Goal: Task Accomplishment & Management: Use online tool/utility

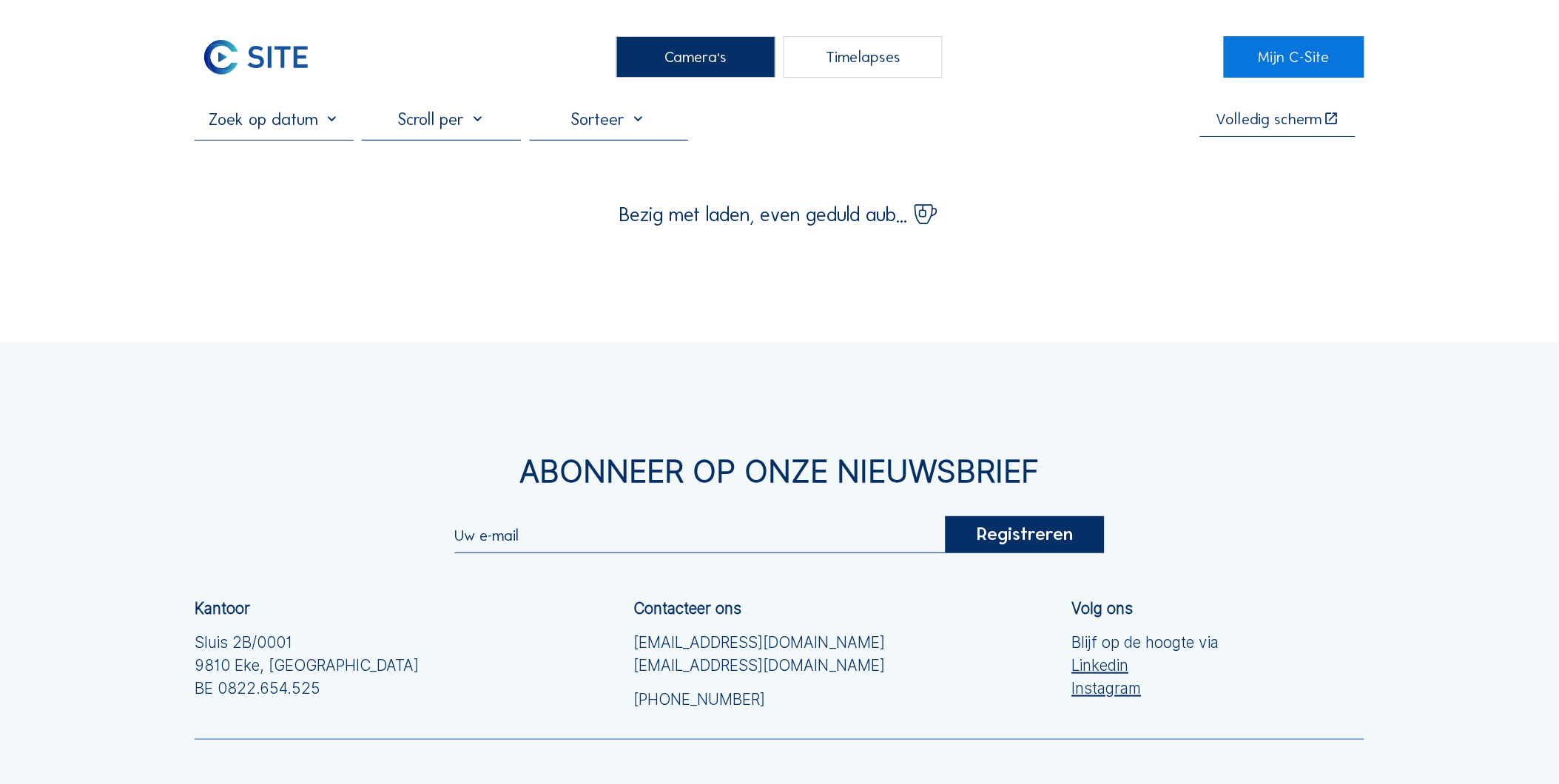
click at [841, 68] on div "Timelapses" at bounding box center [863, 57] width 159 height 42
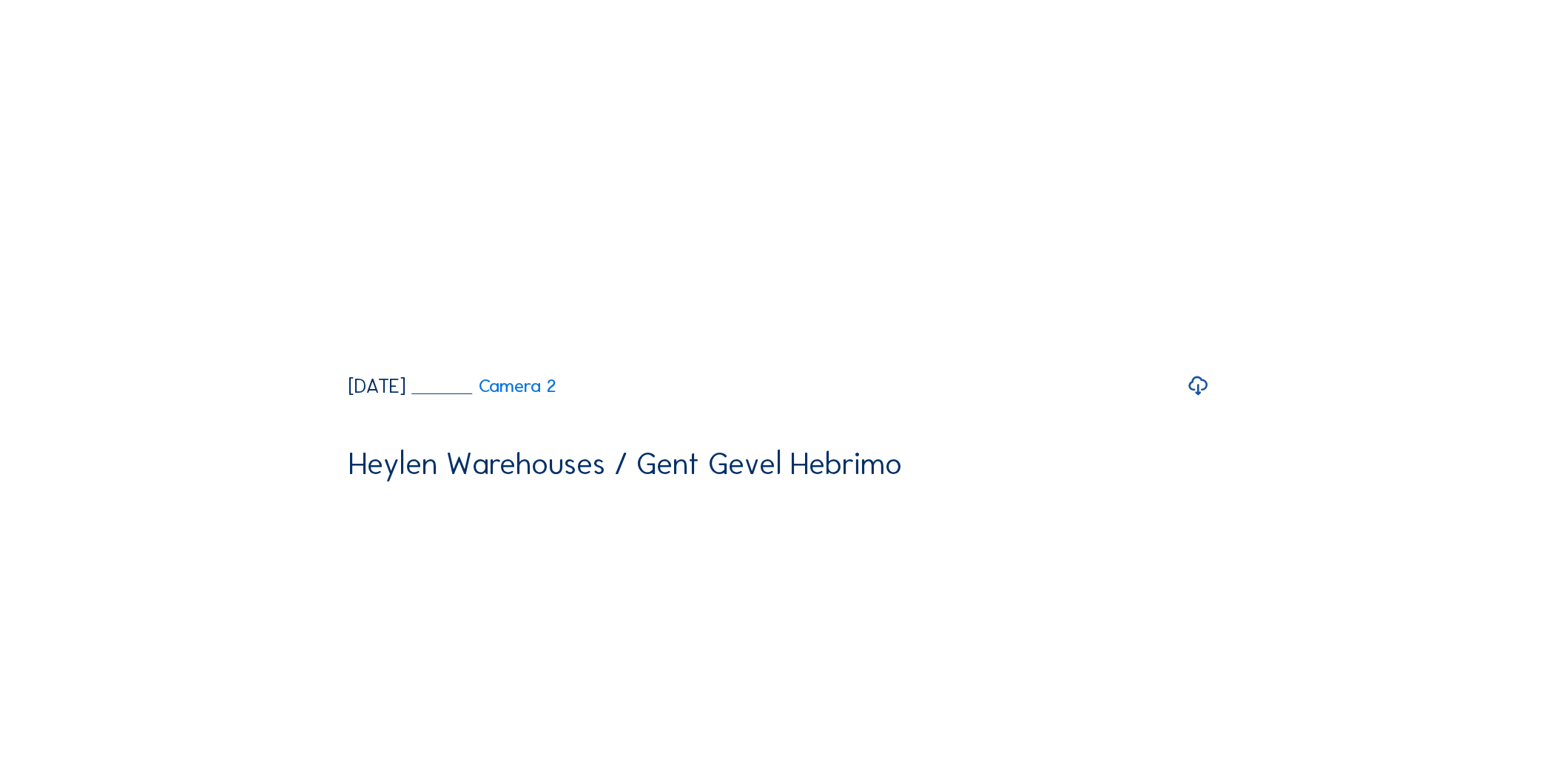
scroll to position [1890, 0]
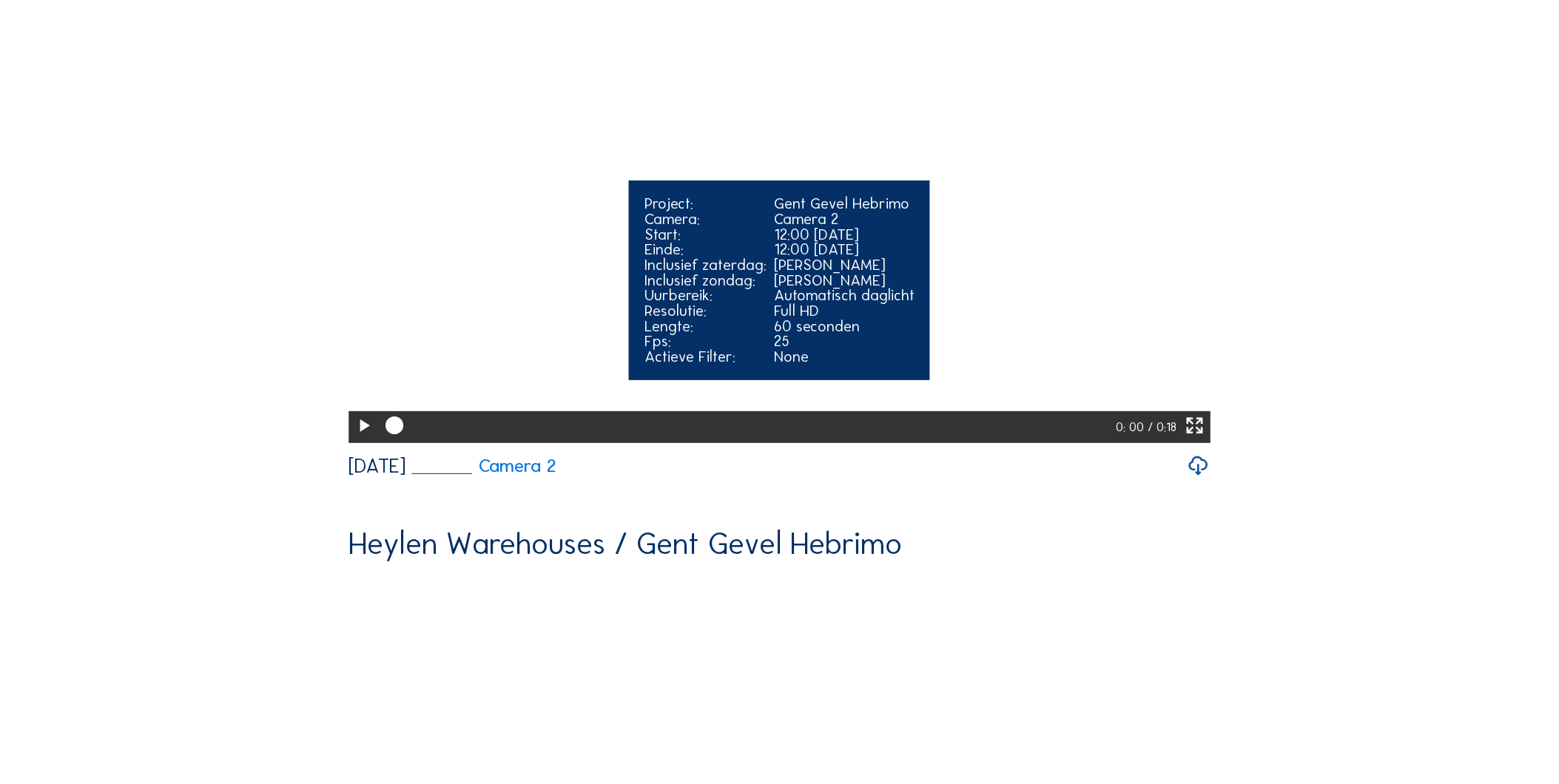
click at [358, 439] on icon at bounding box center [364, 427] width 21 height 26
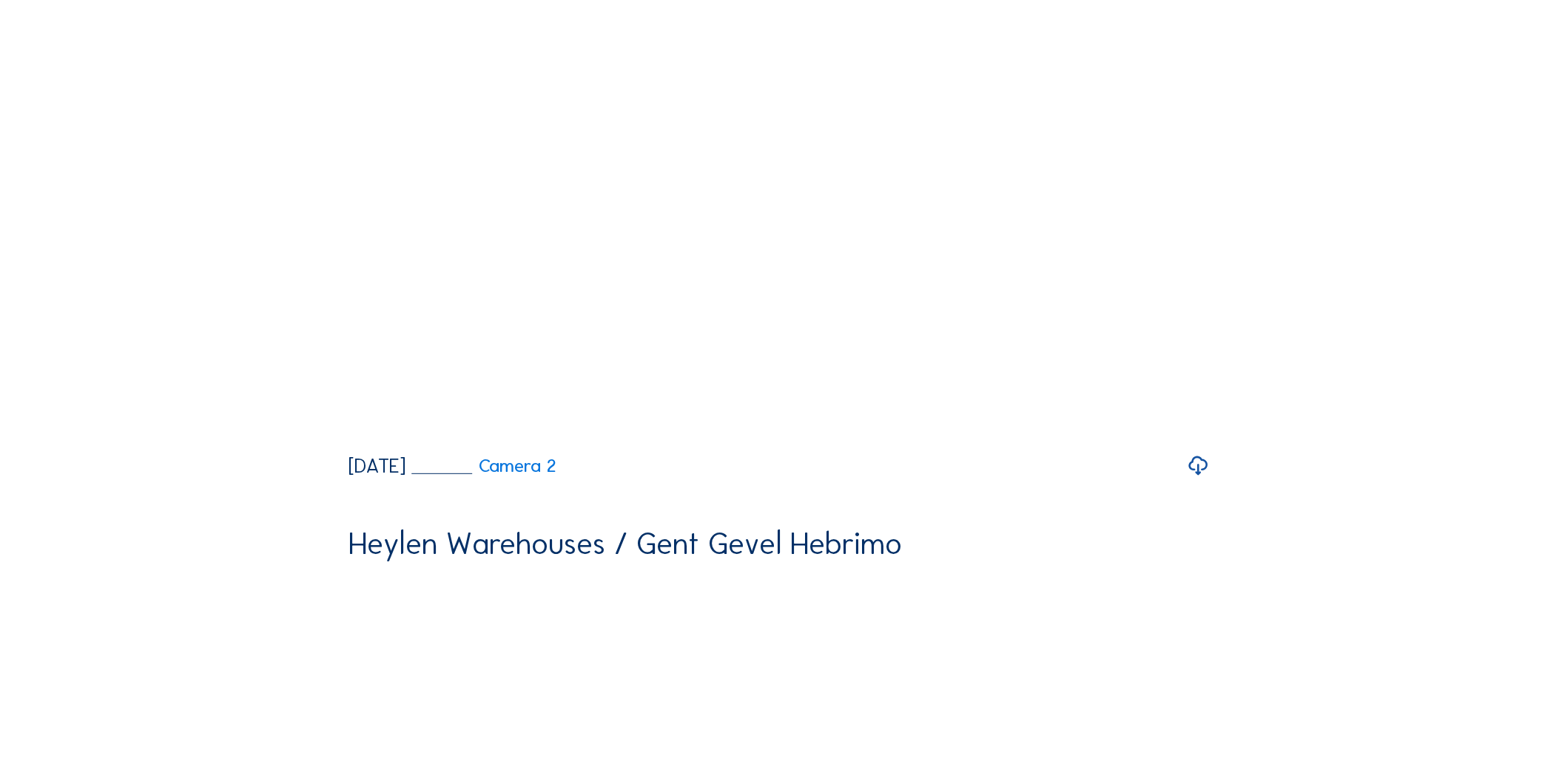
click at [1325, 513] on div "Dagelijks Wekelijks Maandelijks Begin tot nu Timelapse maken Zoeken Volledig [P…" at bounding box center [779, 475] width 1169 height 4514
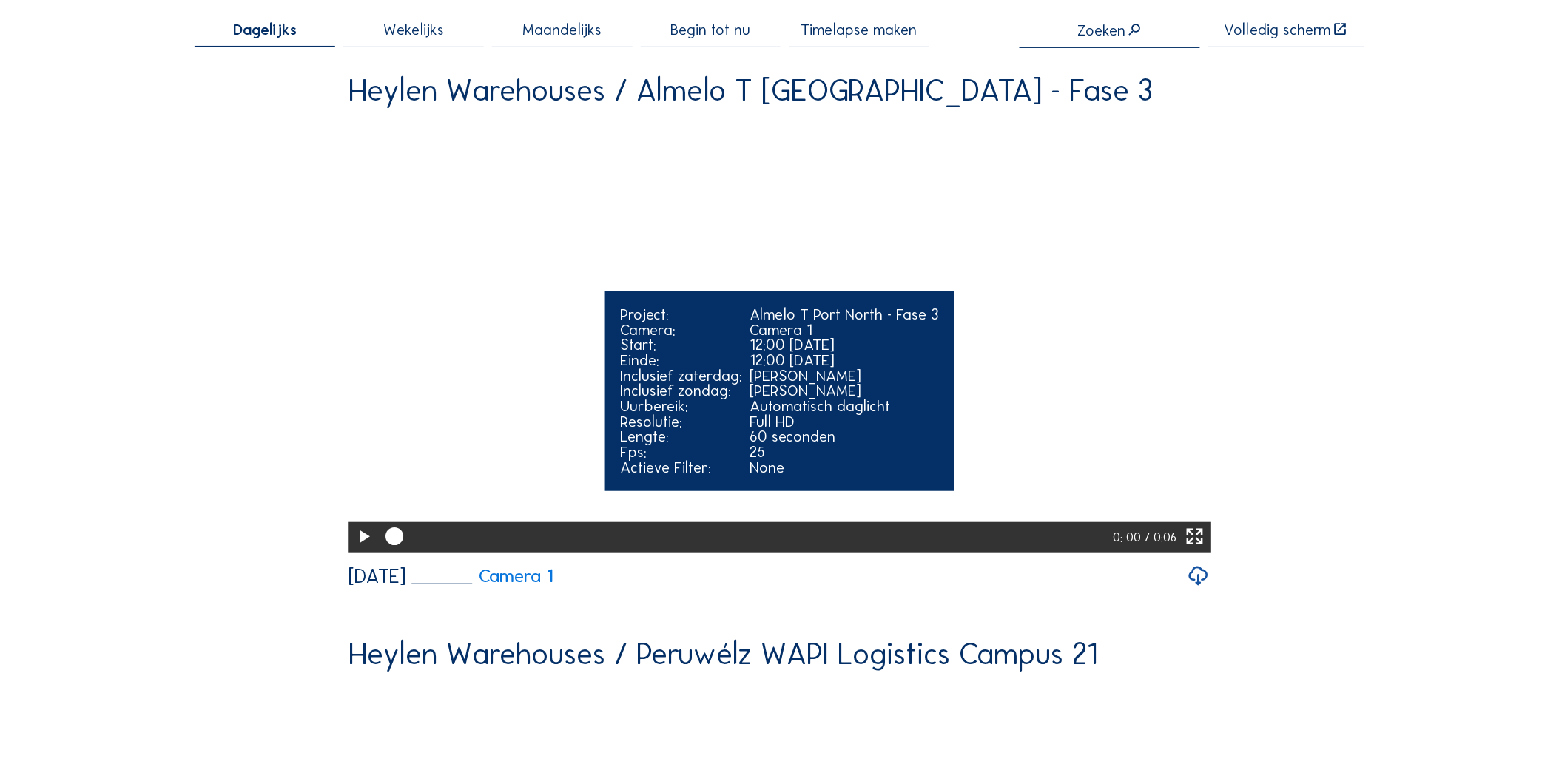
scroll to position [0, 0]
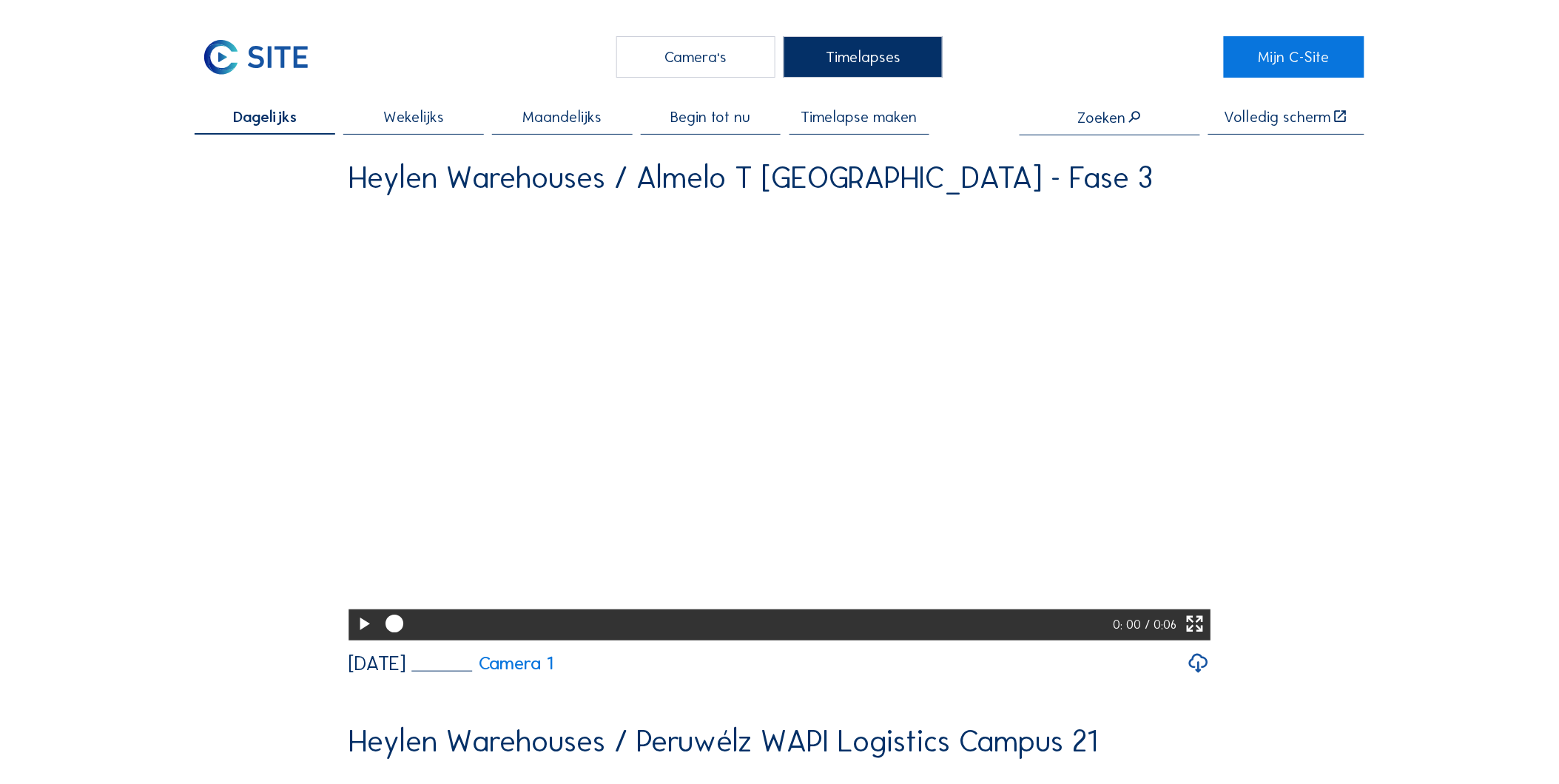
click at [276, 119] on span "Dagelijks" at bounding box center [265, 117] width 64 height 15
click at [1114, 121] on input "text" at bounding box center [1110, 117] width 181 height 17
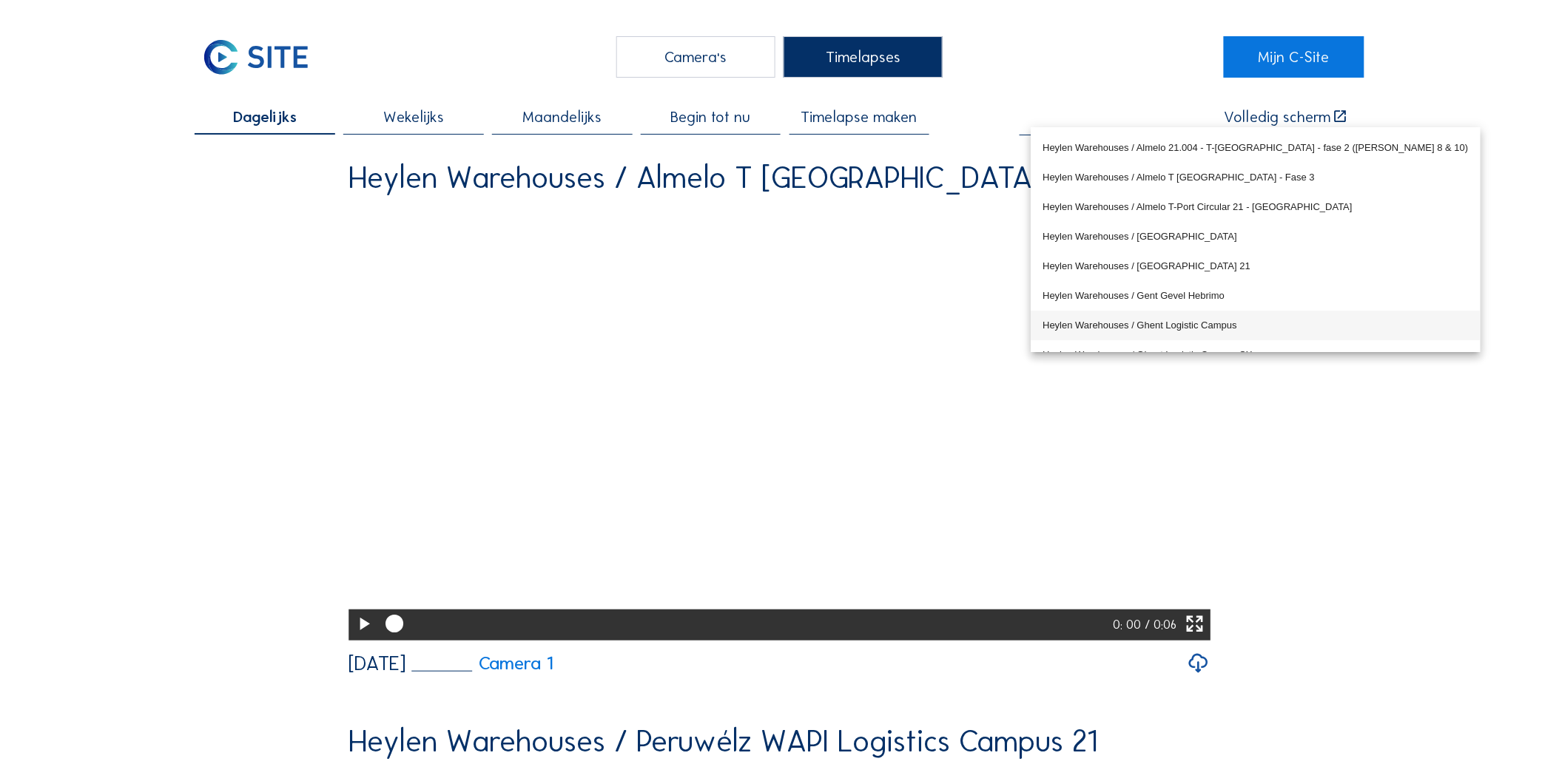
scroll to position [82, 0]
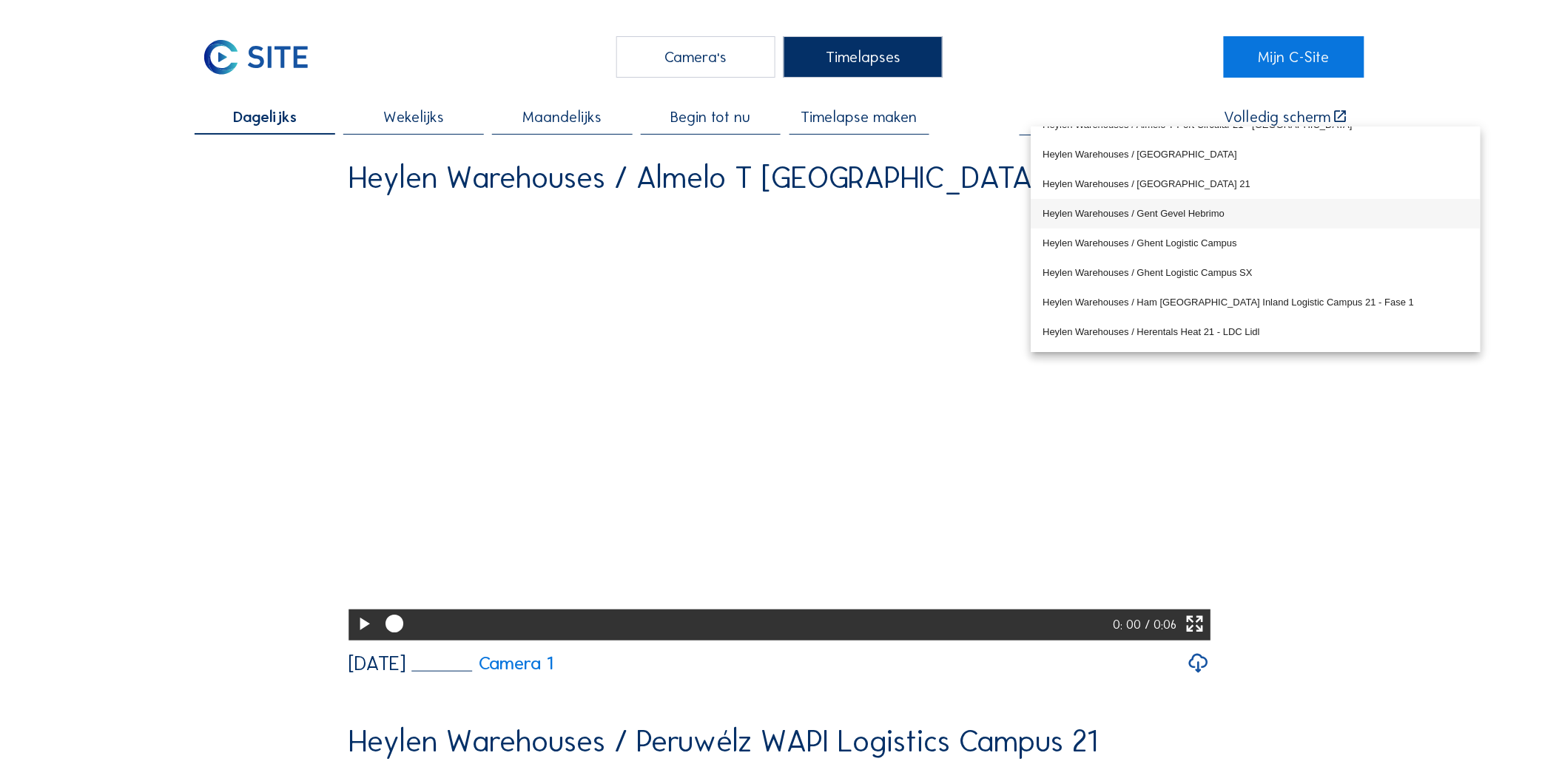
click at [1243, 213] on div "Heylen Warehouses / Gent Gevel Hebrimo" at bounding box center [1256, 214] width 425 height 12
type input "Heylen Warehouses / Gent Gevel Hebrimo"
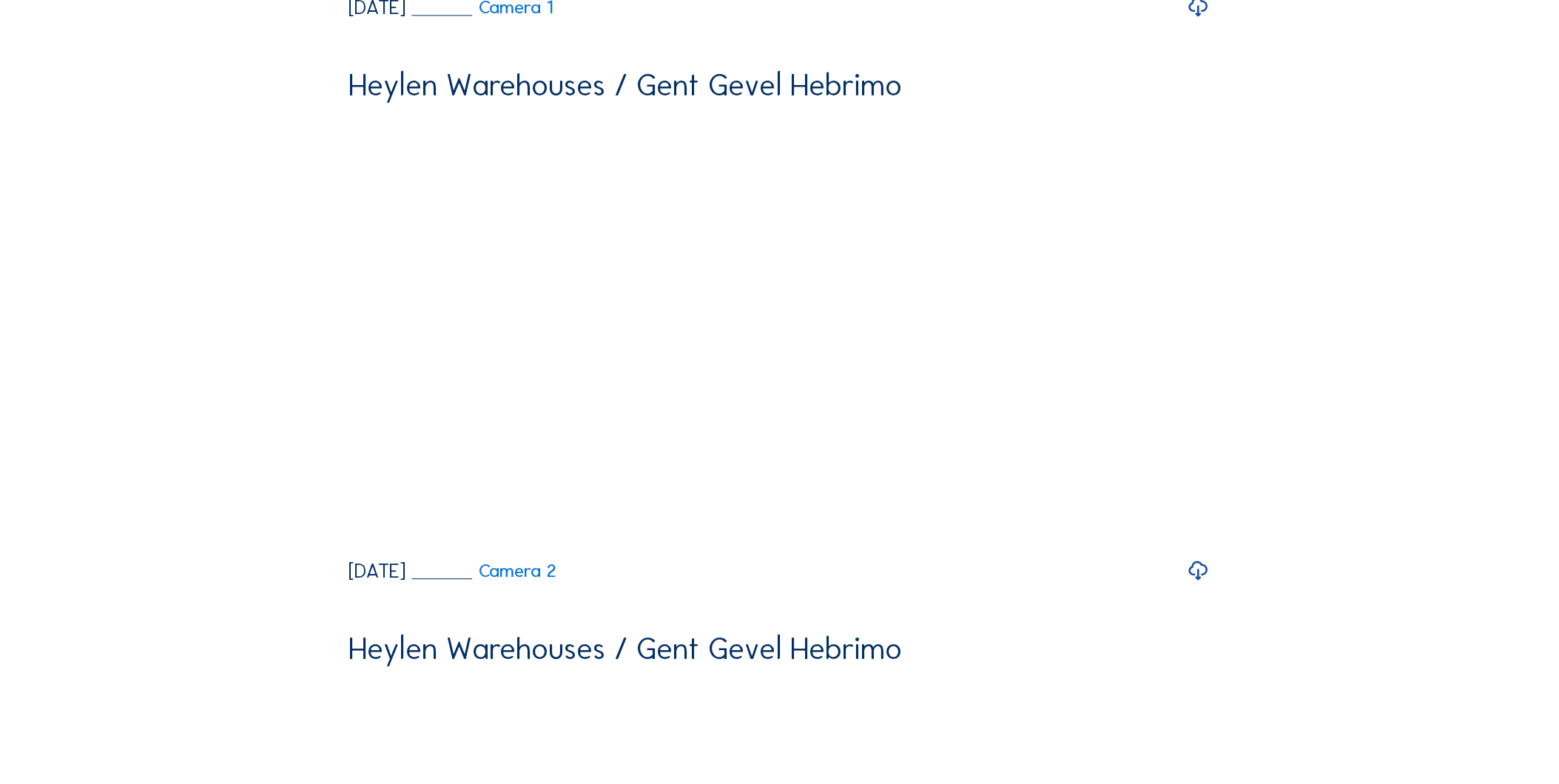
scroll to position [1396, 0]
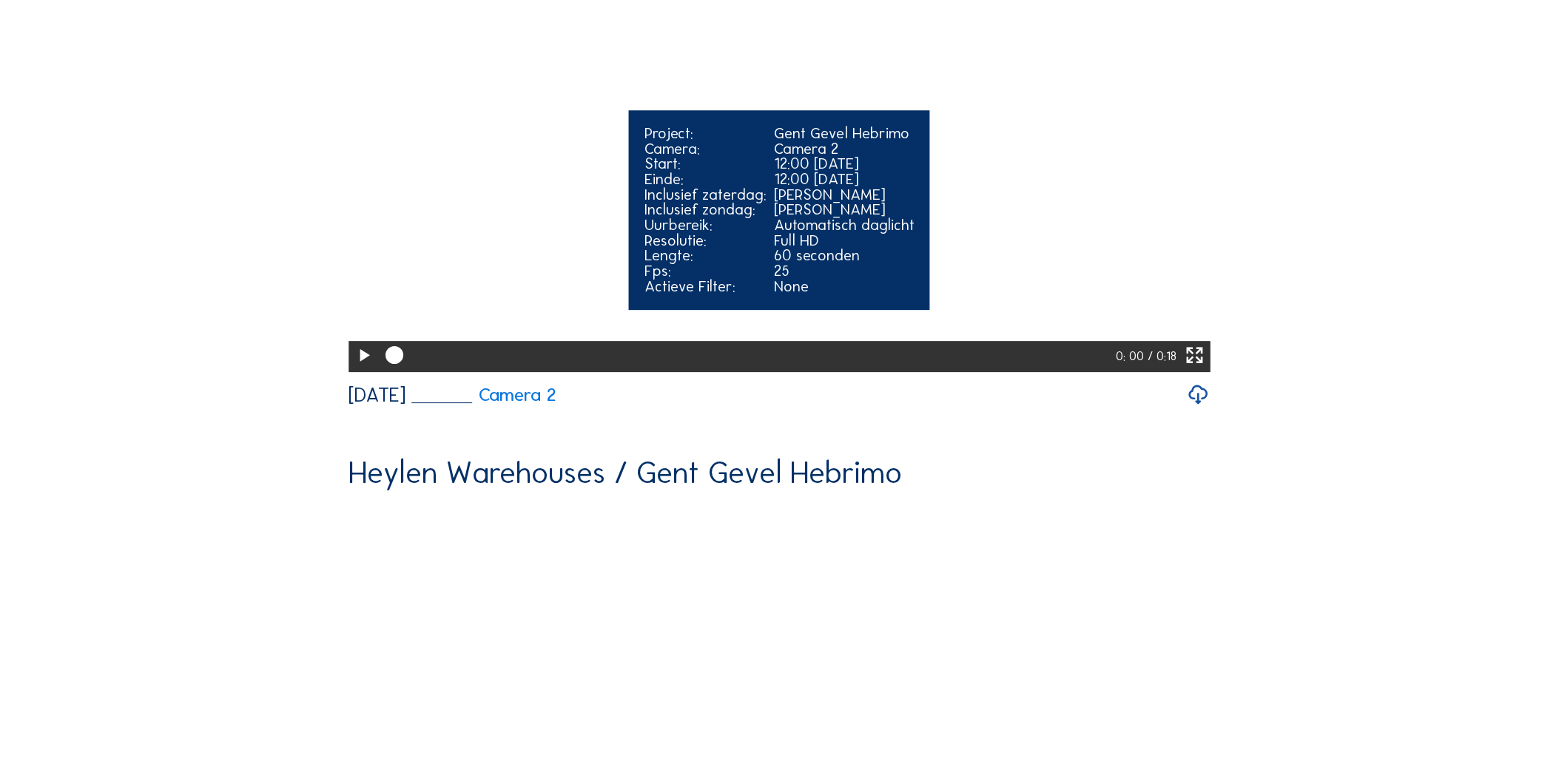
click at [354, 369] on icon at bounding box center [364, 356] width 21 height 26
click at [1075, 263] on video "Your browser does not support the video tag." at bounding box center [779, 154] width 862 height 431
click at [1071, 265] on video "Your browser does not support the video tag." at bounding box center [779, 154] width 862 height 431
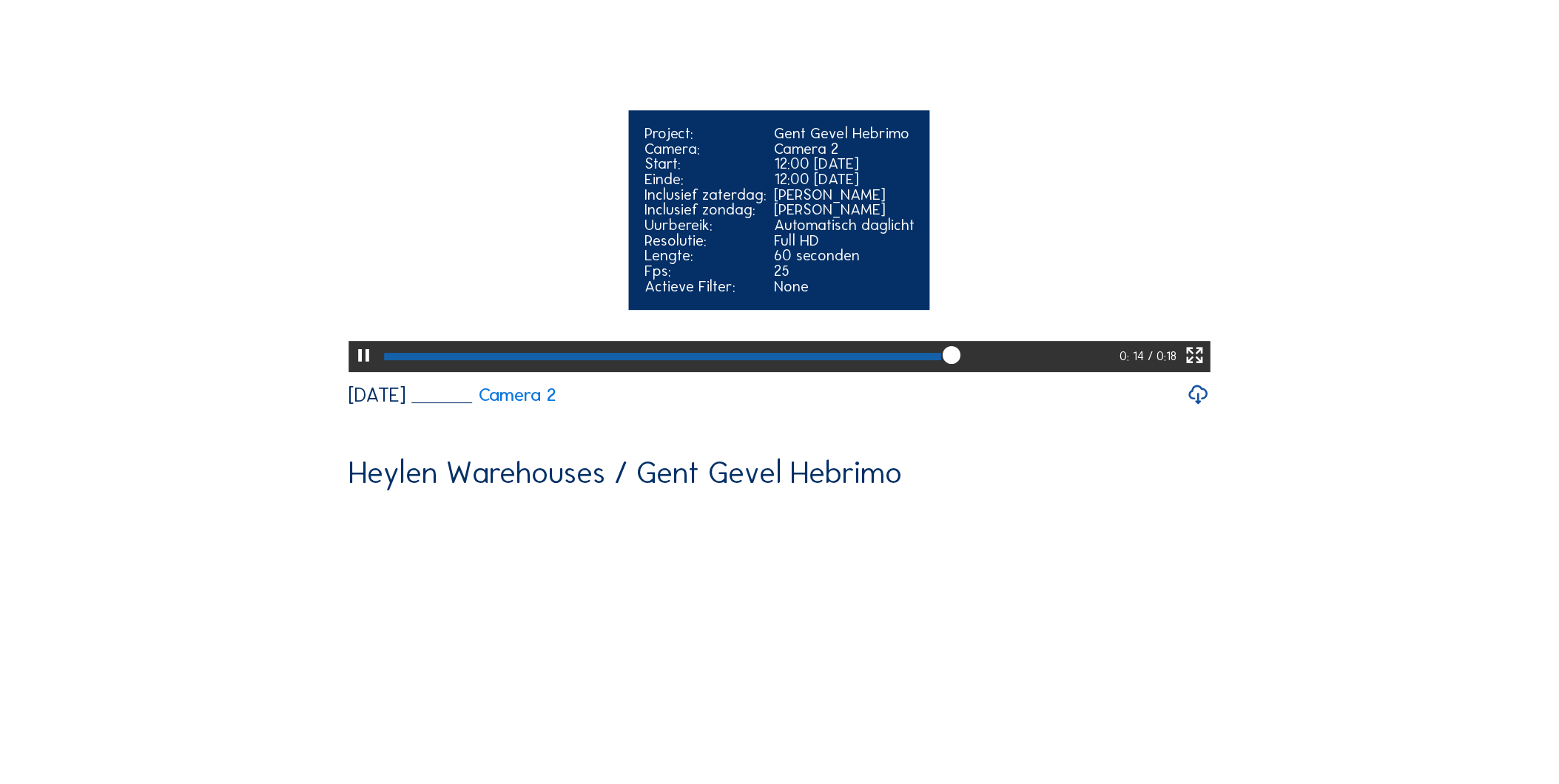
click at [390, 361] on div at bounding box center [663, 357] width 558 height 8
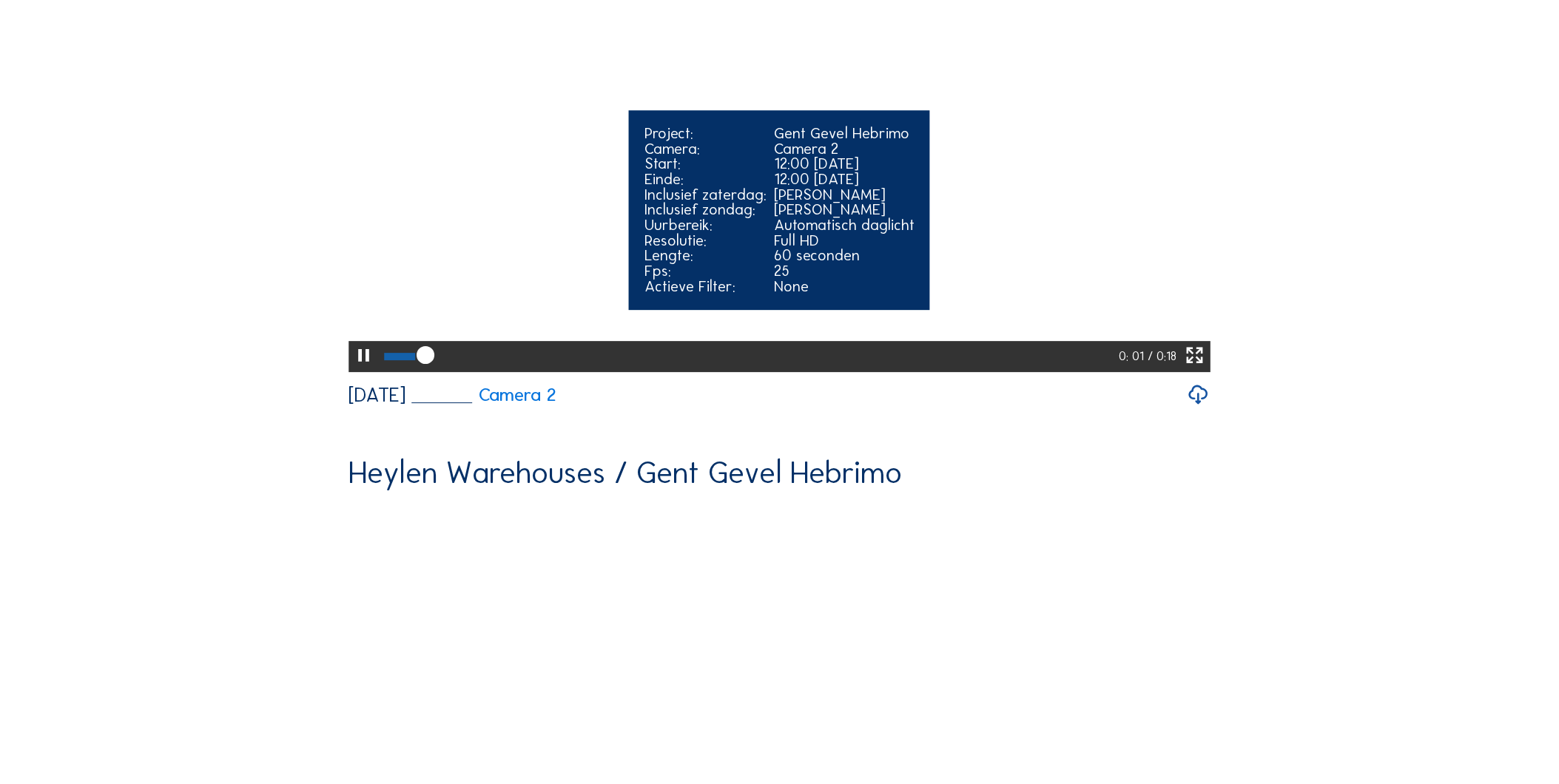
click at [481, 279] on video "Your browser does not support the video tag." at bounding box center [779, 154] width 862 height 431
click at [970, 220] on video "Your browser does not support the video tag." at bounding box center [779, 154] width 862 height 431
click at [444, 361] on div at bounding box center [419, 357] width 71 height 8
click at [620, 228] on video "Your browser does not support the video tag." at bounding box center [779, 154] width 862 height 431
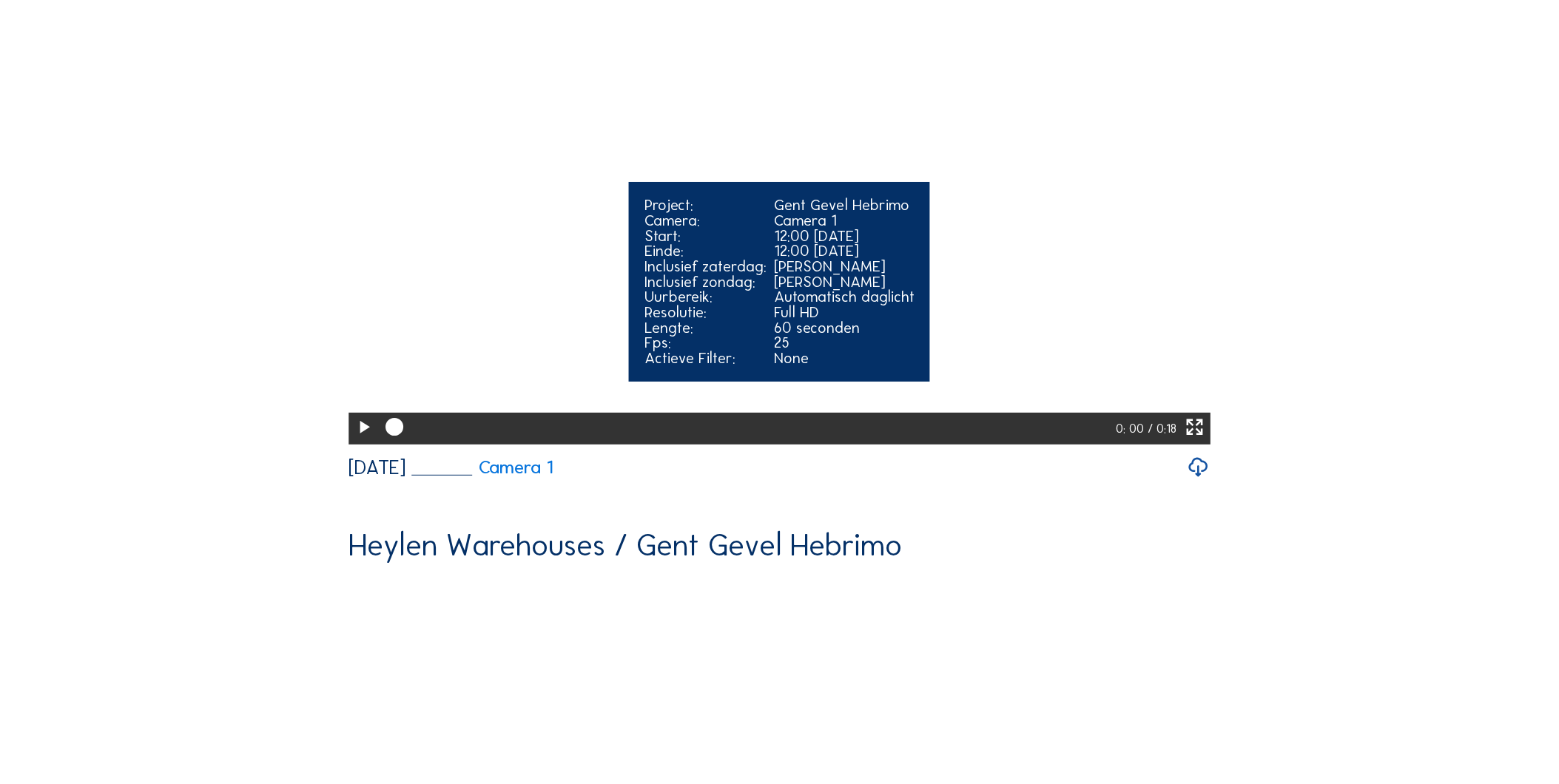
scroll to position [1890, 0]
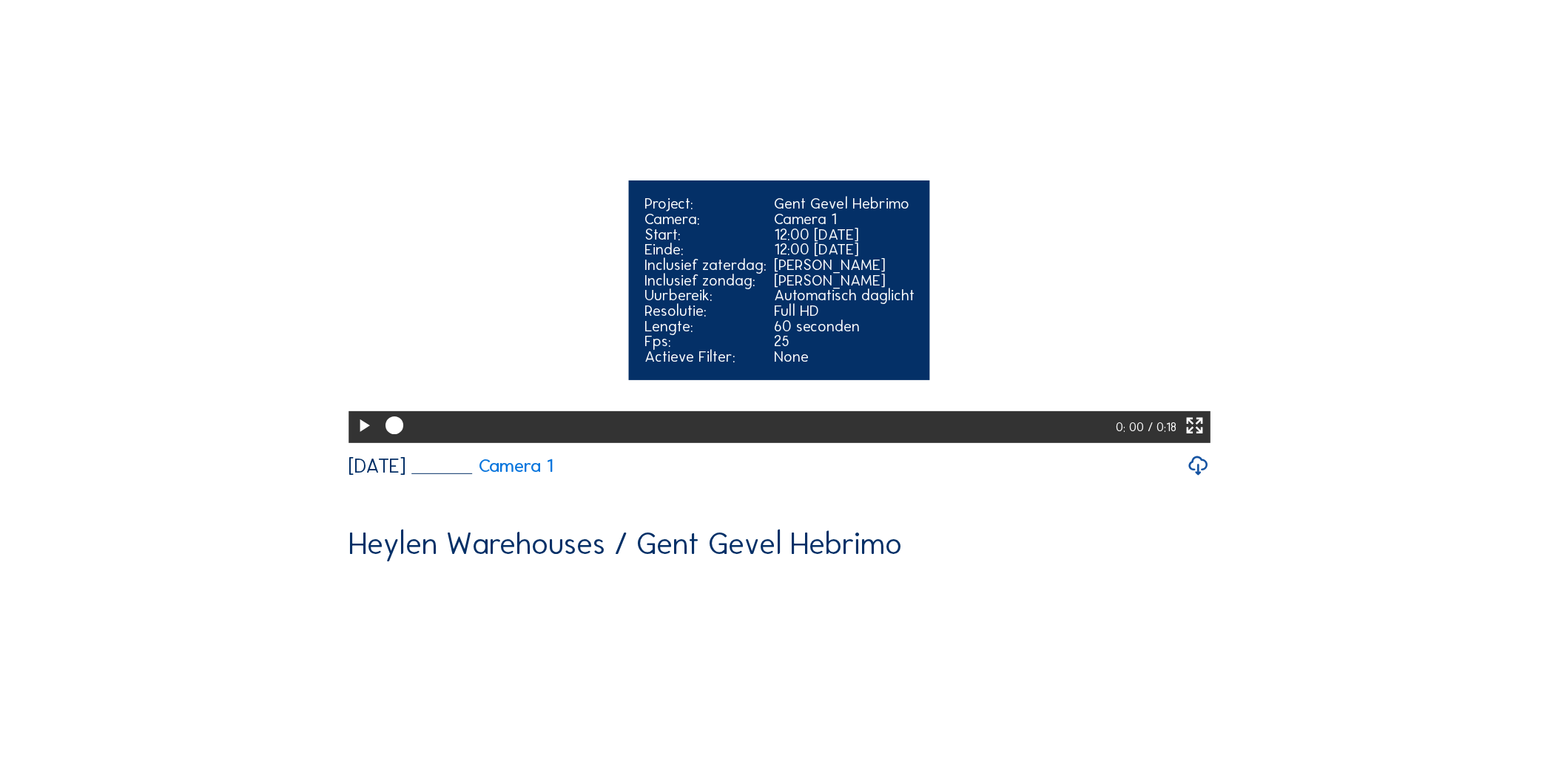
click at [571, 441] on video "Your browser does not support the video tag." at bounding box center [779, 225] width 862 height 431
click at [573, 441] on video "Your browser does not support the video tag." at bounding box center [779, 225] width 862 height 431
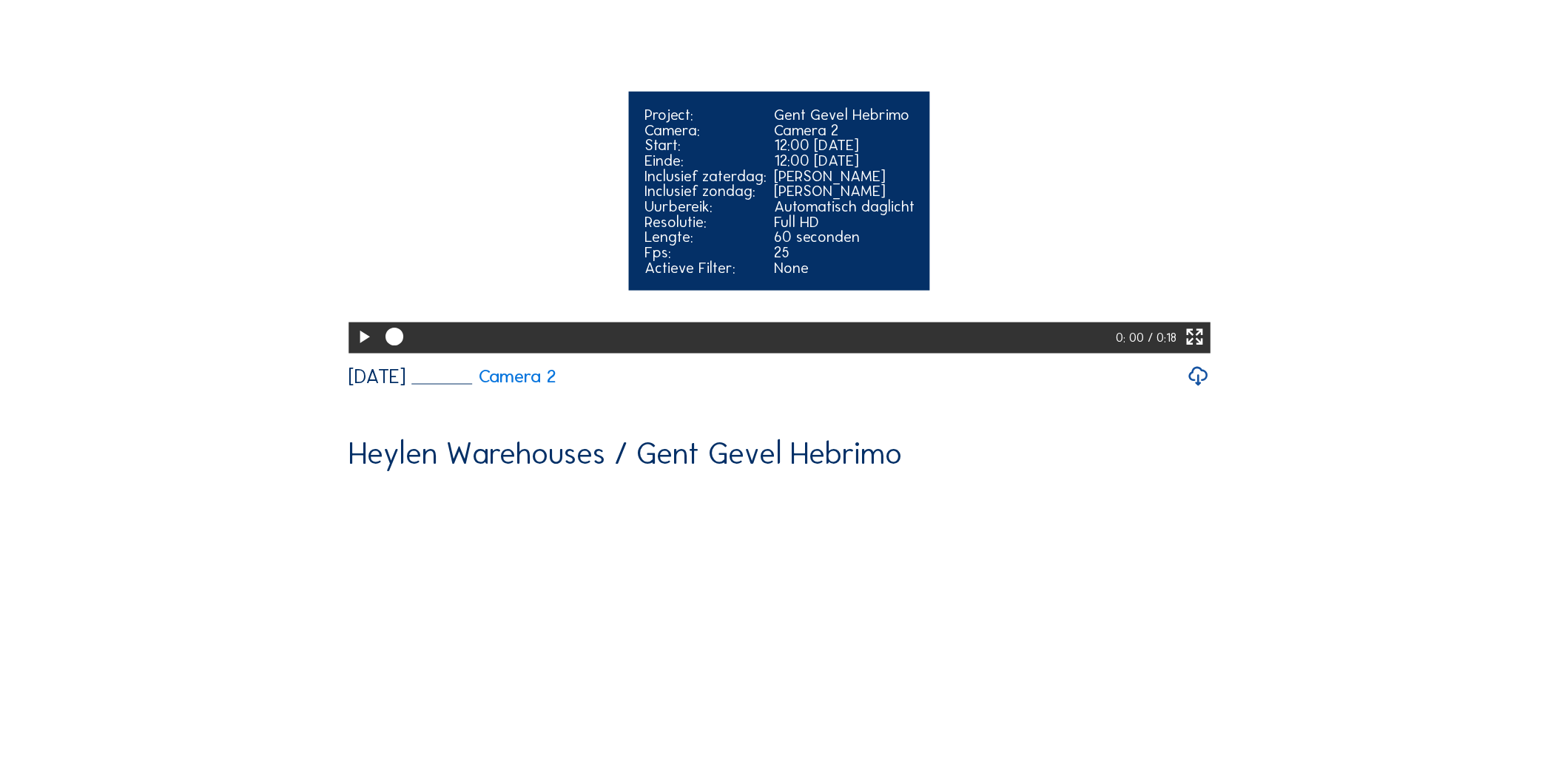
scroll to position [2547, 0]
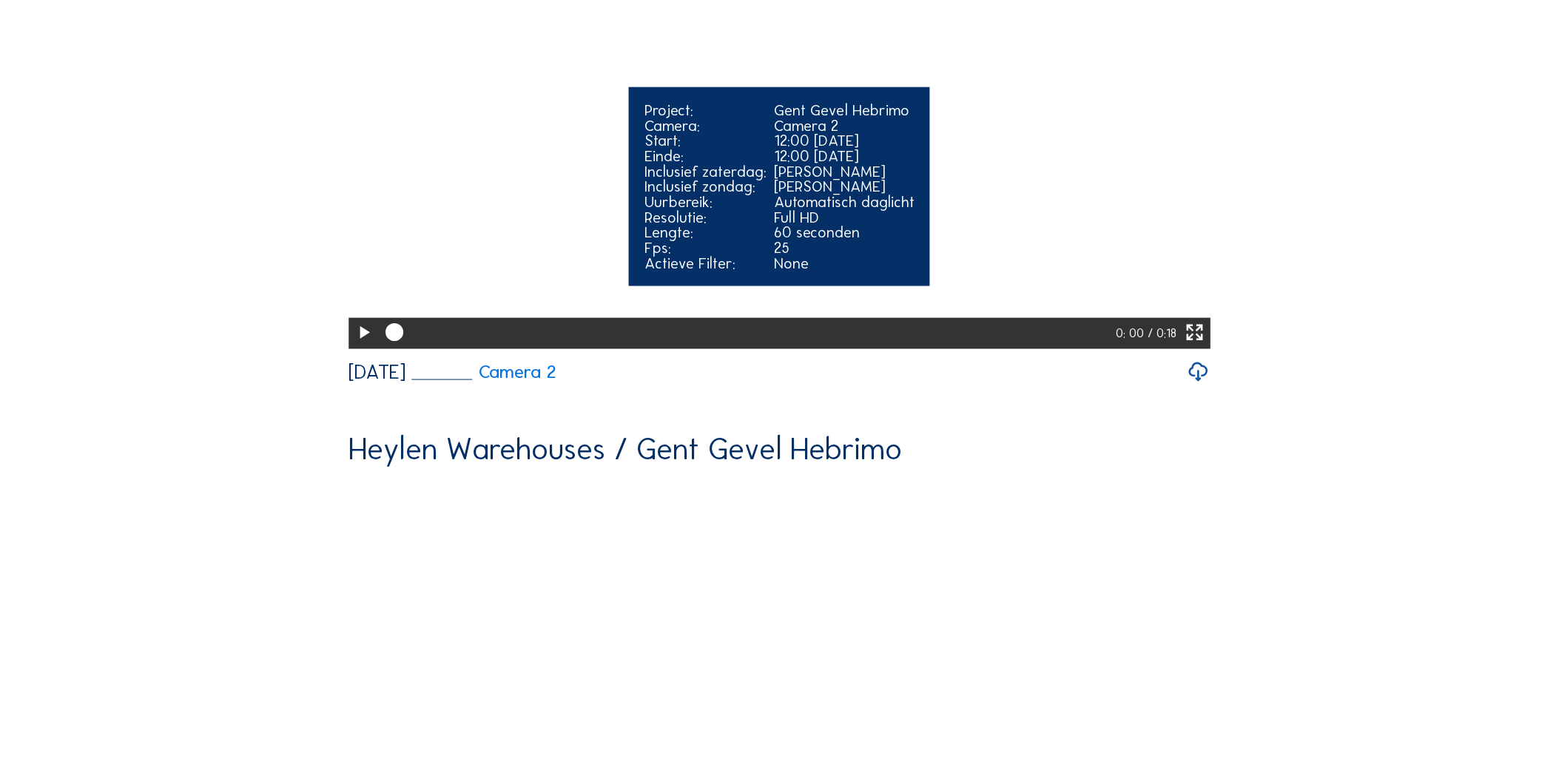
click at [499, 347] on video "Your browser does not support the video tag." at bounding box center [779, 131] width 862 height 431
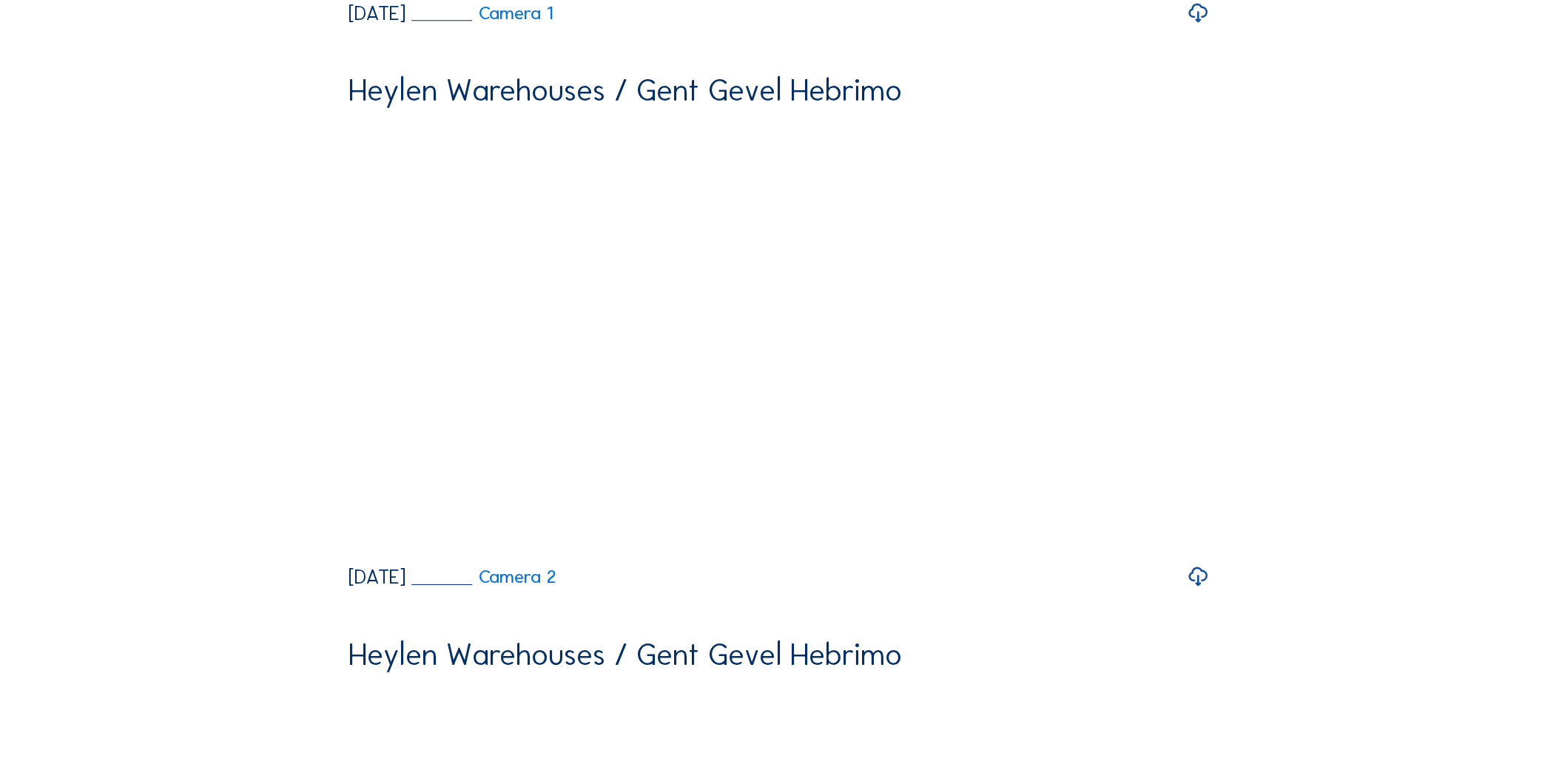
scroll to position [3615, 0]
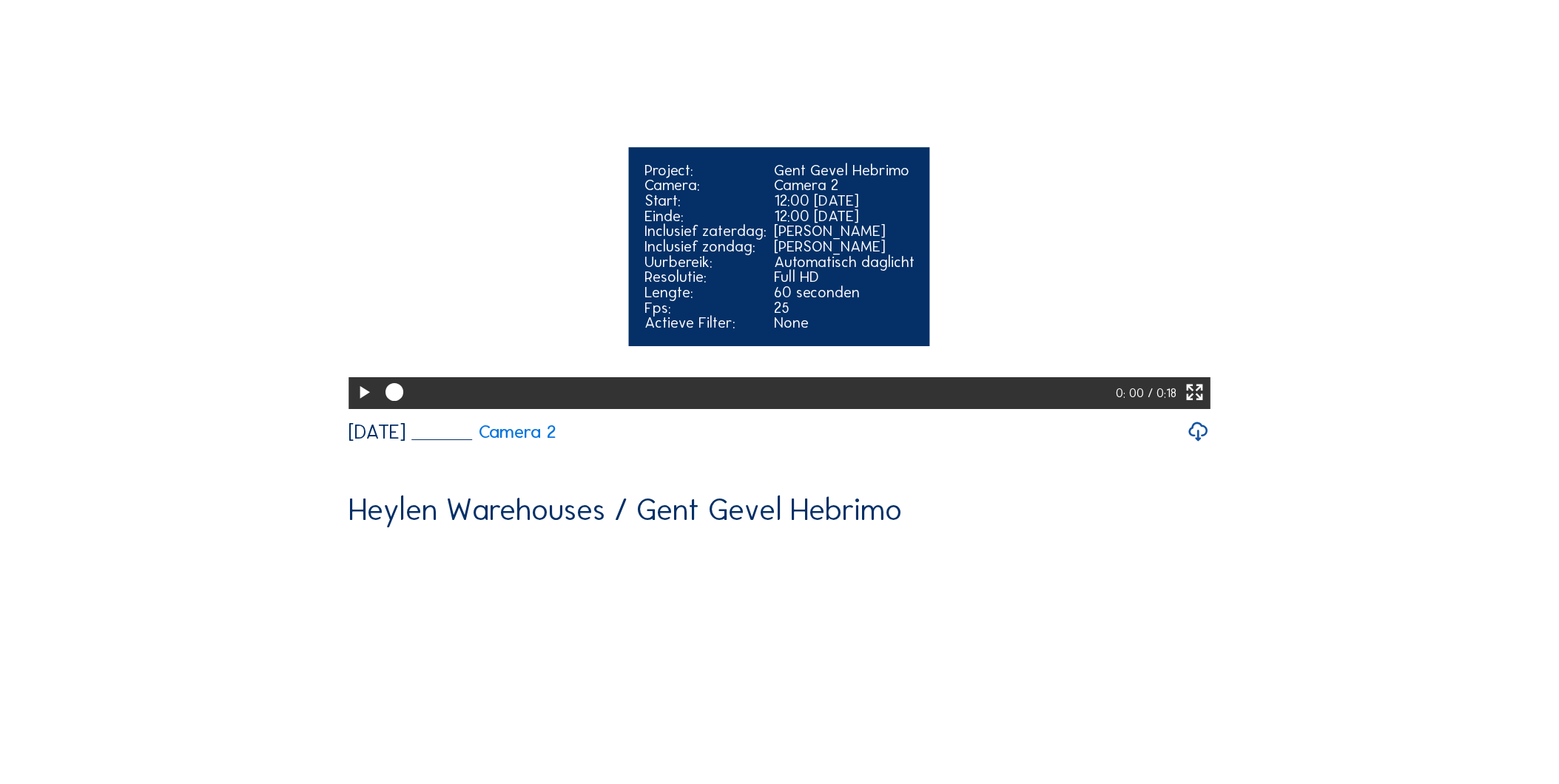
click at [524, 395] on video "Your browser does not support the video tag." at bounding box center [779, 191] width 862 height 431
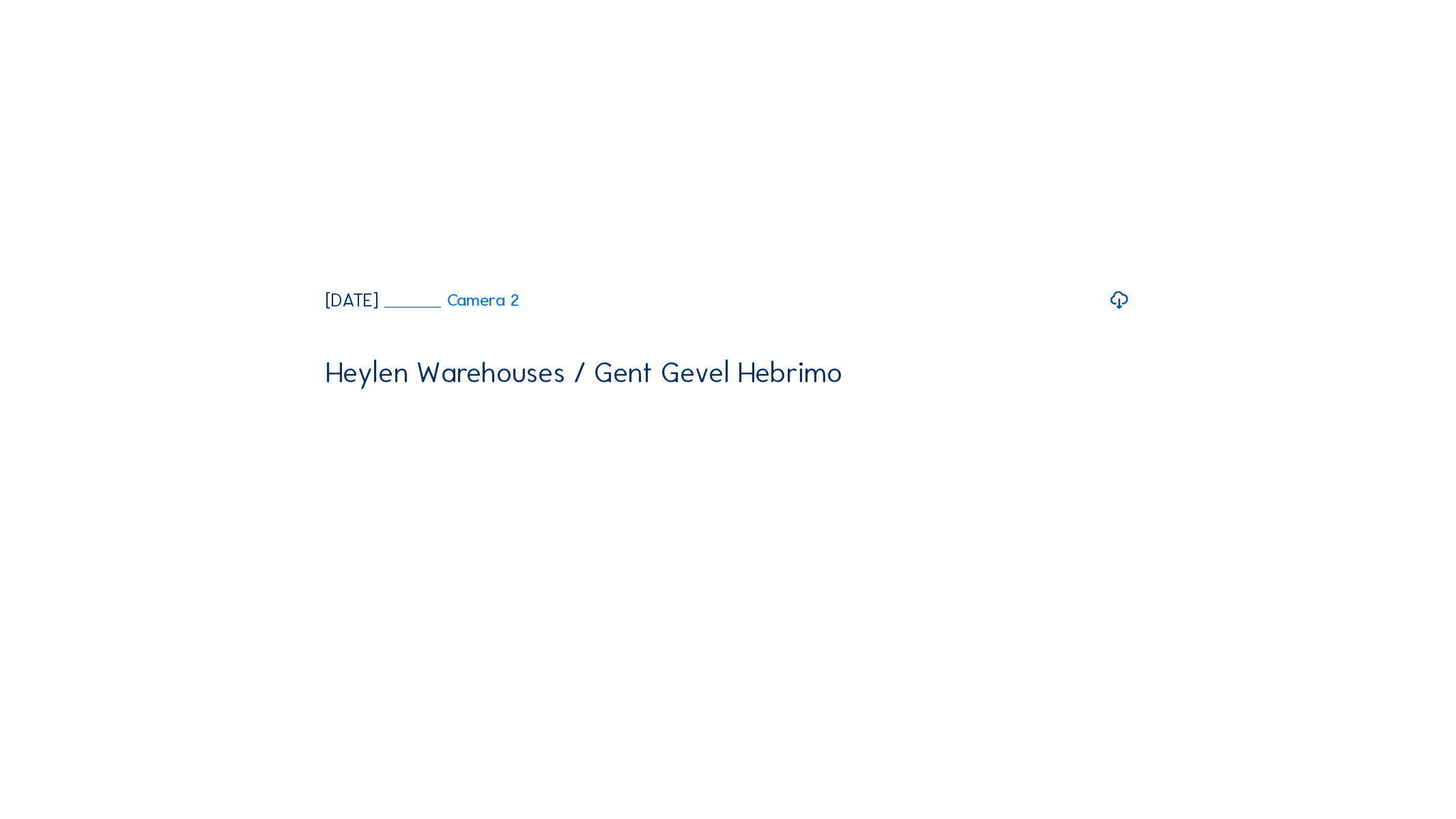
scroll to position [3490, 0]
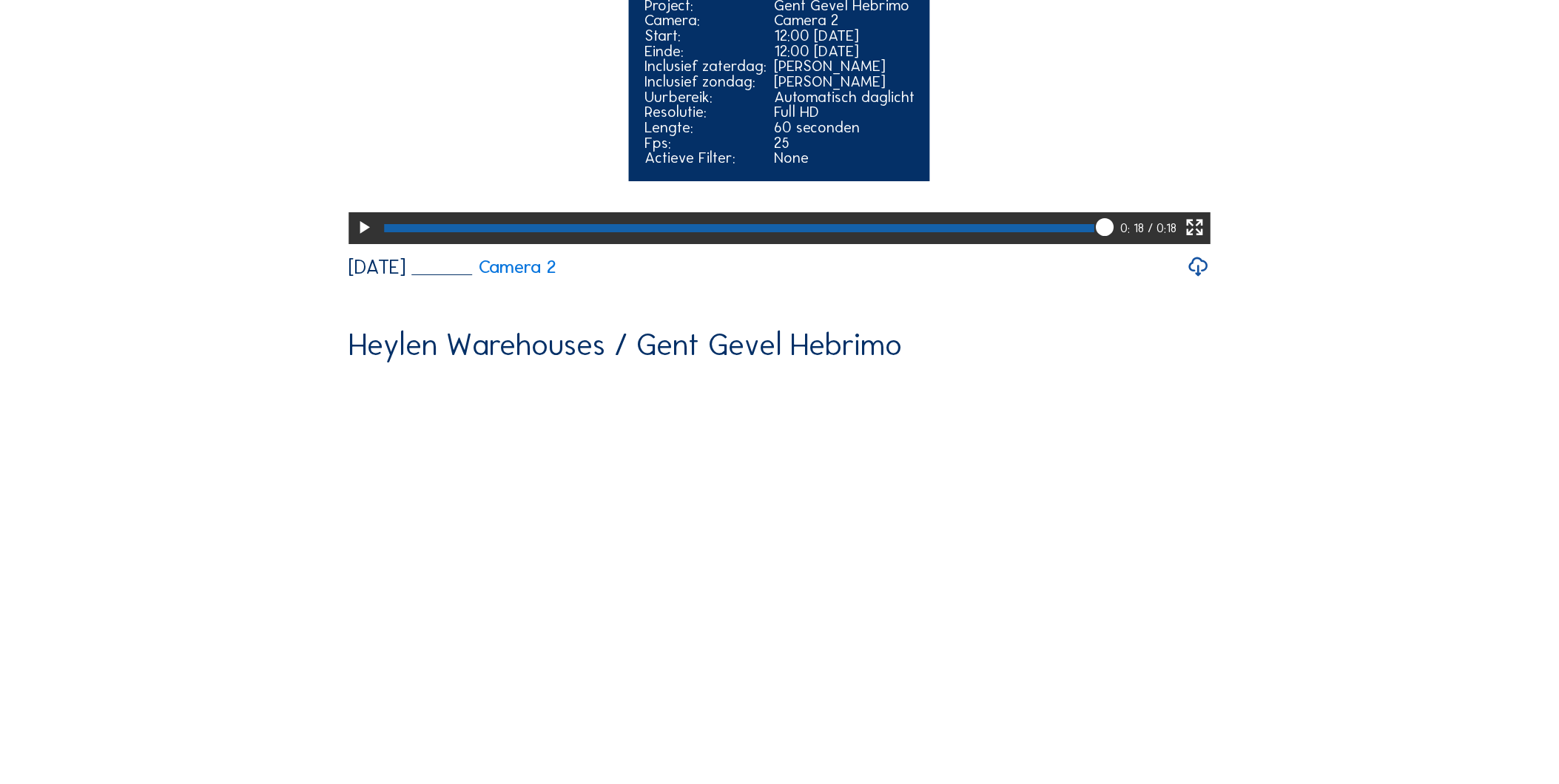
click at [1064, 244] on div at bounding box center [750, 228] width 741 height 32
click at [757, 242] on video "Your browser does not support the video tag." at bounding box center [779, 27] width 862 height 431
click at [923, 232] on div at bounding box center [740, 228] width 711 height 8
click at [829, 242] on video "Your browser does not support the video tag." at bounding box center [779, 27] width 862 height 431
click at [883, 242] on video "Your browser does not support the video tag." at bounding box center [779, 27] width 862 height 431
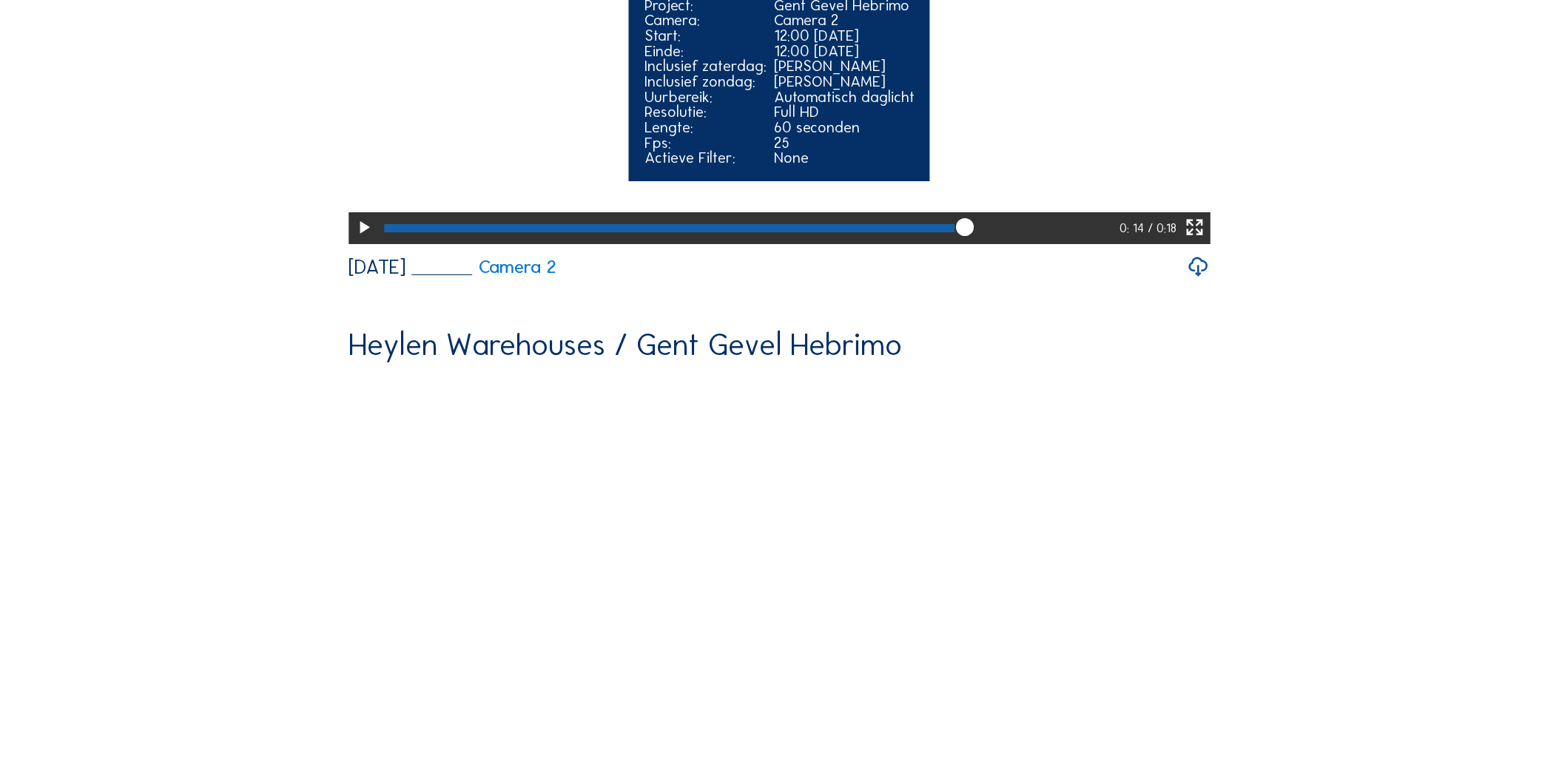
click at [885, 242] on video "Your browser does not support the video tag." at bounding box center [779, 27] width 862 height 431
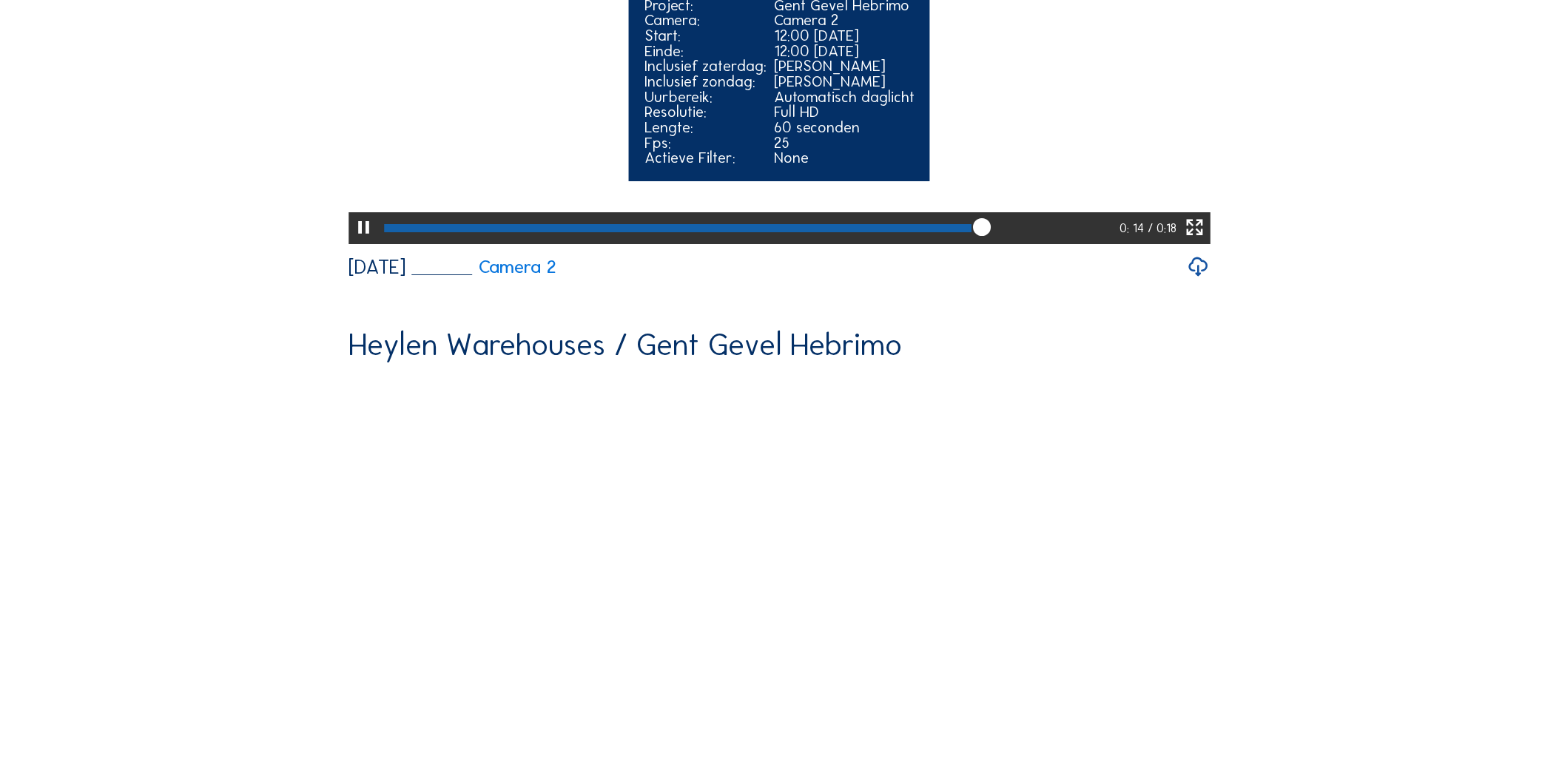
click at [885, 242] on video "Your browser does not support the video tag." at bounding box center [779, 27] width 862 height 431
click at [884, 242] on video "Your browser does not support the video tag." at bounding box center [779, 27] width 862 height 431
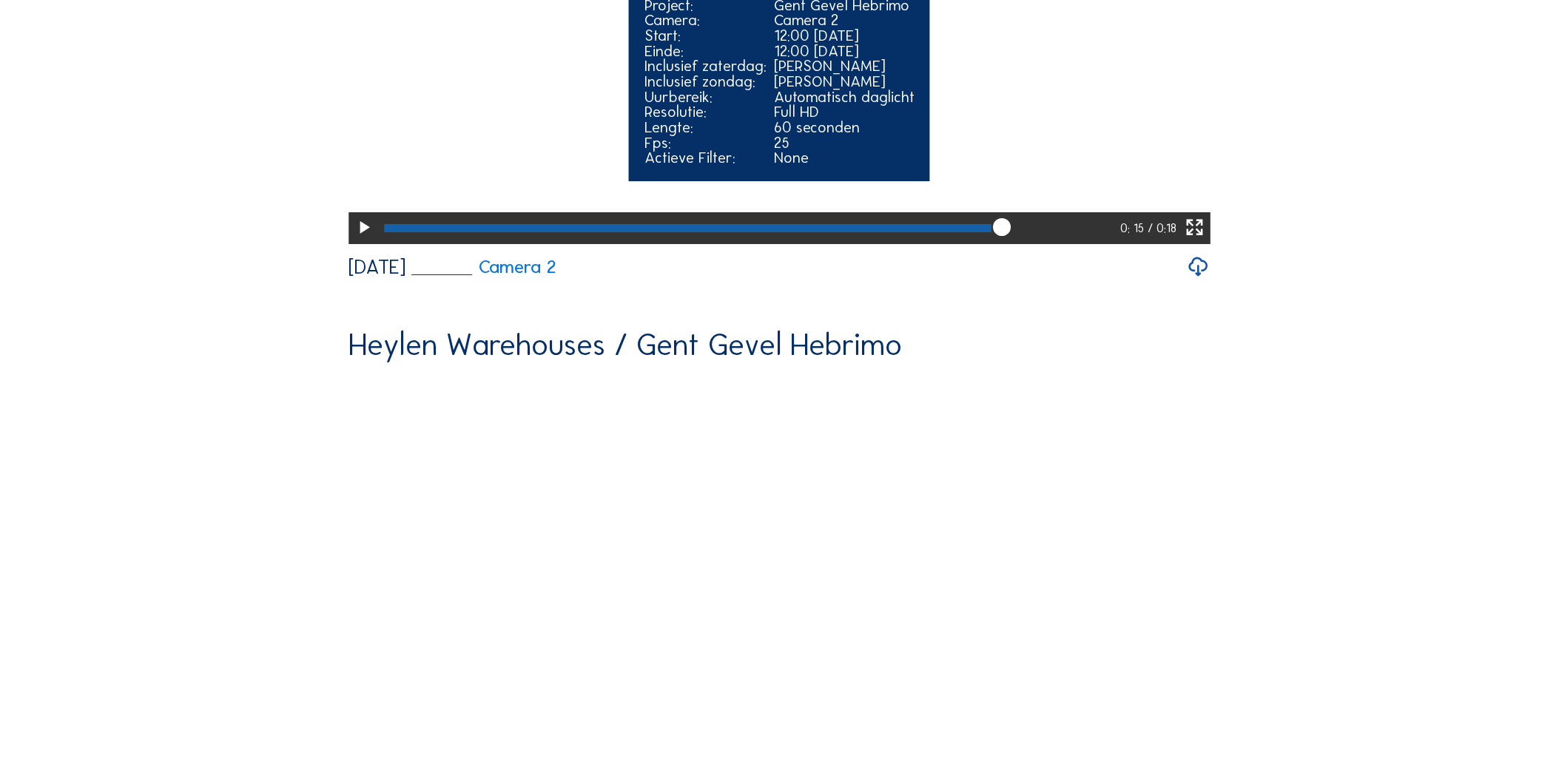
click at [883, 242] on video "Your browser does not support the video tag." at bounding box center [779, 27] width 862 height 431
click at [882, 242] on video "Your browser does not support the video tag." at bounding box center [779, 27] width 862 height 431
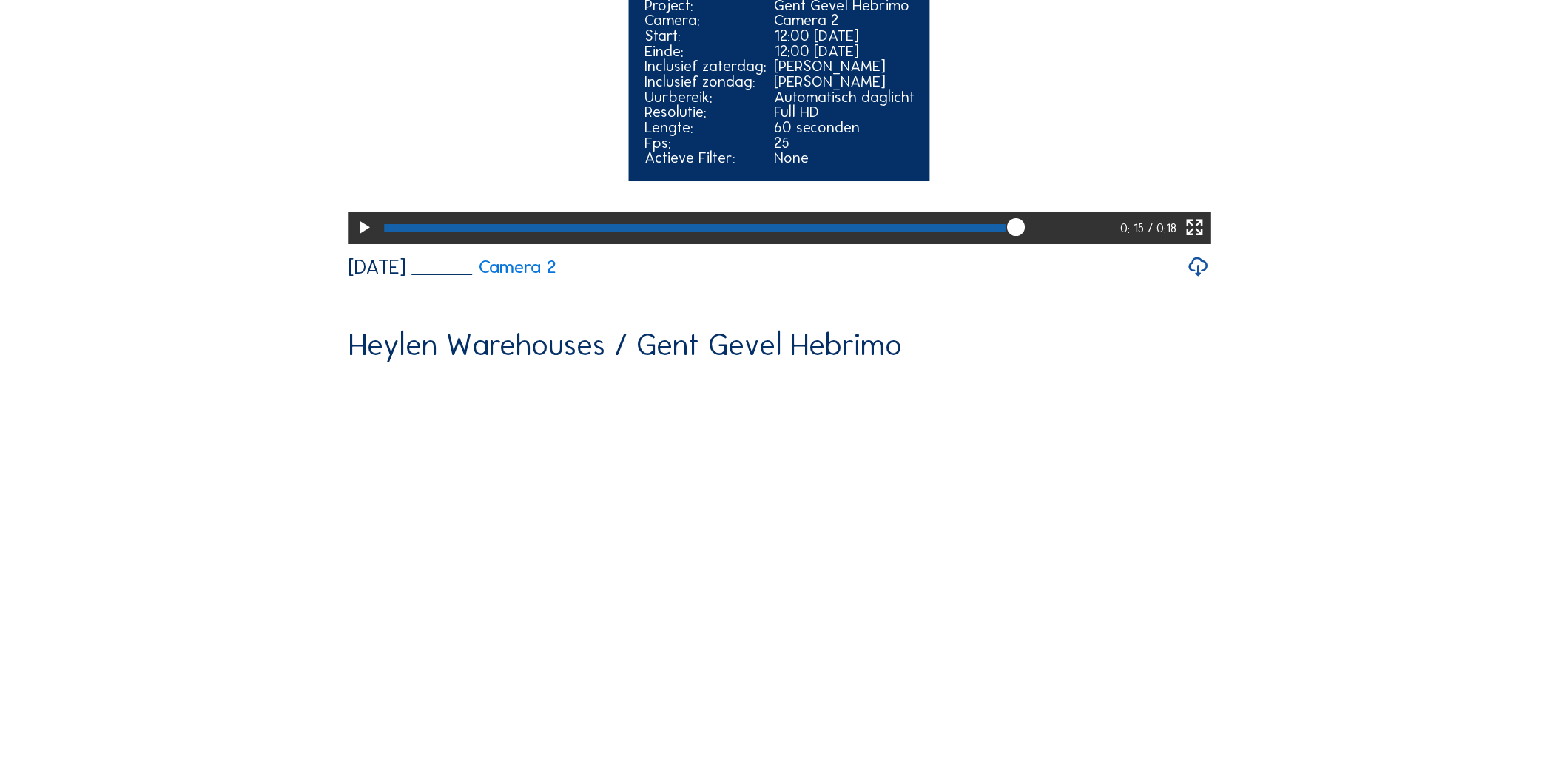
click at [882, 242] on video "Your browser does not support the video tag." at bounding box center [779, 27] width 862 height 431
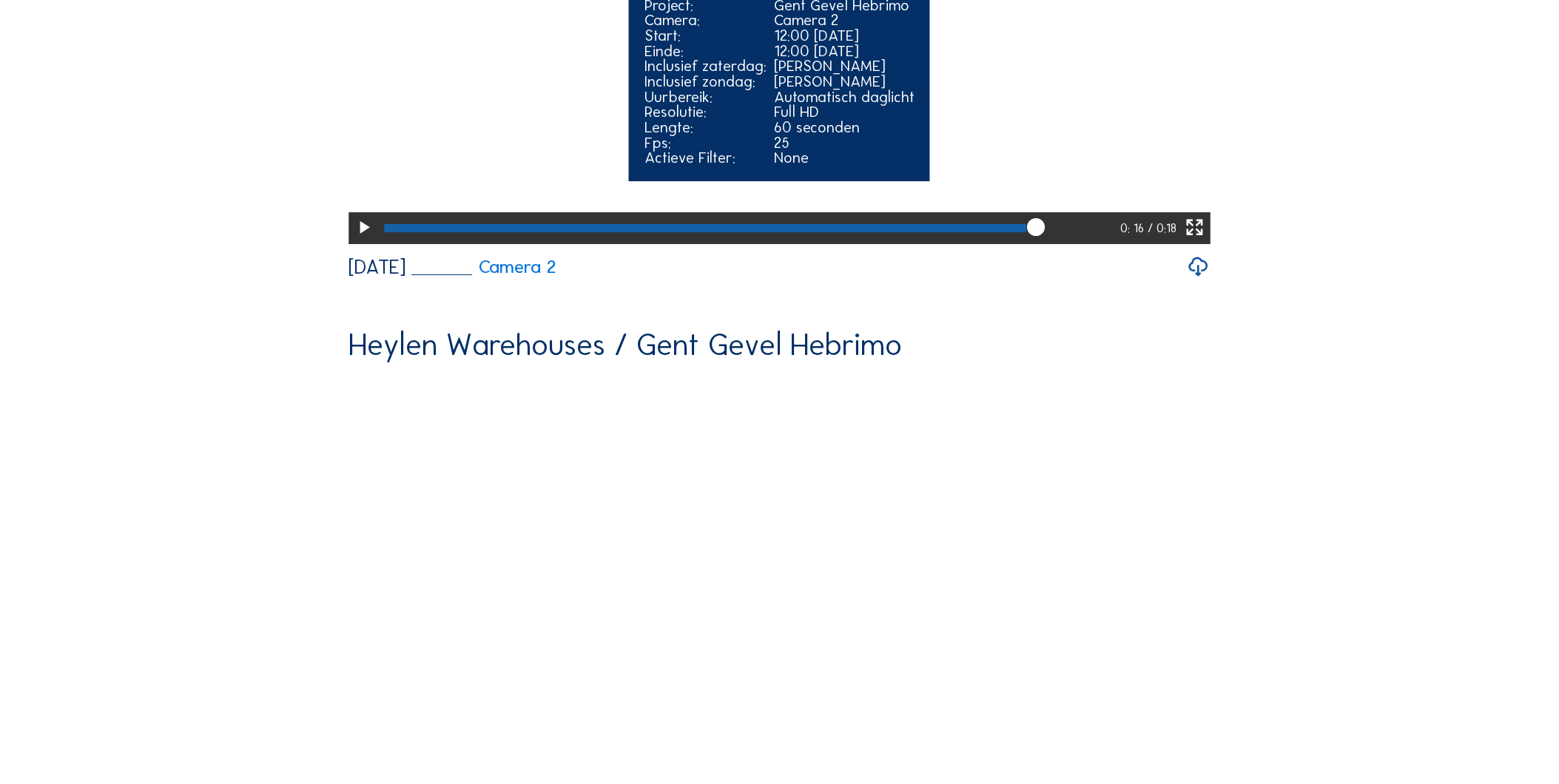
click at [882, 242] on video "Your browser does not support the video tag." at bounding box center [779, 27] width 862 height 431
click at [881, 242] on video "Your browser does not support the video tag." at bounding box center [779, 27] width 862 height 431
click at [1197, 241] on icon at bounding box center [1195, 228] width 21 height 26
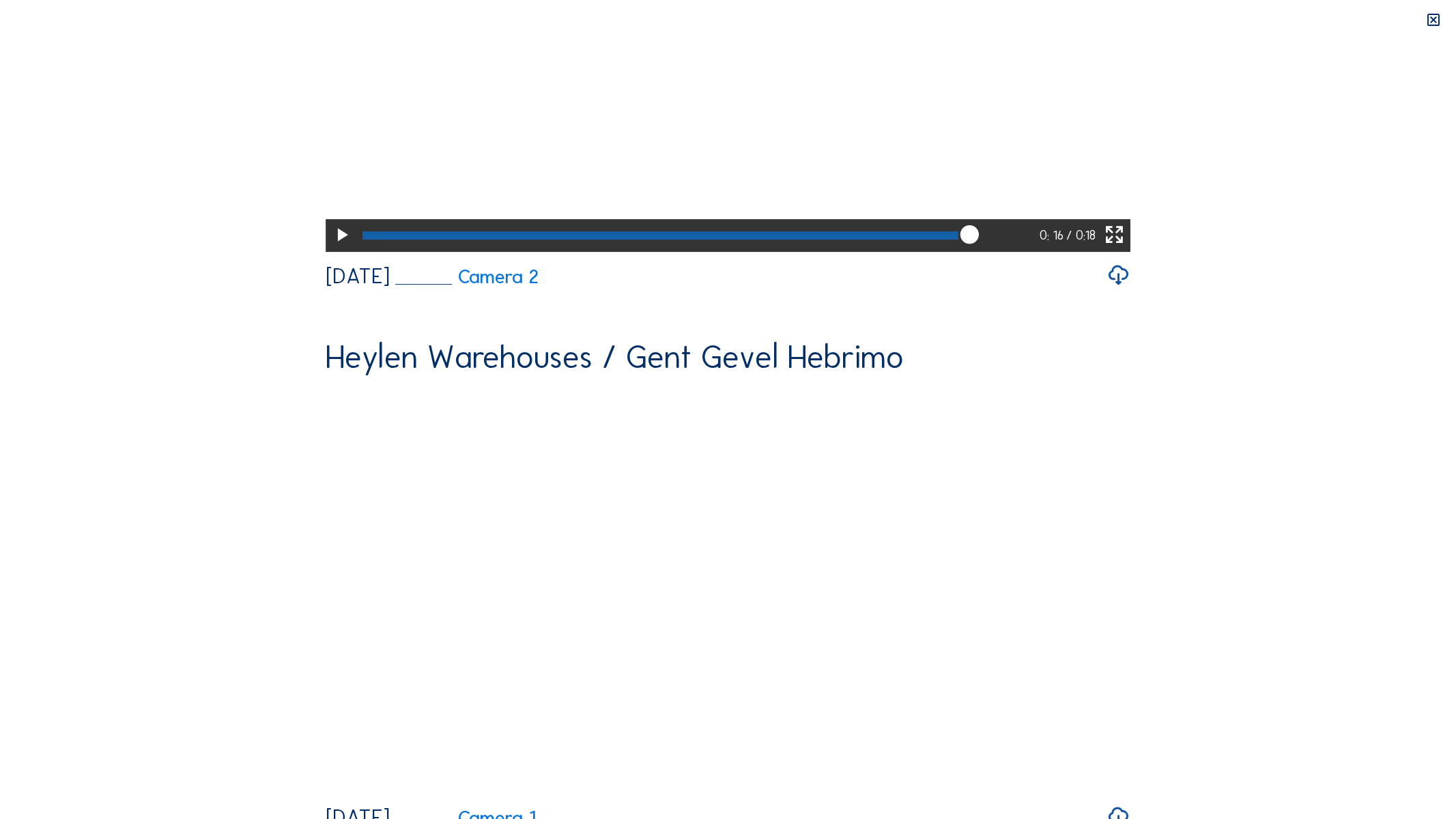
click at [846, 249] on video "Your browser does not support the video tag." at bounding box center [728, 48] width 805 height 403
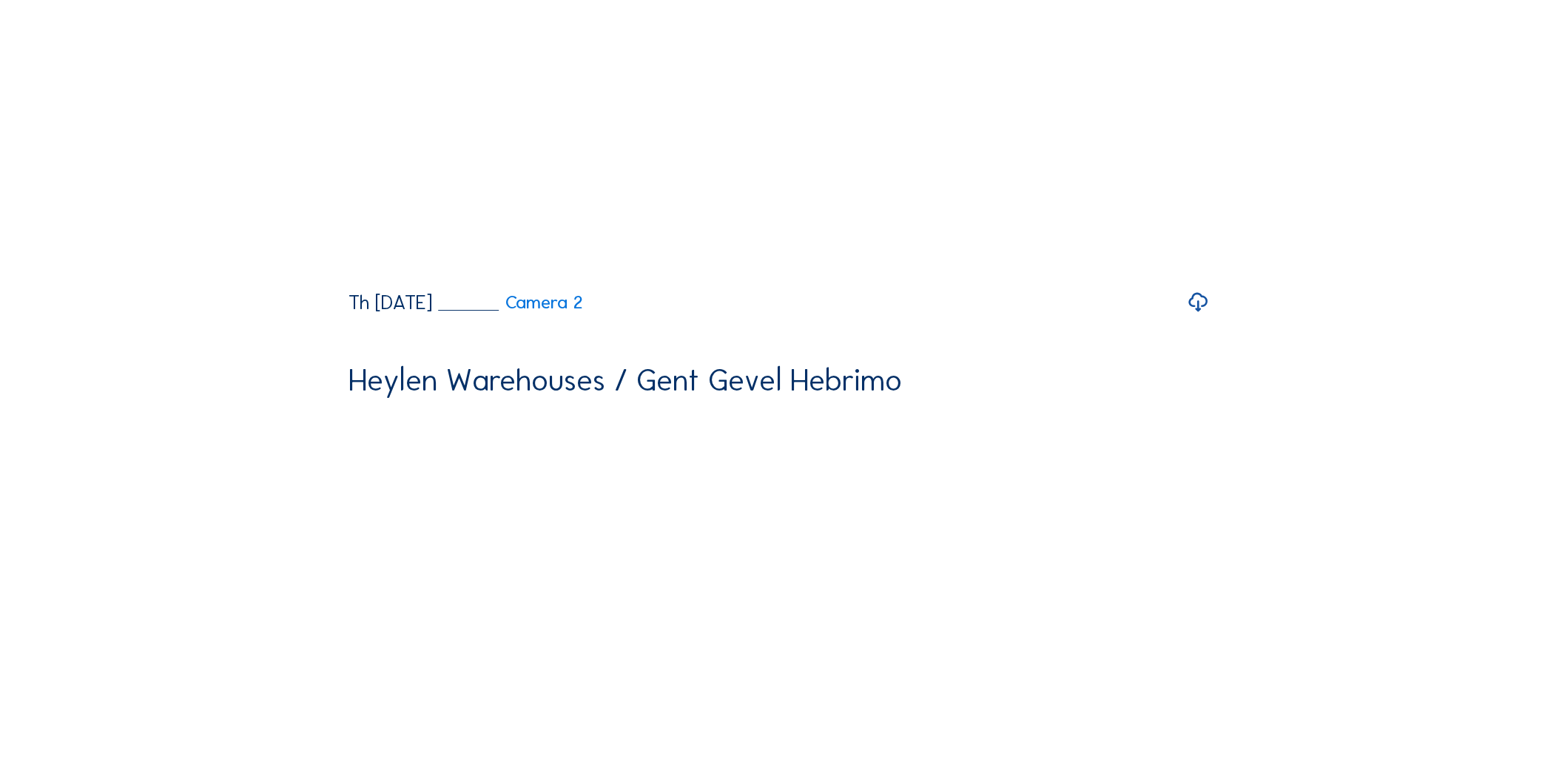
scroll to position [5559, 0]
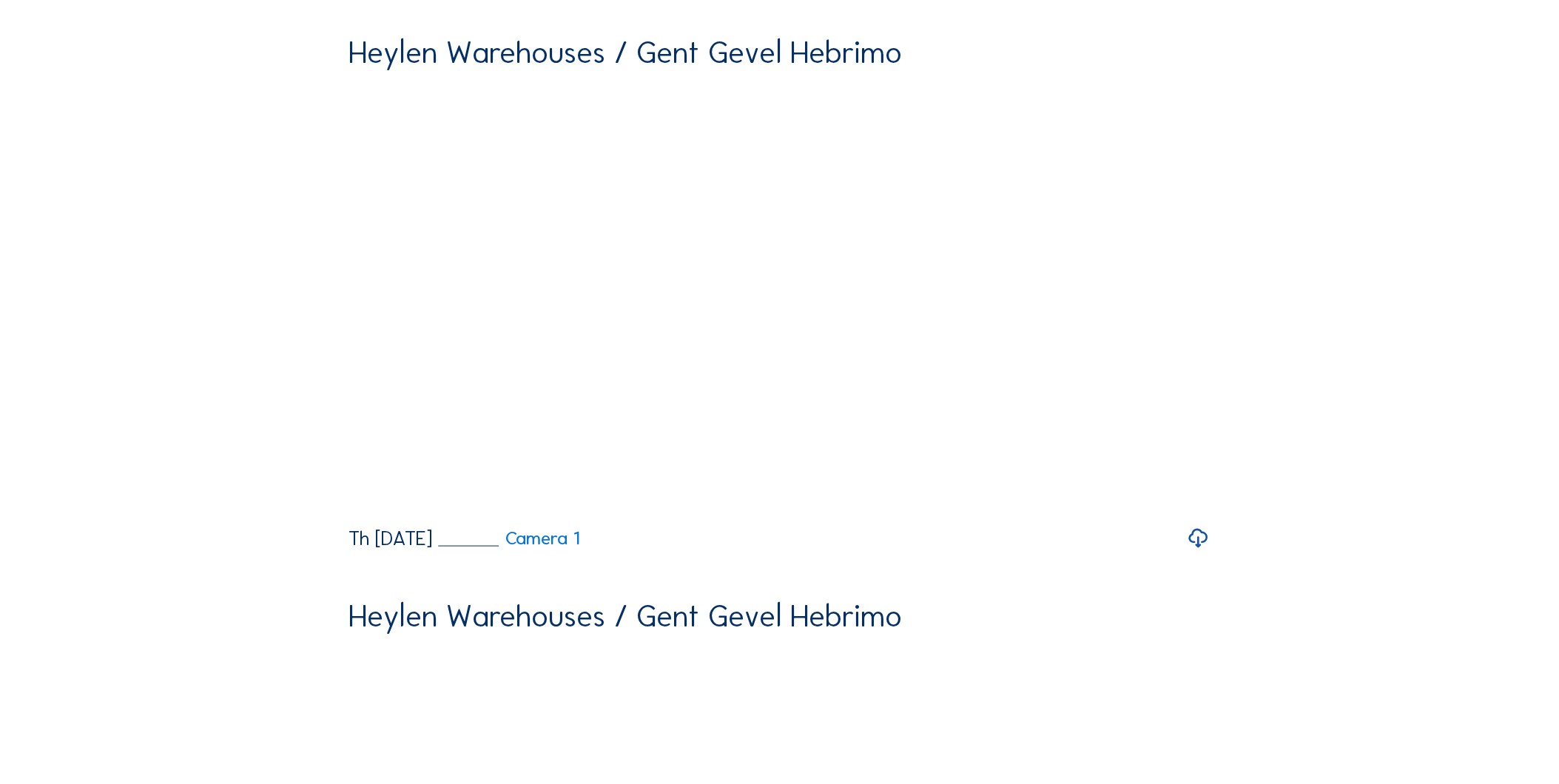
scroll to position [6299, 0]
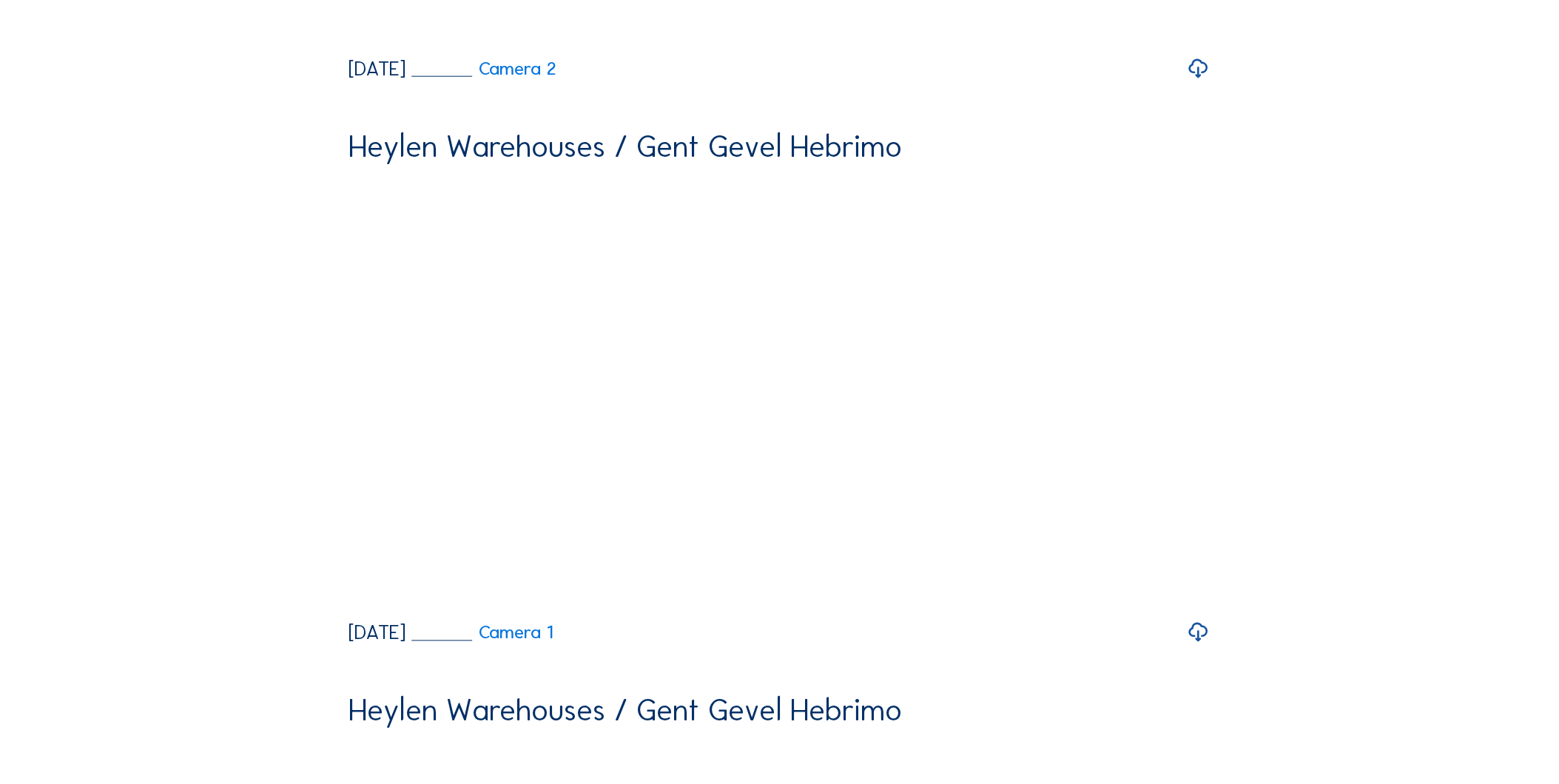
scroll to position [0, 0]
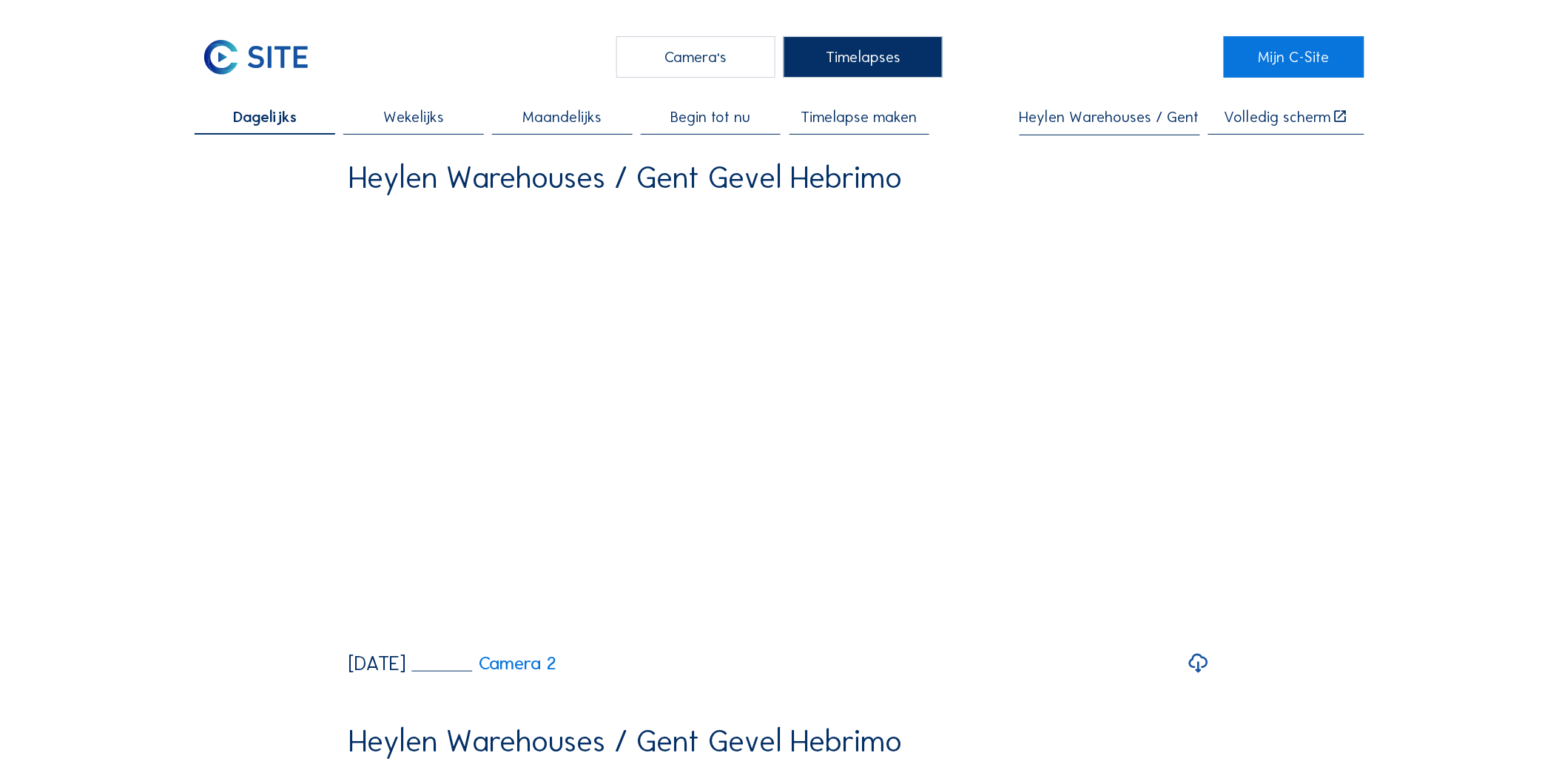
click at [845, 122] on span "Timelapse maken" at bounding box center [859, 117] width 116 height 15
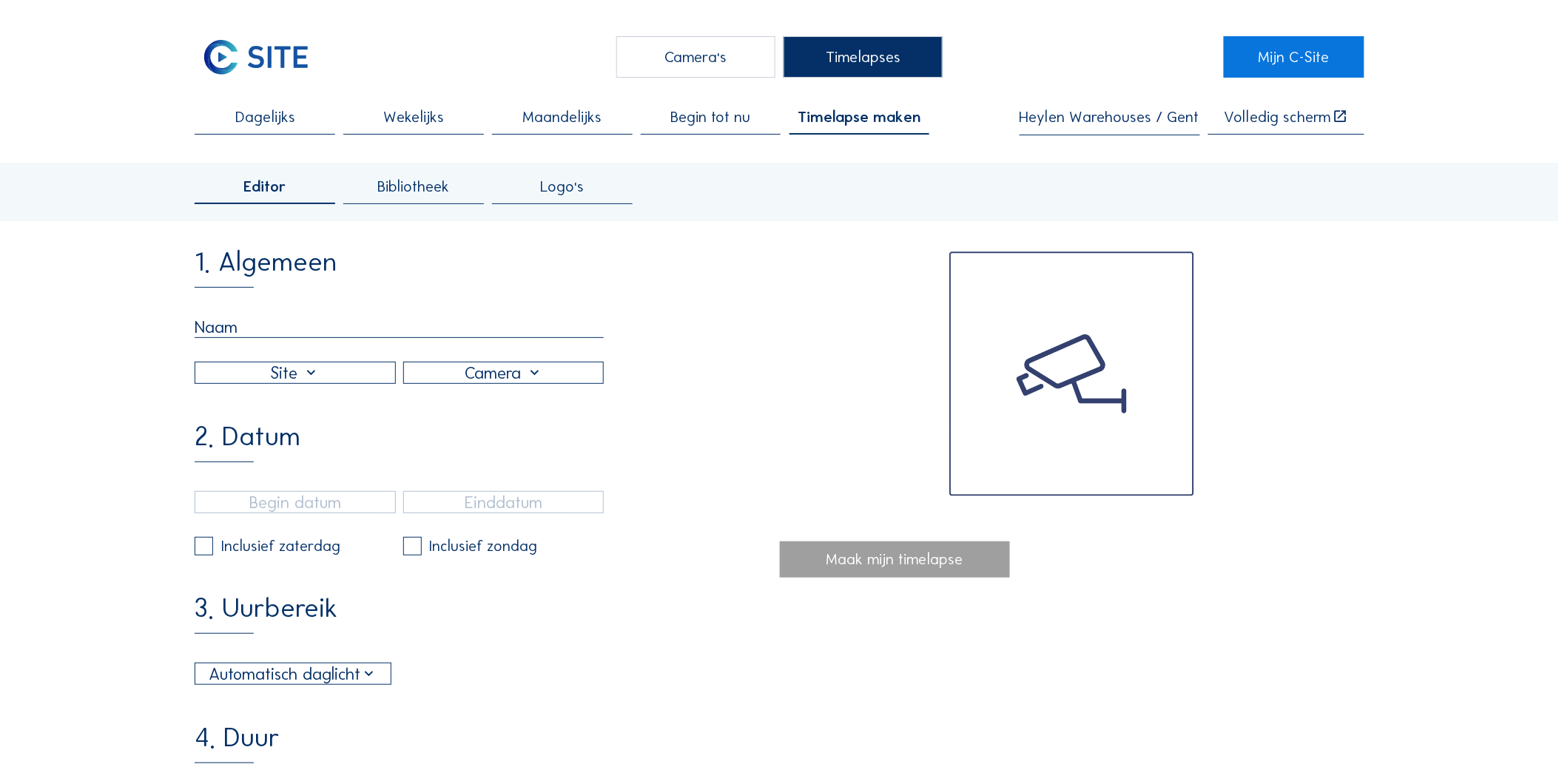
click at [267, 322] on input "text" at bounding box center [399, 327] width 409 height 21
type input "AGP"
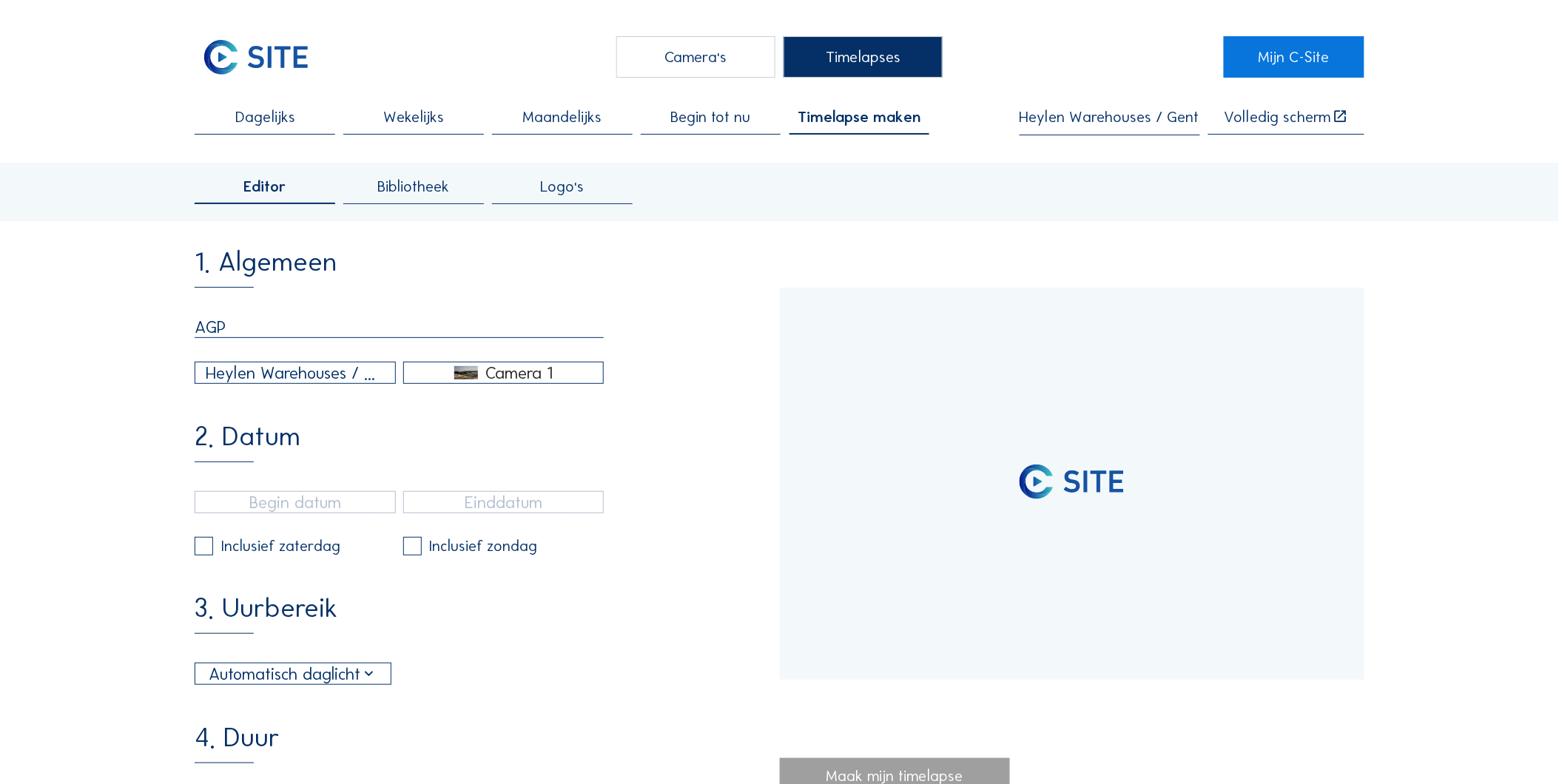
type input "[DATE] 11:12"
type input "[DATE] 14:35"
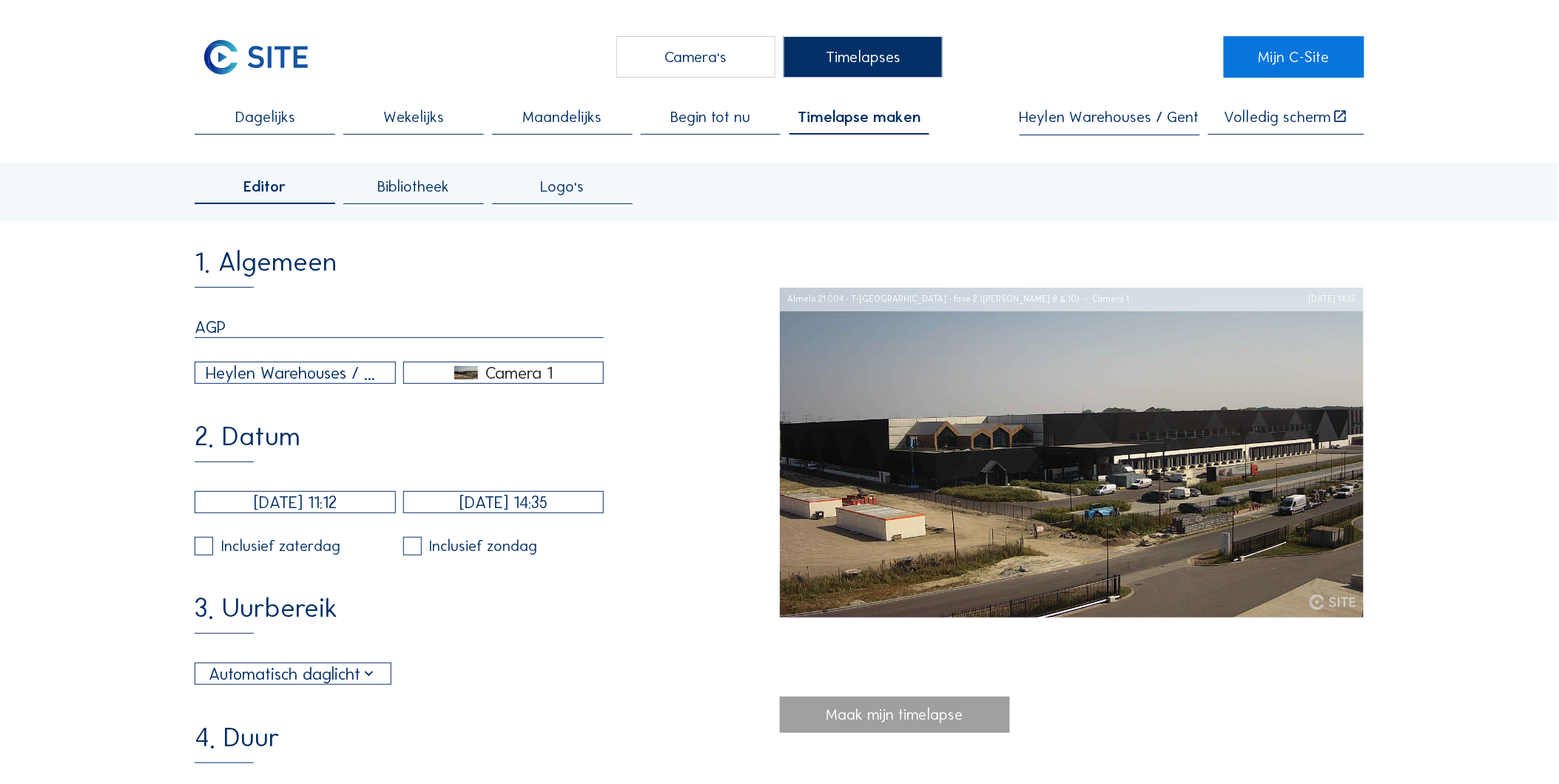
click at [341, 386] on div "Heylen Warehouses / Almelo 21.004 - T-[GEOGRAPHIC_DATA] - fase 2 ([PERSON_NAME]…" at bounding box center [295, 373] width 179 height 25
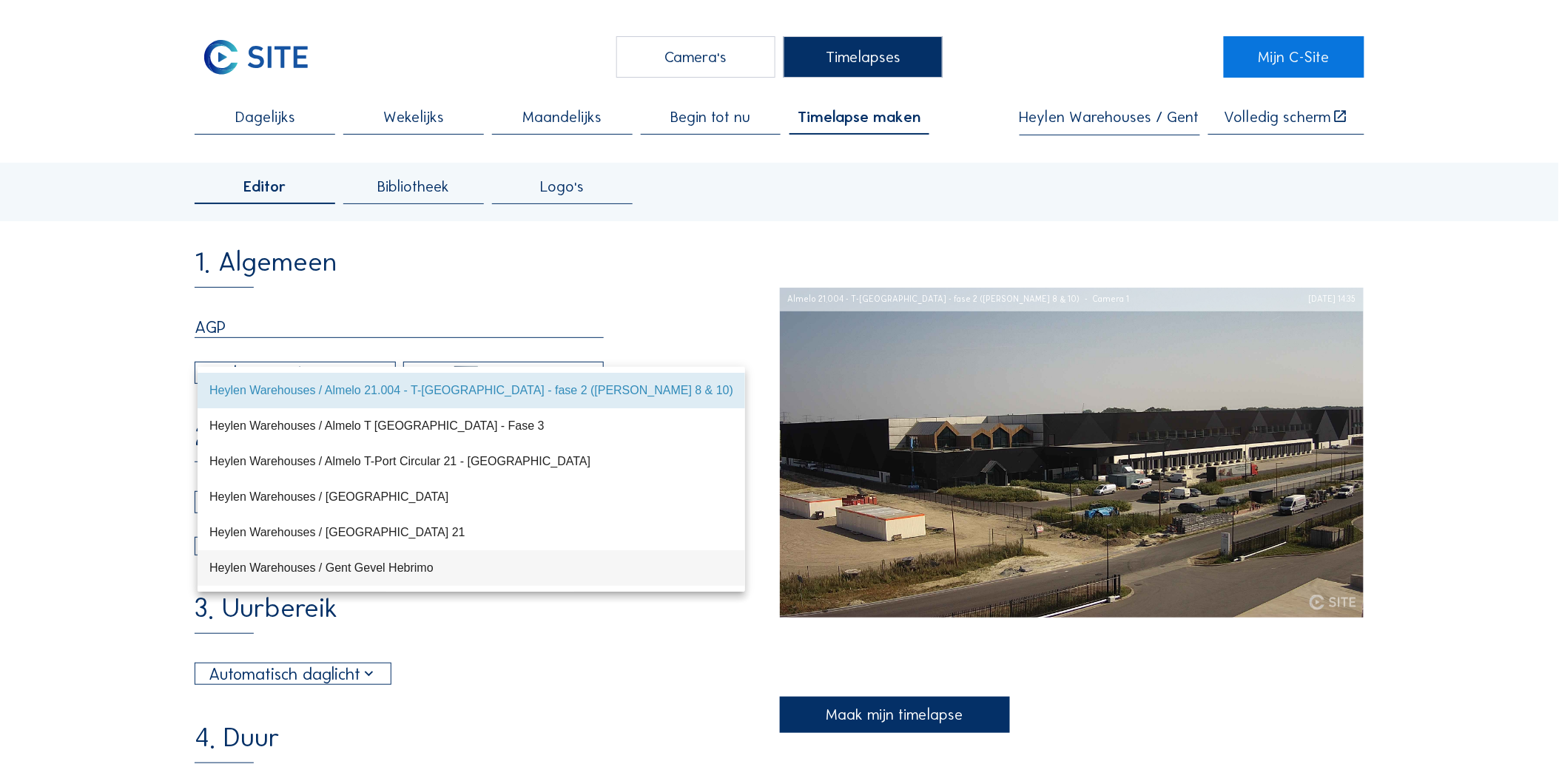
click at [486, 571] on div "Heylen Warehouses / Gent Gevel Hebrimo" at bounding box center [472, 568] width 524 height 14
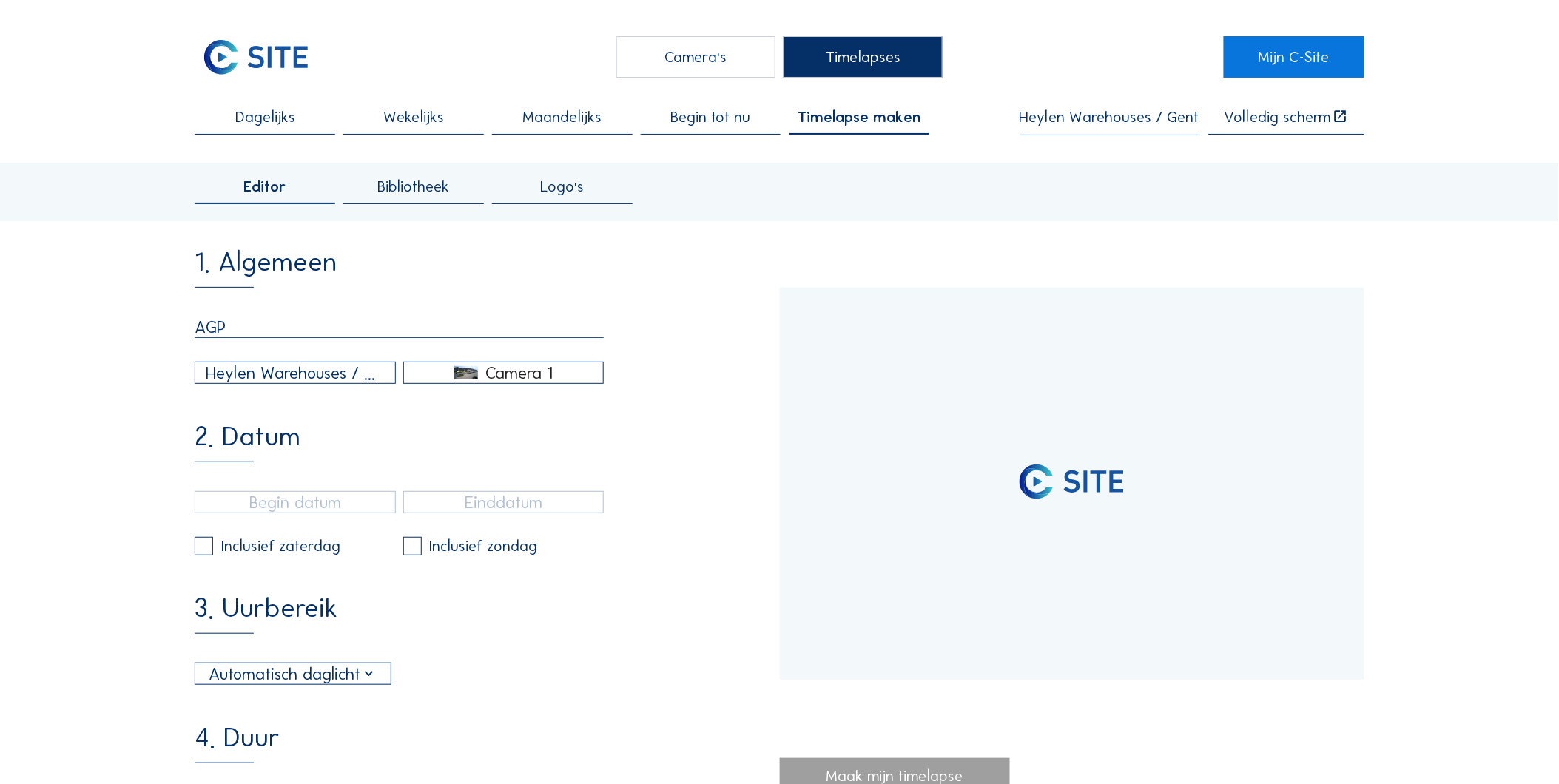
type input "[DATE] 13:15"
type input "[DATE] 10:34"
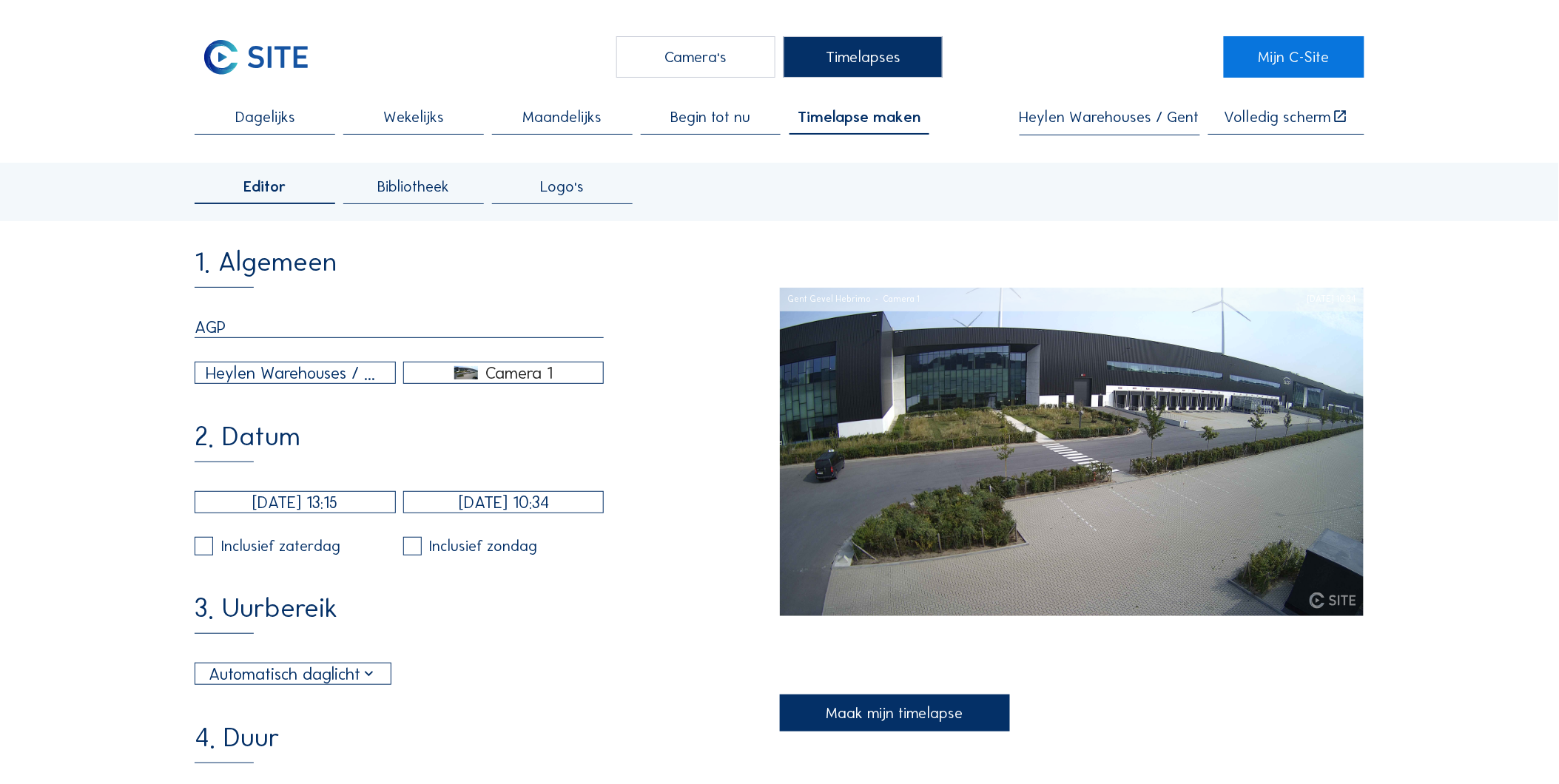
click at [568, 375] on div "Camera 1" at bounding box center [503, 373] width 199 height 14
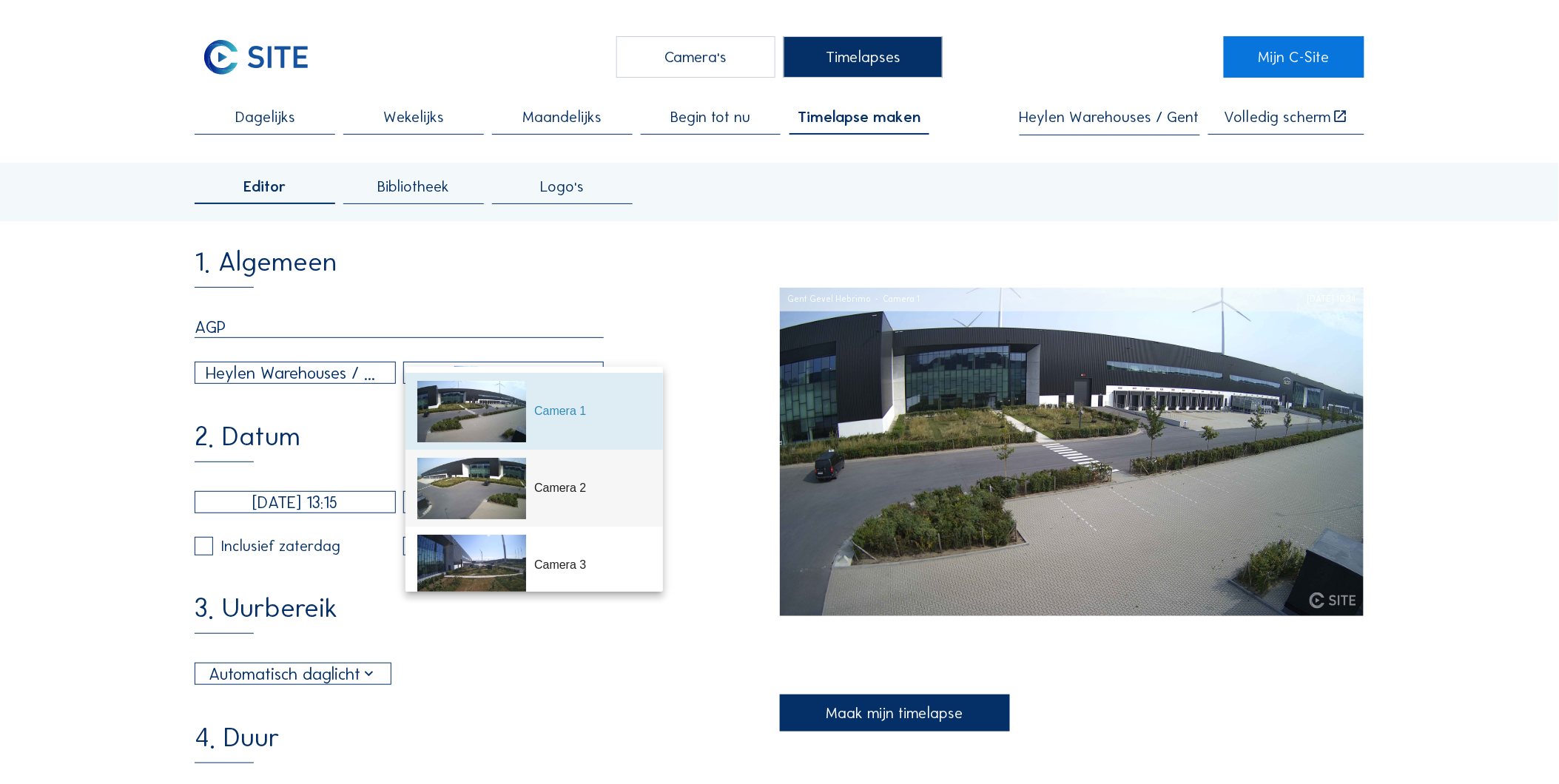
click at [565, 484] on div "Camera 2" at bounding box center [593, 487] width 117 height 17
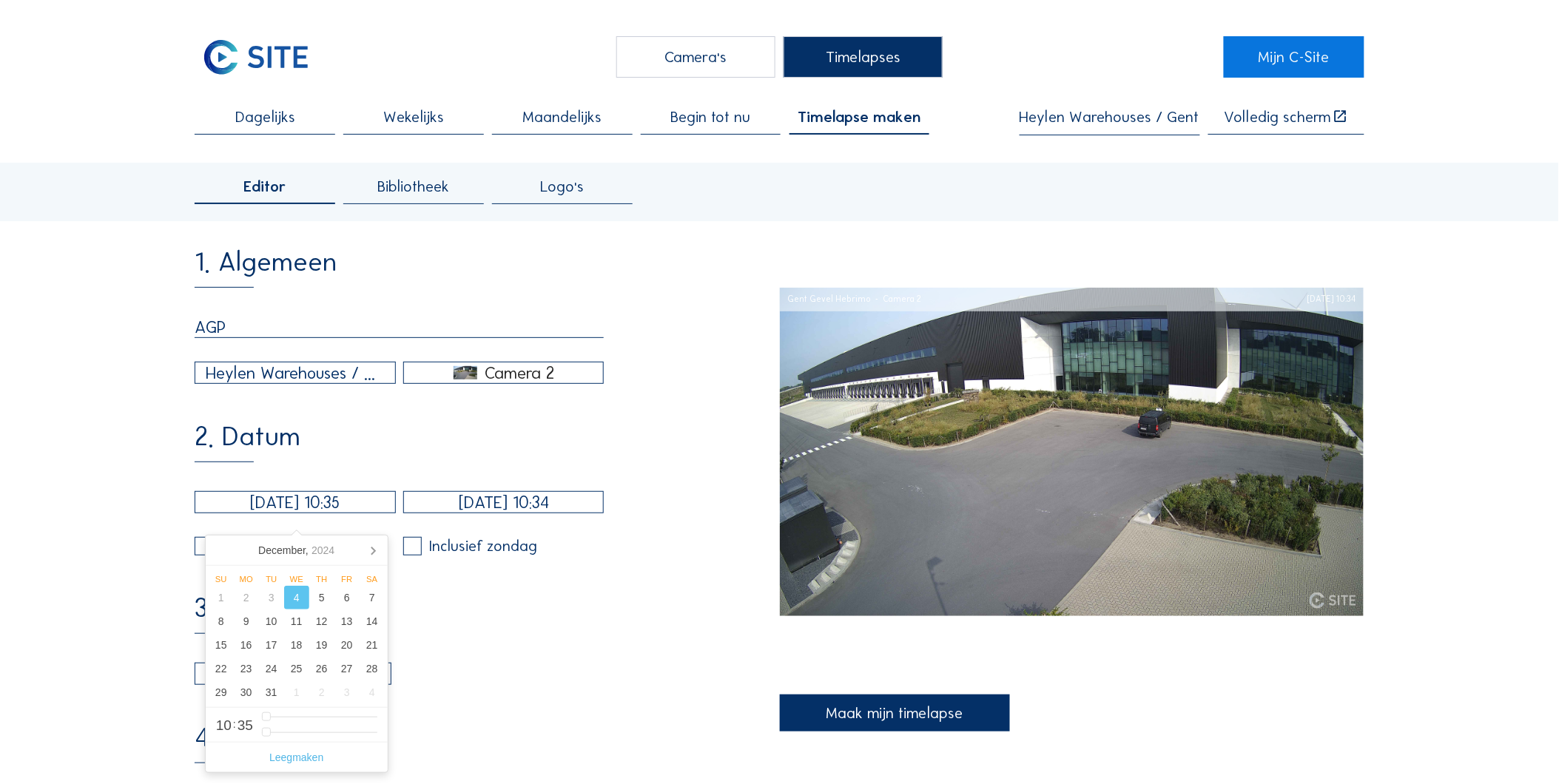
click at [267, 507] on input "[DATE] 10:35" at bounding box center [295, 502] width 200 height 22
click at [371, 549] on icon at bounding box center [373, 549] width 24 height 24
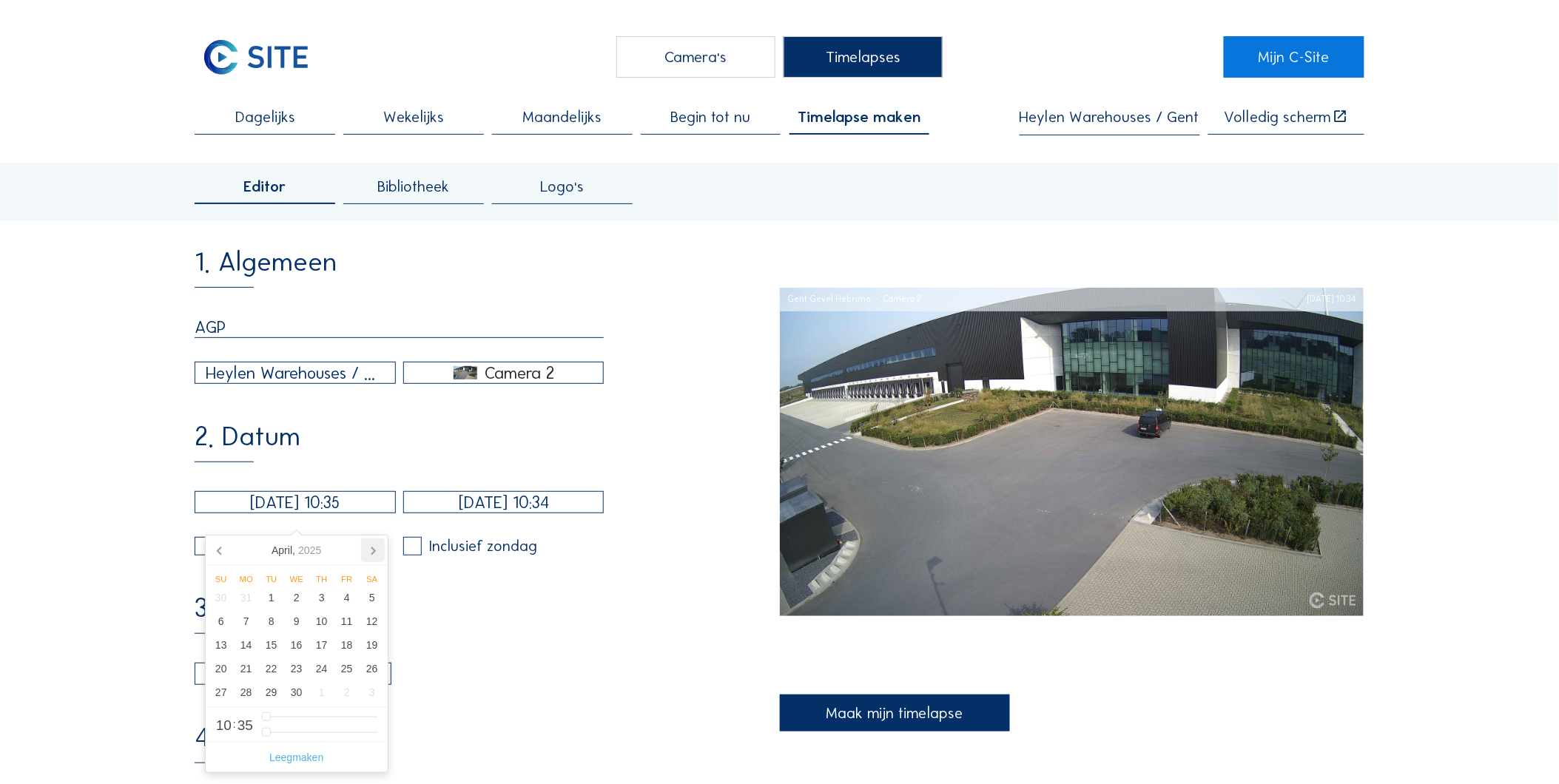
click at [371, 549] on icon at bounding box center [373, 549] width 24 height 24
click at [370, 549] on icon at bounding box center [373, 549] width 24 height 24
click at [368, 549] on nav "[DATE]" at bounding box center [297, 551] width 182 height 30
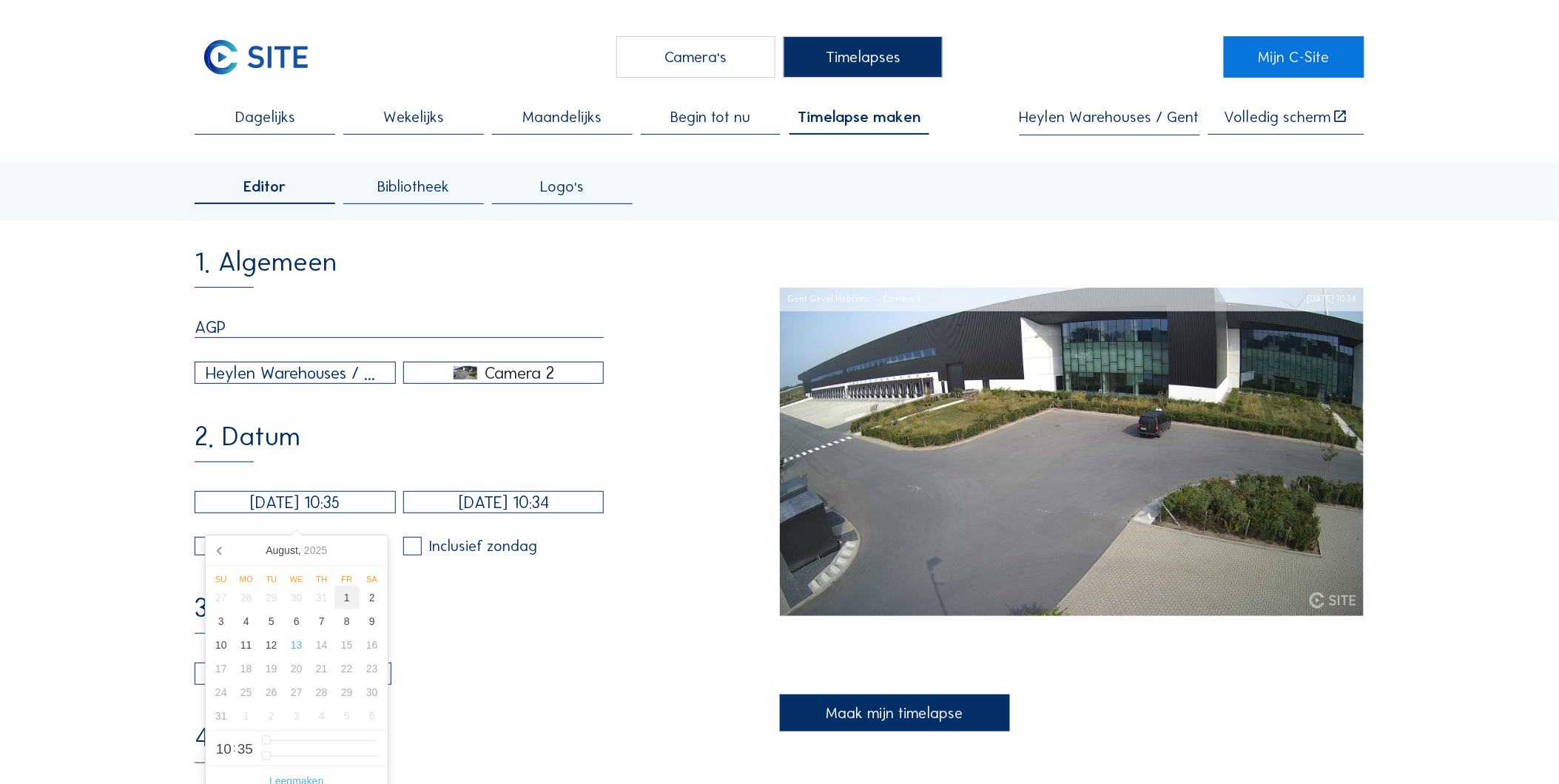
click at [346, 602] on div "1" at bounding box center [346, 597] width 25 height 24
type input "[DATE] 10:35"
click at [444, 513] on input "[DATE] 10:34" at bounding box center [503, 502] width 200 height 22
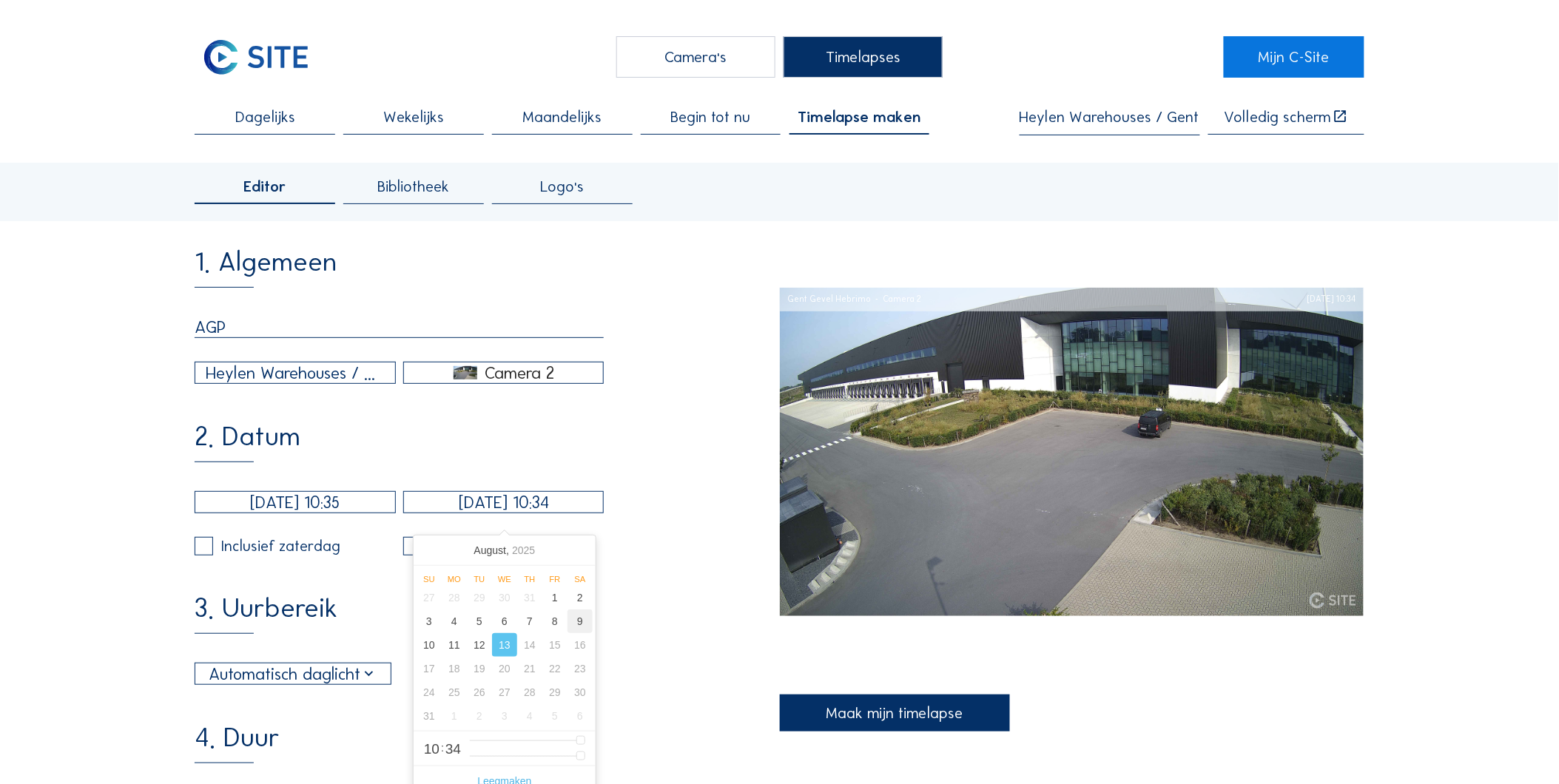
click at [579, 629] on div "9" at bounding box center [579, 621] width 25 height 24
type input "[DATE] 10:34"
click at [386, 467] on div "2. Datum [DATE] 10:35 [DATE] 10:34 Inclusief zaterdag Inclusief zondag" at bounding box center [487, 489] width 585 height 132
click at [284, 554] on div "Inclusief zaterdag" at bounding box center [280, 546] width 119 height 15
click at [203, 551] on input "checkbox" at bounding box center [199, 546] width 10 height 10
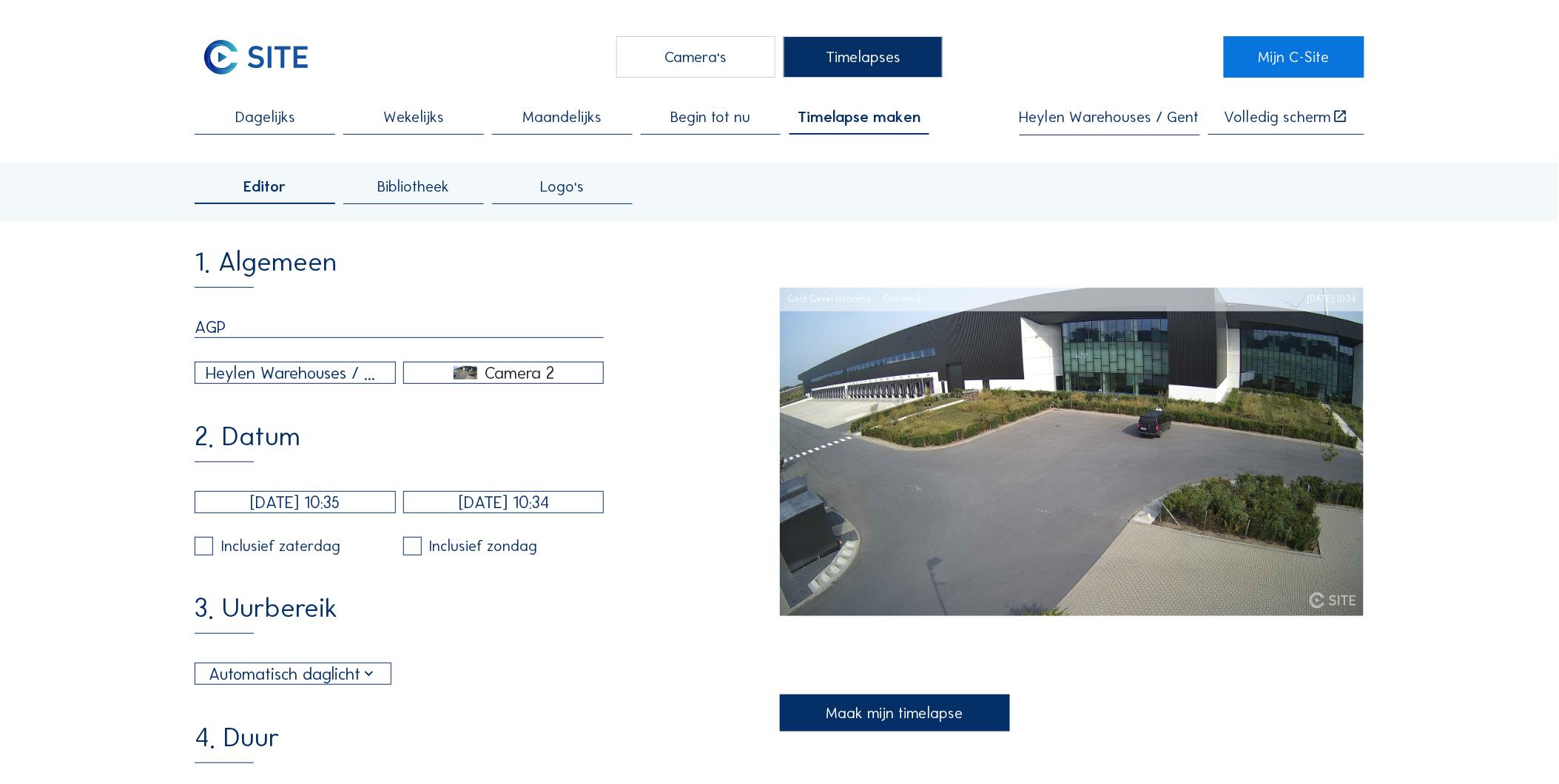
checkbox input "true"
click at [412, 551] on input "checkbox" at bounding box center [408, 546] width 10 height 10
checkbox input "true"
click at [305, 686] on div "Automatisch daglicht" at bounding box center [293, 673] width 169 height 25
click at [314, 760] on div "Alles" at bounding box center [295, 751] width 171 height 32
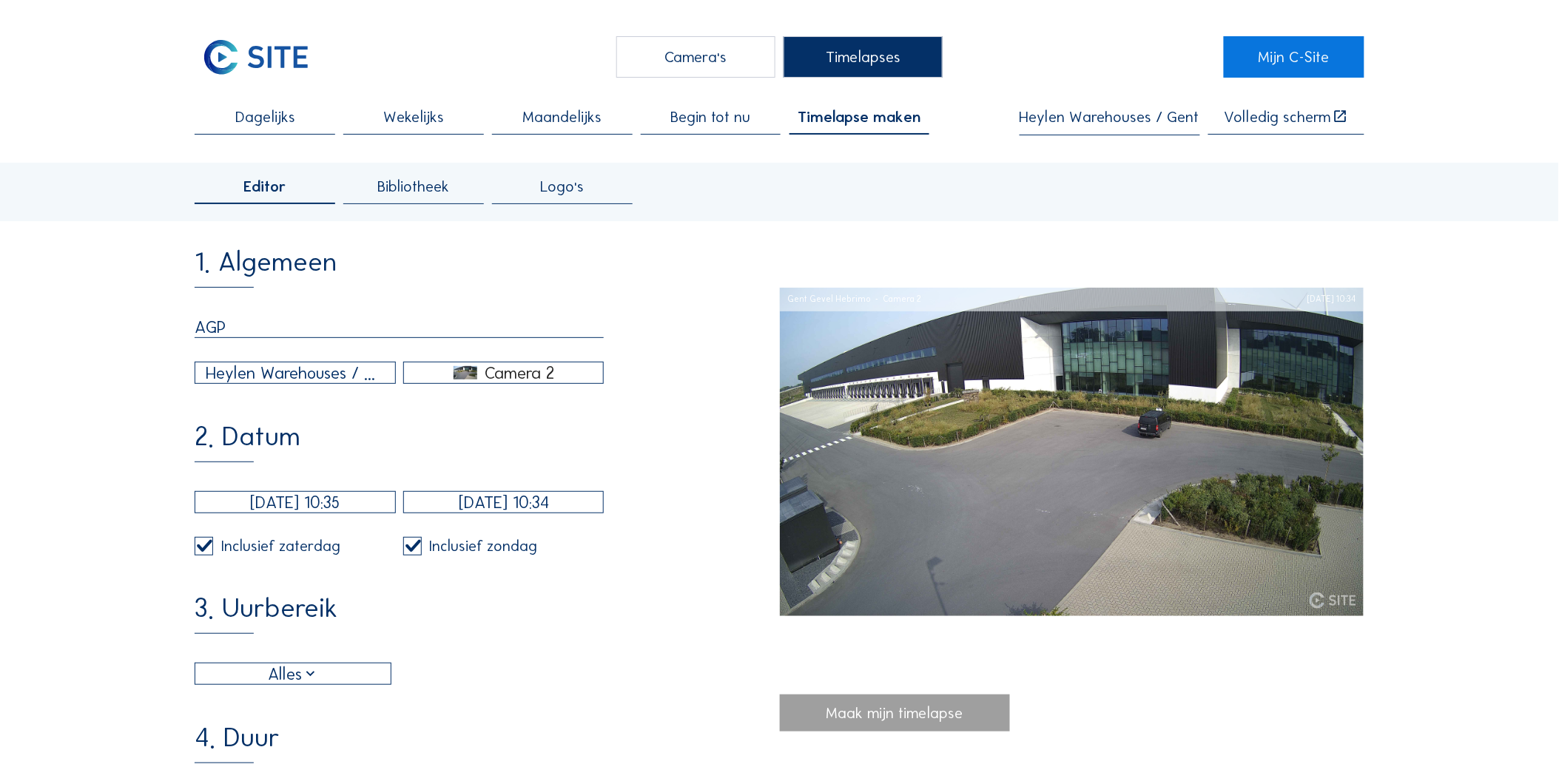
click at [585, 653] on div "3. Uurbereik Alles 06:00 Van 18:00 Tot" at bounding box center [487, 639] width 585 height 90
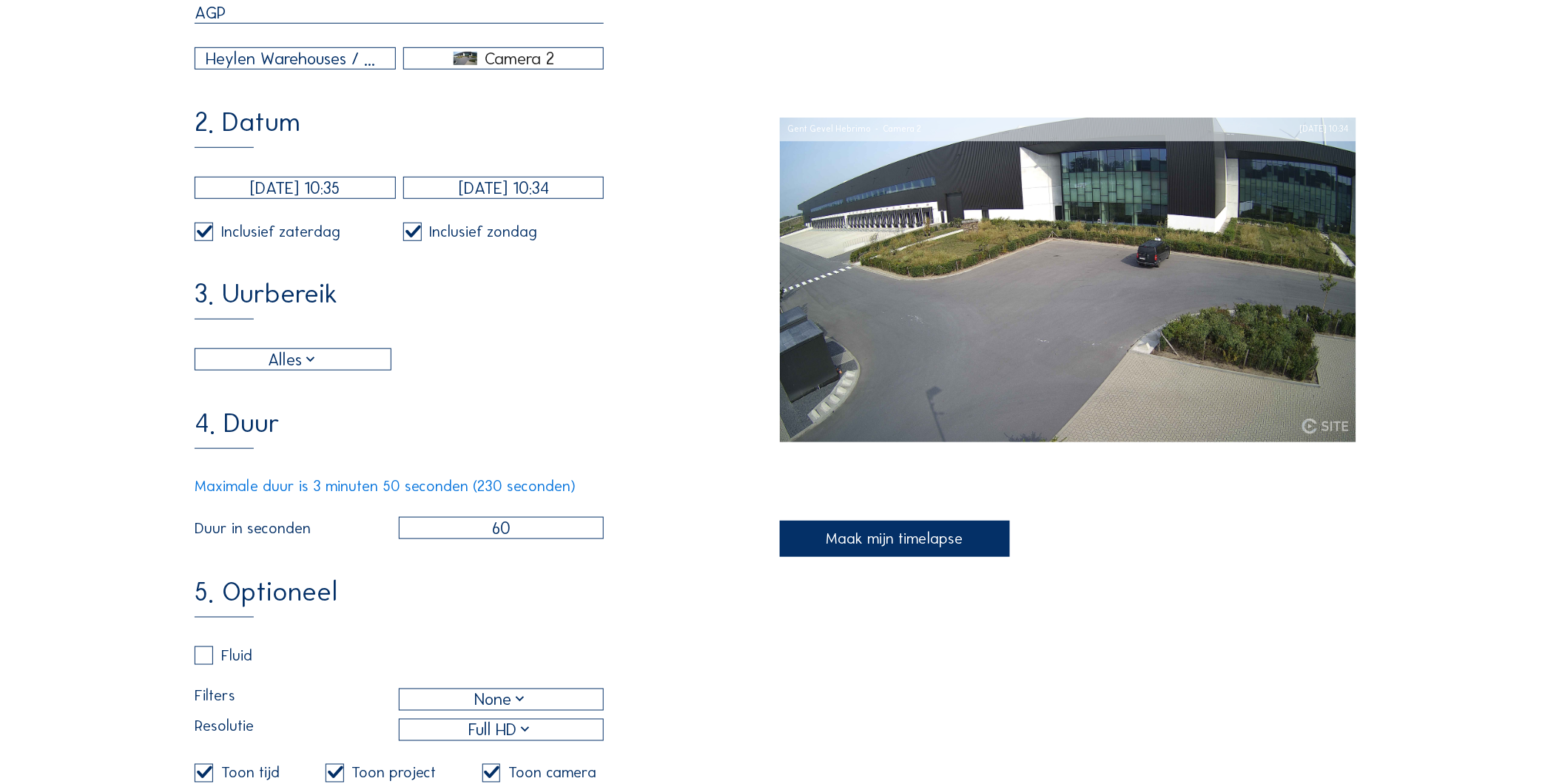
scroll to position [329, 0]
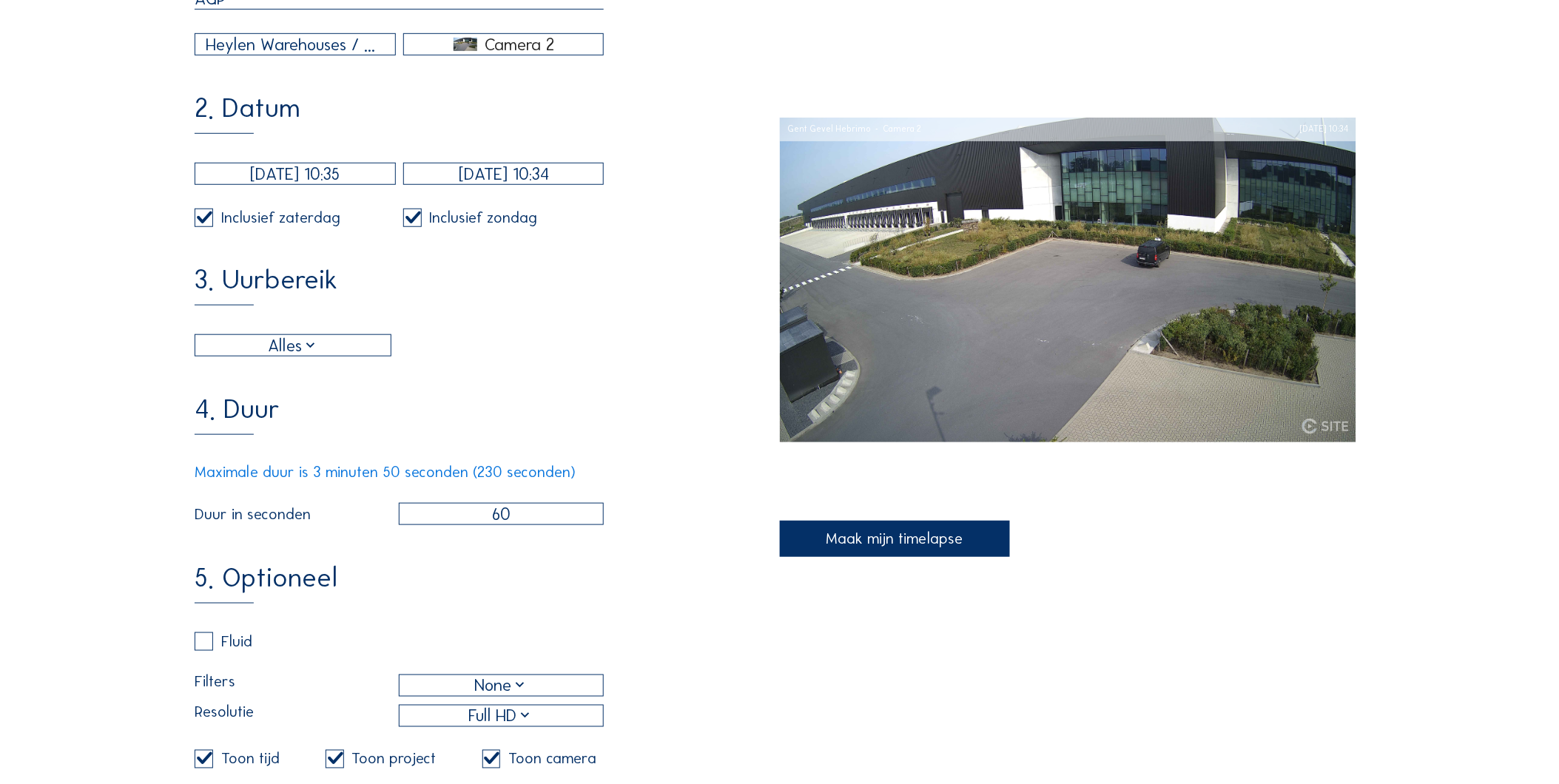
click at [526, 525] on input "60" at bounding box center [501, 514] width 206 height 22
type input "230"
click at [870, 599] on div "1. Algemeen AGP Heylen Warehouses / Gent Gevel Hebrimo Camera 2 2. Datum [DATE]…" at bounding box center [779, 407] width 1169 height 974
click at [910, 543] on div "Maak mijn timelapse" at bounding box center [895, 539] width 230 height 37
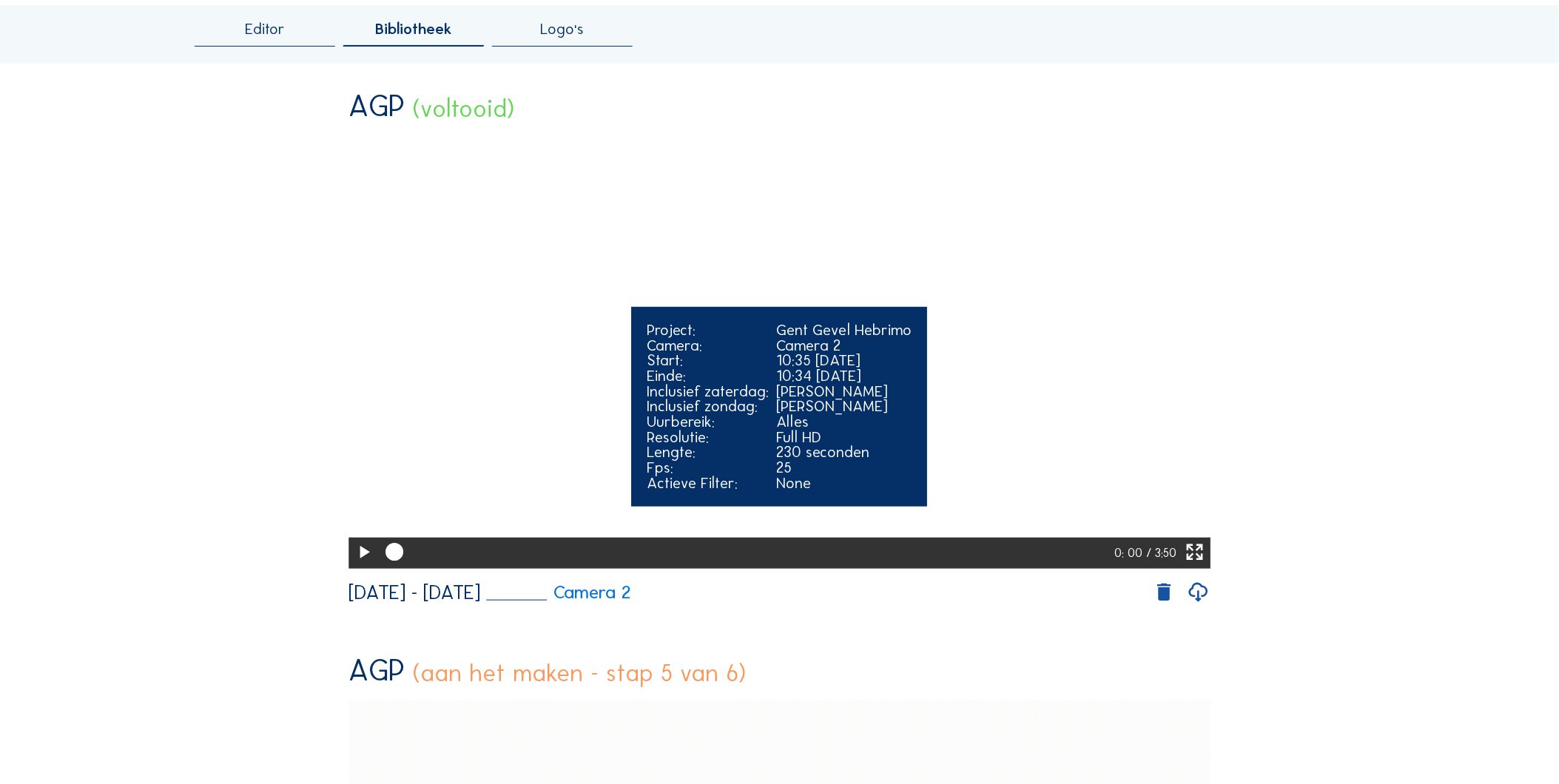
scroll to position [164, 0]
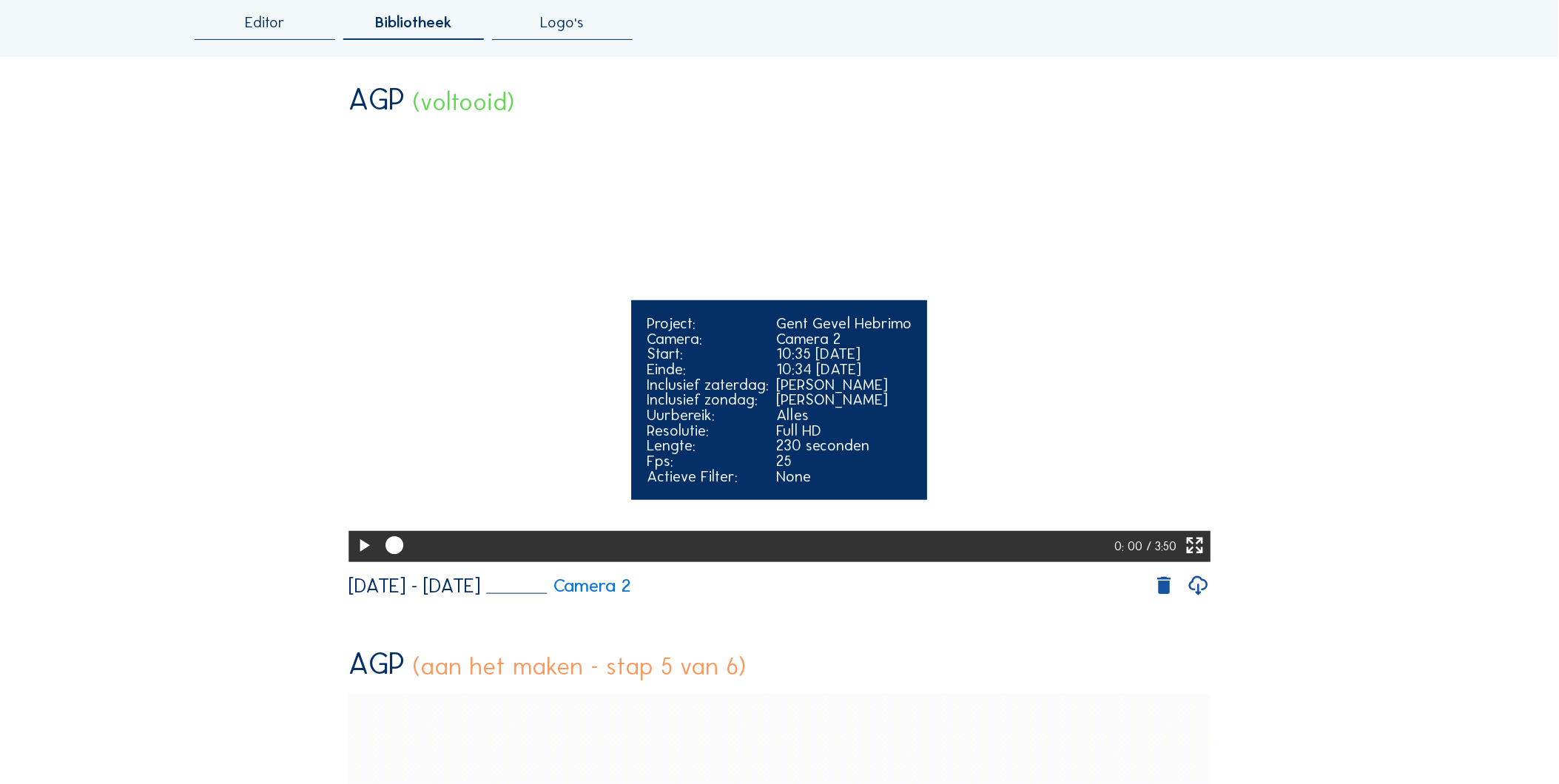
click at [358, 559] on icon at bounding box center [364, 546] width 21 height 26
click at [1004, 426] on video "Your browser does not support the video tag." at bounding box center [779, 345] width 862 height 431
click at [1062, 426] on video "Your browser does not support the video tag." at bounding box center [779, 345] width 862 height 431
click at [1196, 559] on icon at bounding box center [1195, 546] width 21 height 26
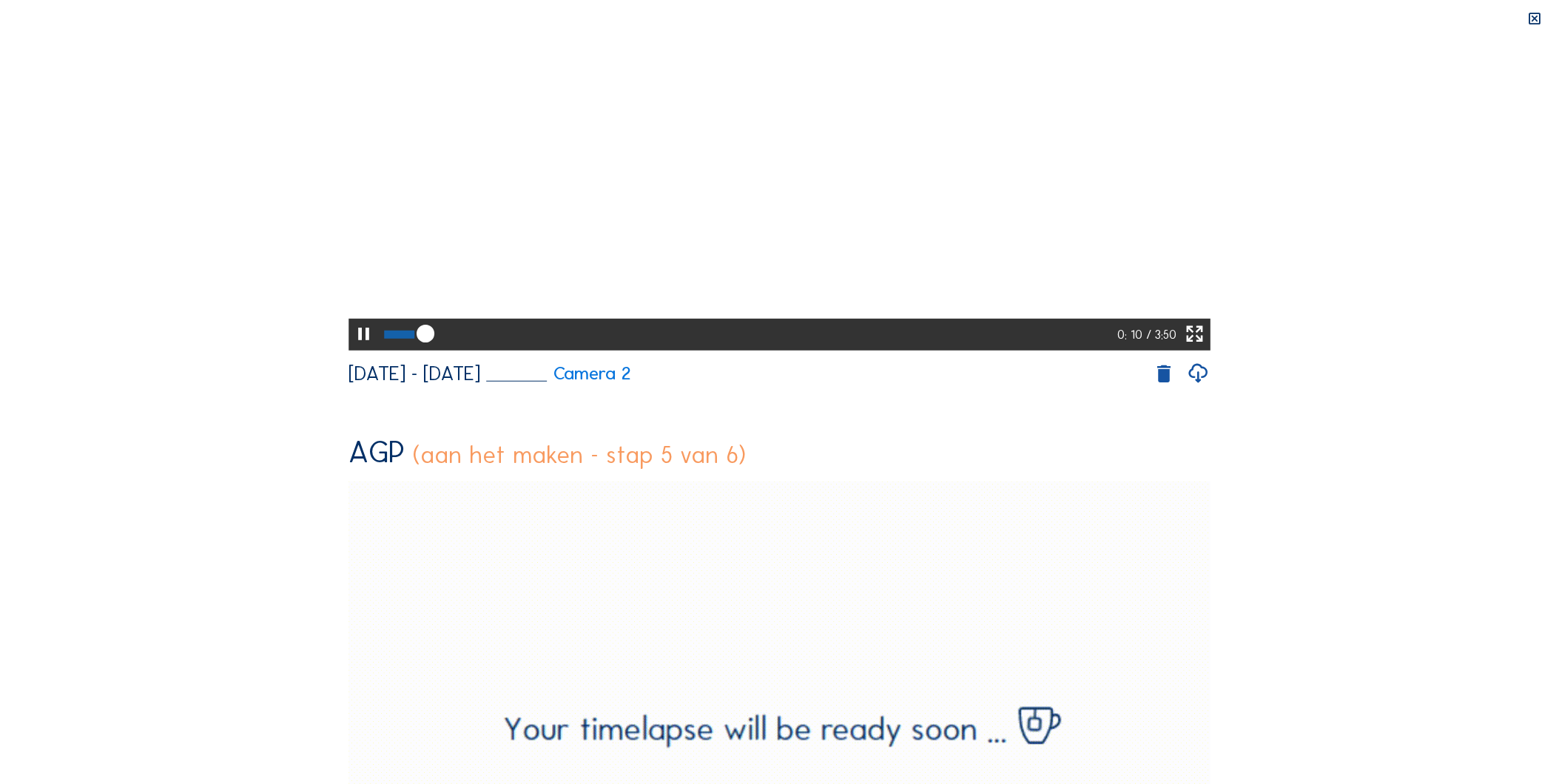
scroll to position [0, 0]
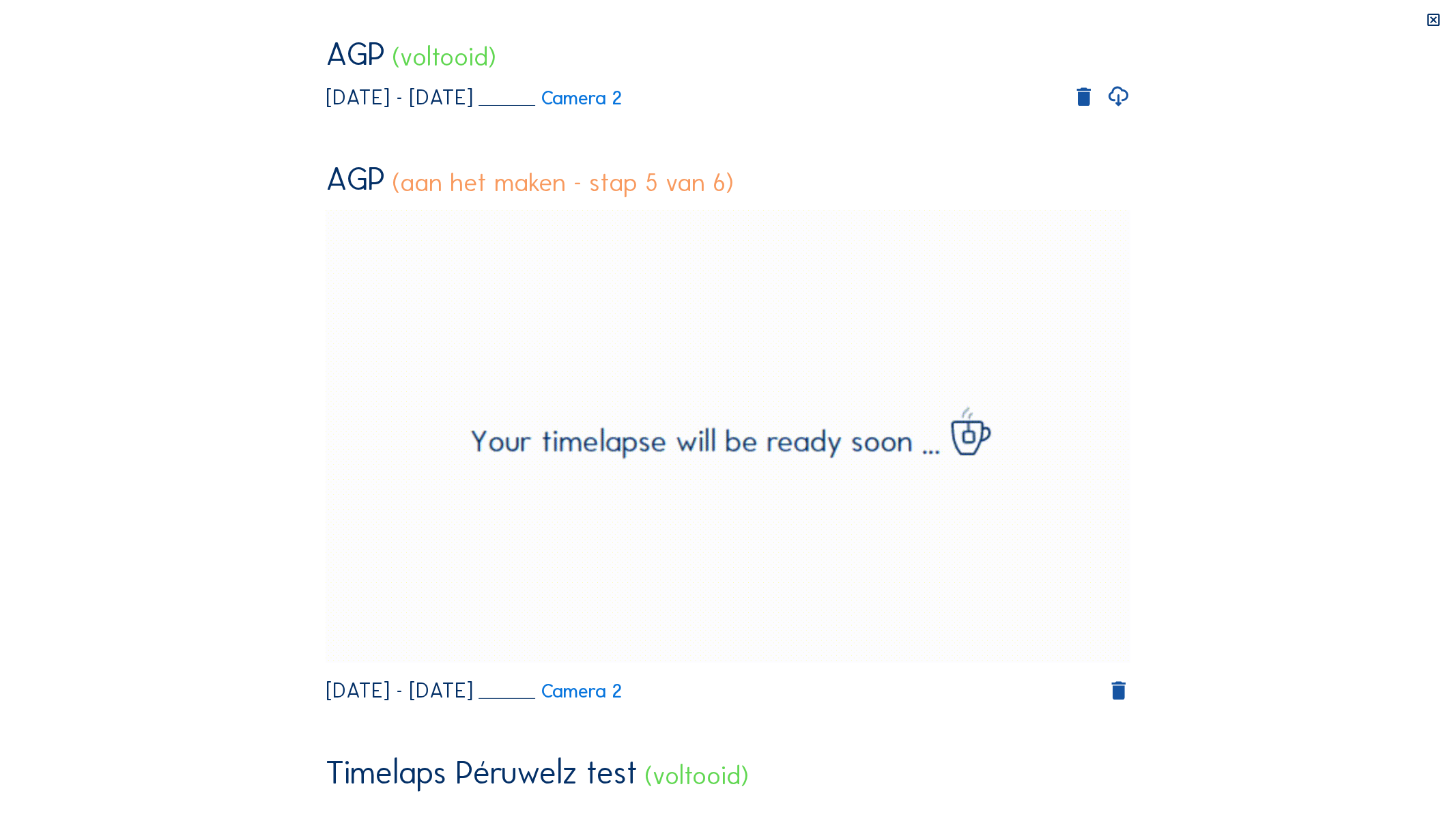
click at [830, 312] on video "Your browser does not support the video tag." at bounding box center [728, 240] width 805 height 403
click at [830, 312] on video "Your browser does not support the video tag." at bounding box center [728, 240] width 805 height 403
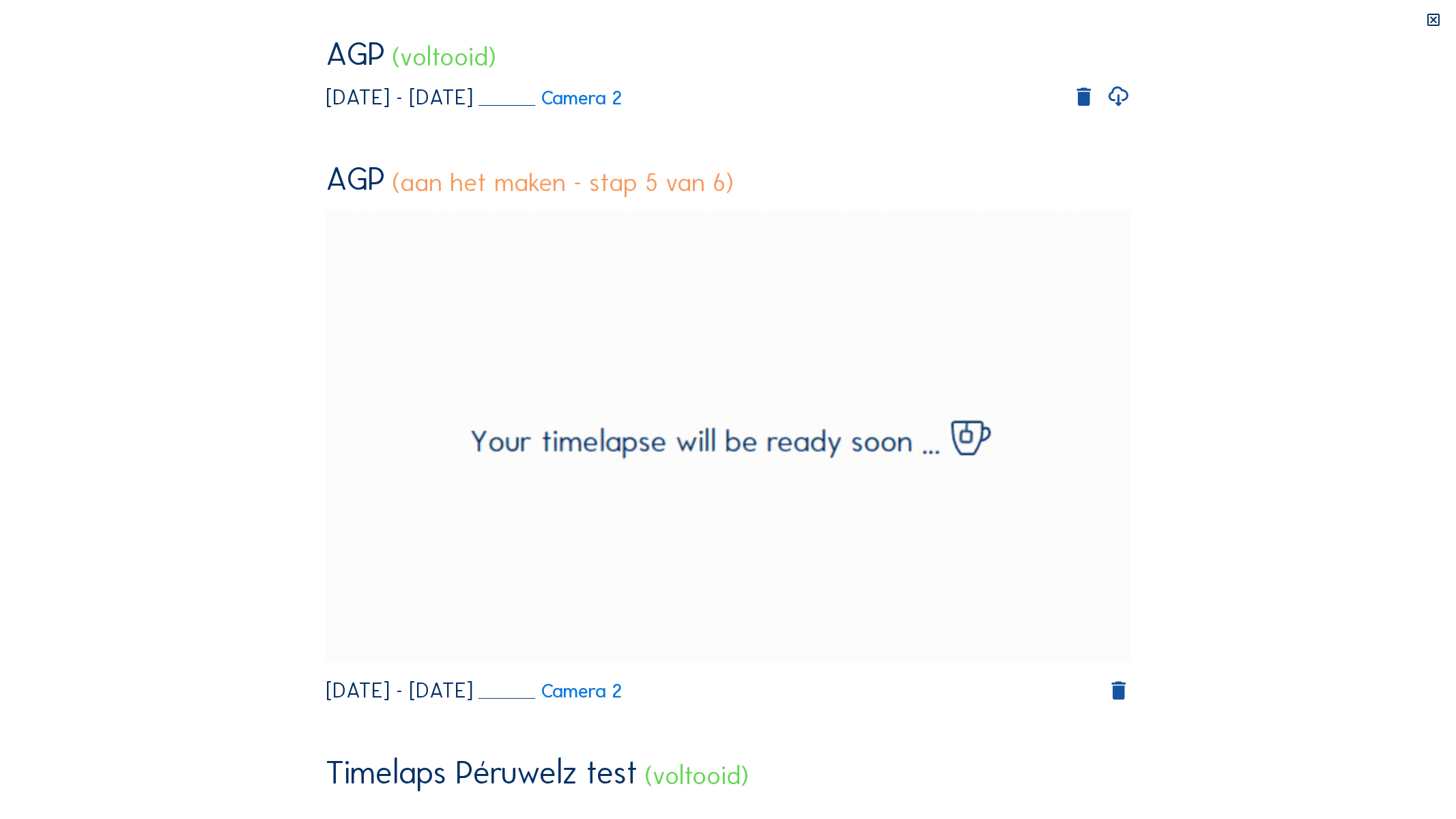
click at [830, 312] on video "Your browser does not support the video tag." at bounding box center [728, 240] width 805 height 403
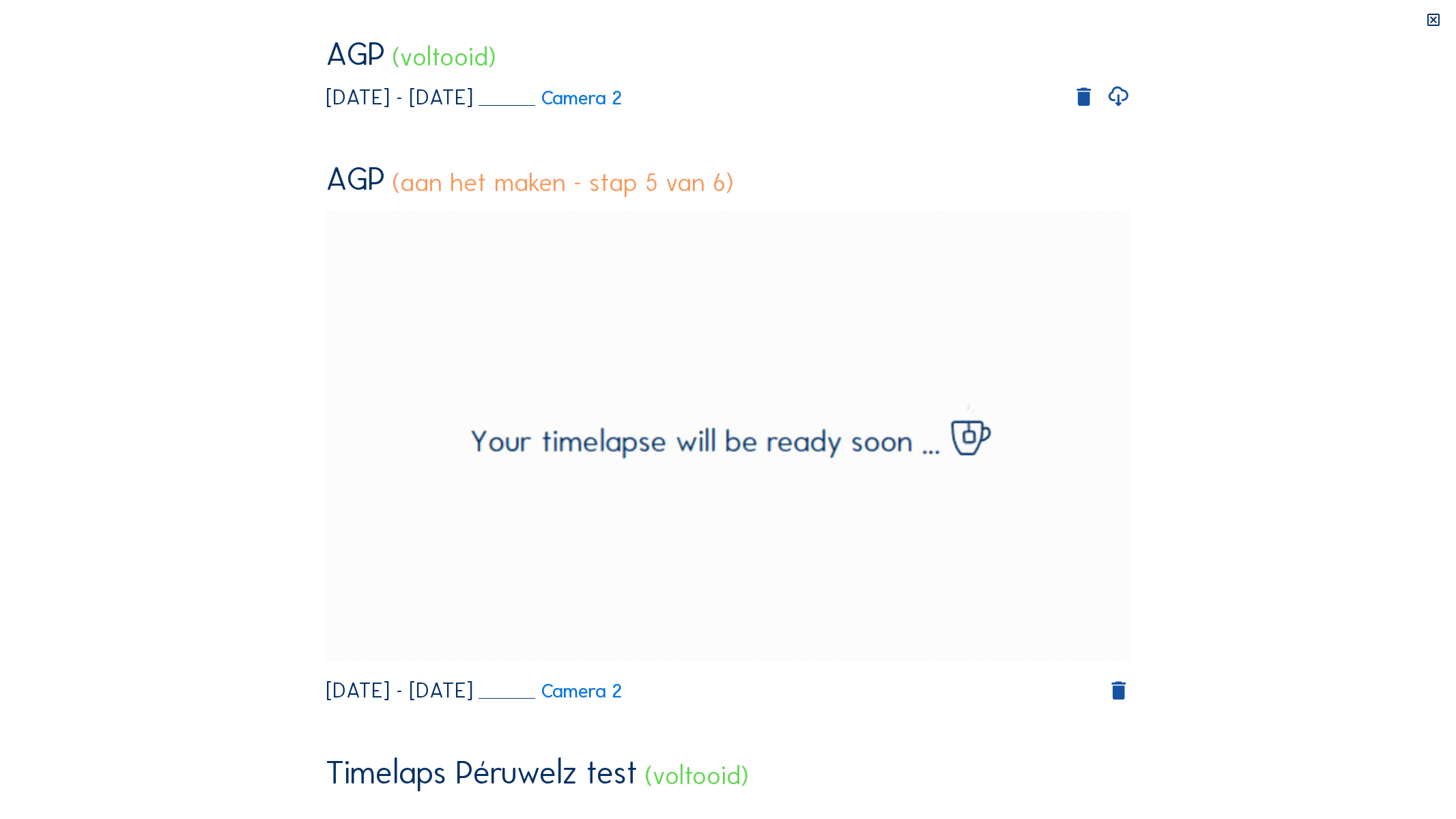
click at [852, 308] on video "Your browser does not support the video tag." at bounding box center [728, 240] width 805 height 403
click at [909, 376] on video "Your browser does not support the video tag." at bounding box center [728, 240] width 805 height 403
click at [651, 441] on video "Your browser does not support the video tag." at bounding box center [728, 240] width 805 height 403
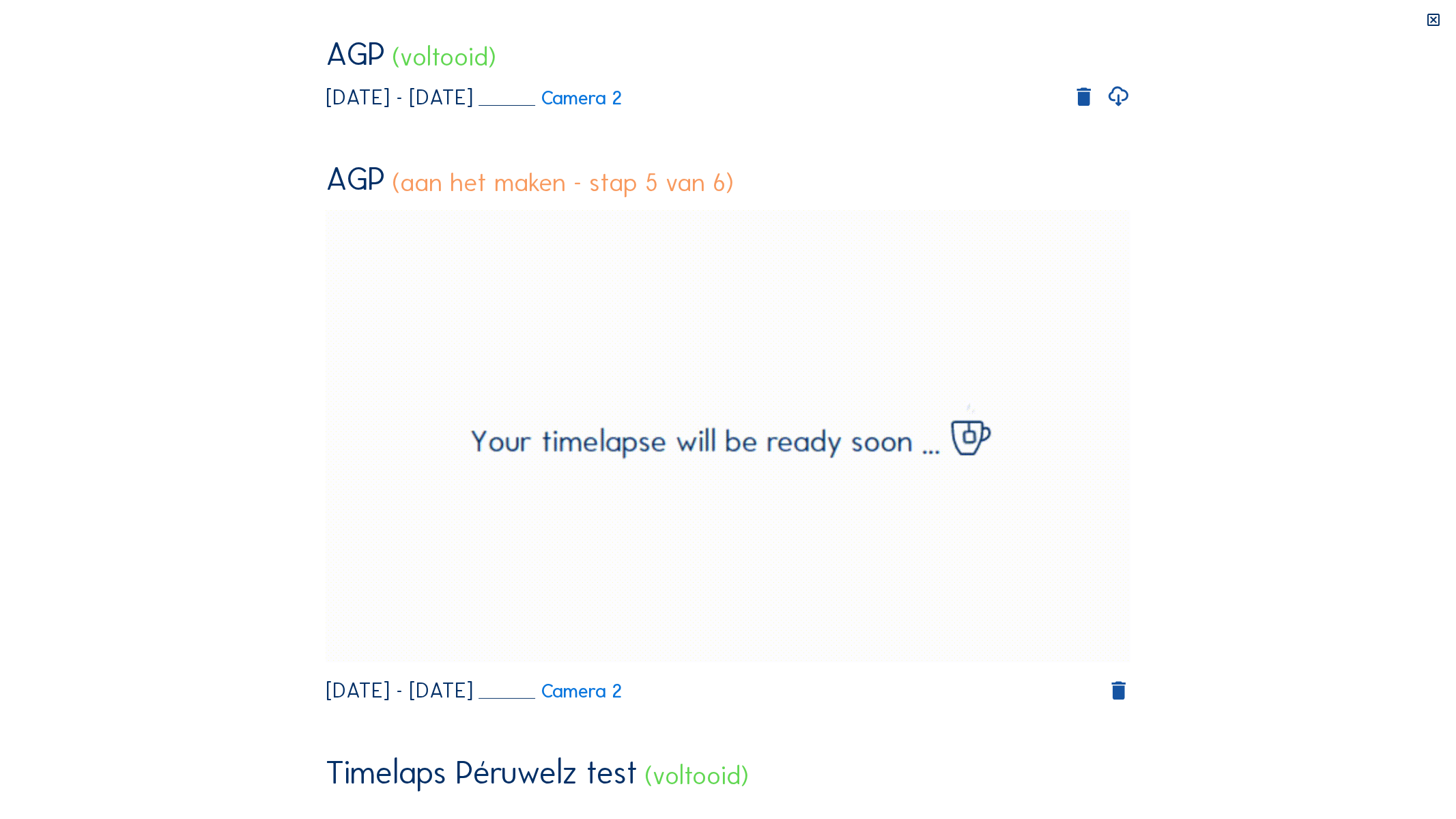
click at [656, 441] on video "Your browser does not support the video tag." at bounding box center [728, 240] width 805 height 403
click at [653, 441] on video "Your browser does not support the video tag." at bounding box center [728, 240] width 805 height 403
click at [651, 441] on video "Your browser does not support the video tag." at bounding box center [728, 240] width 805 height 403
click at [649, 441] on video "Your browser does not support the video tag." at bounding box center [728, 240] width 805 height 403
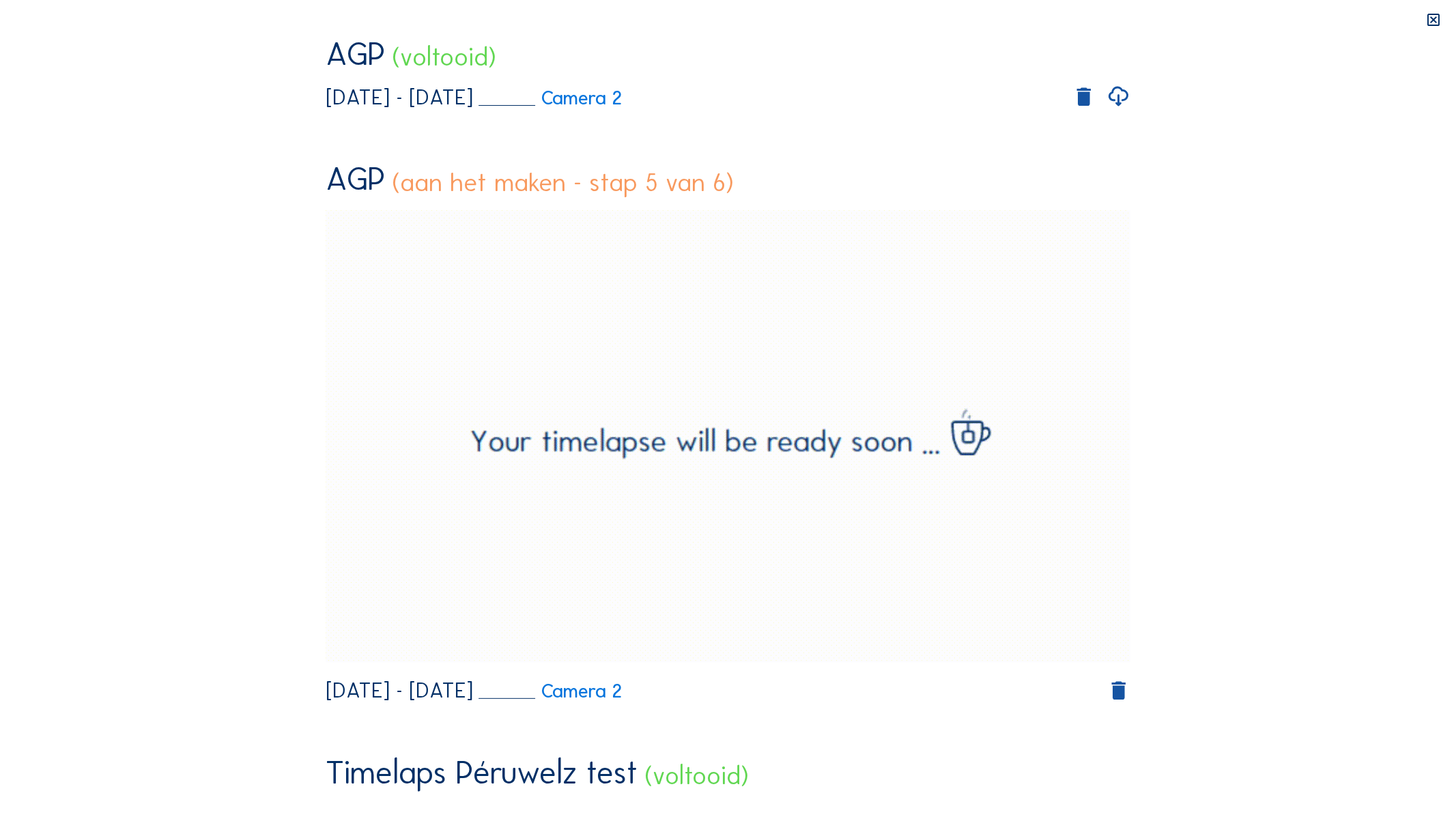
click at [650, 441] on video "Your browser does not support the video tag." at bounding box center [728, 240] width 805 height 403
click at [651, 441] on video "Your browser does not support the video tag." at bounding box center [728, 240] width 805 height 403
click at [653, 441] on video "Your browser does not support the video tag." at bounding box center [728, 240] width 805 height 403
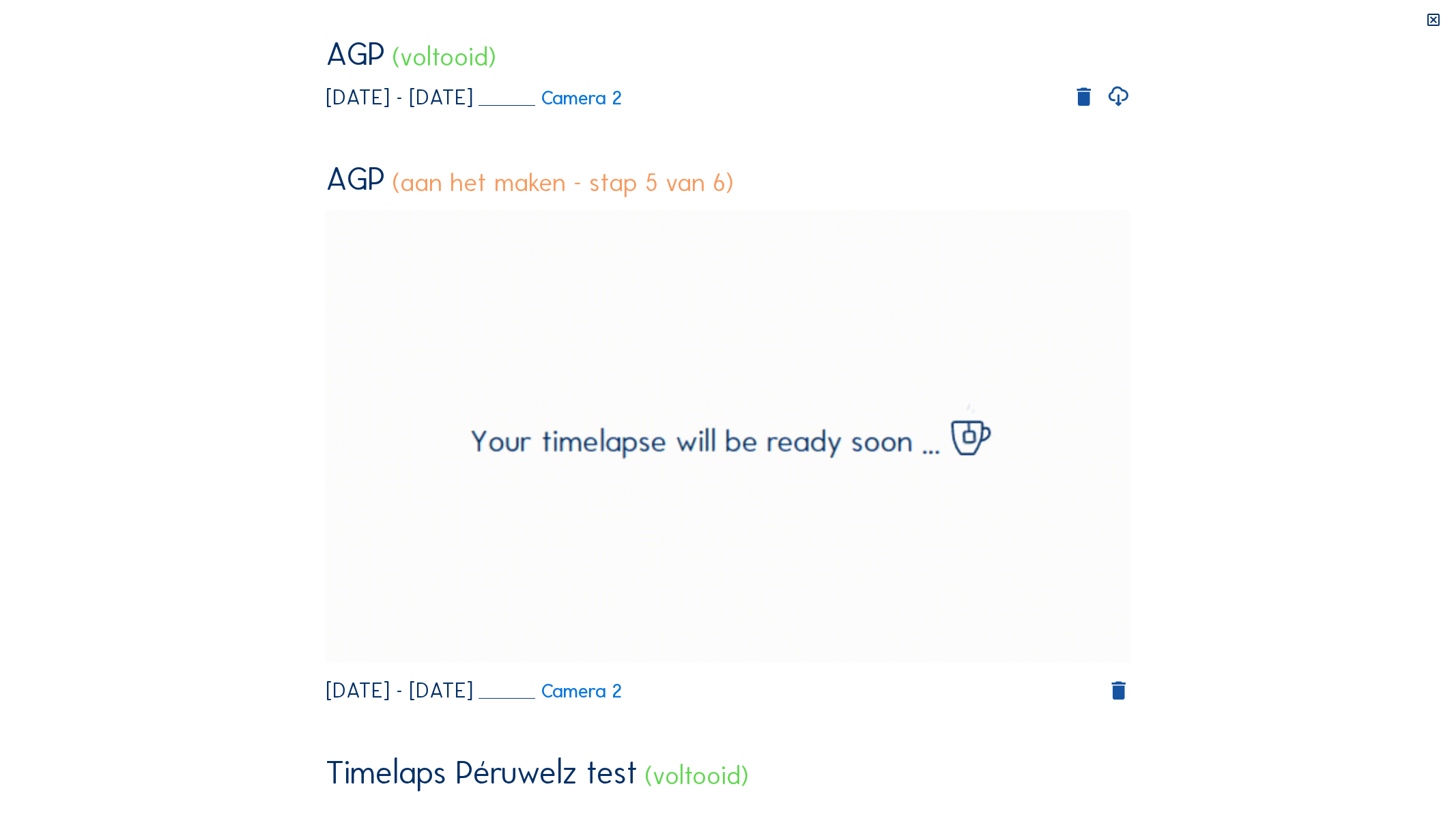
click at [651, 441] on video "Your browser does not support the video tag." at bounding box center [728, 240] width 805 height 403
click at [650, 441] on video "Your browser does not support the video tag." at bounding box center [728, 240] width 805 height 403
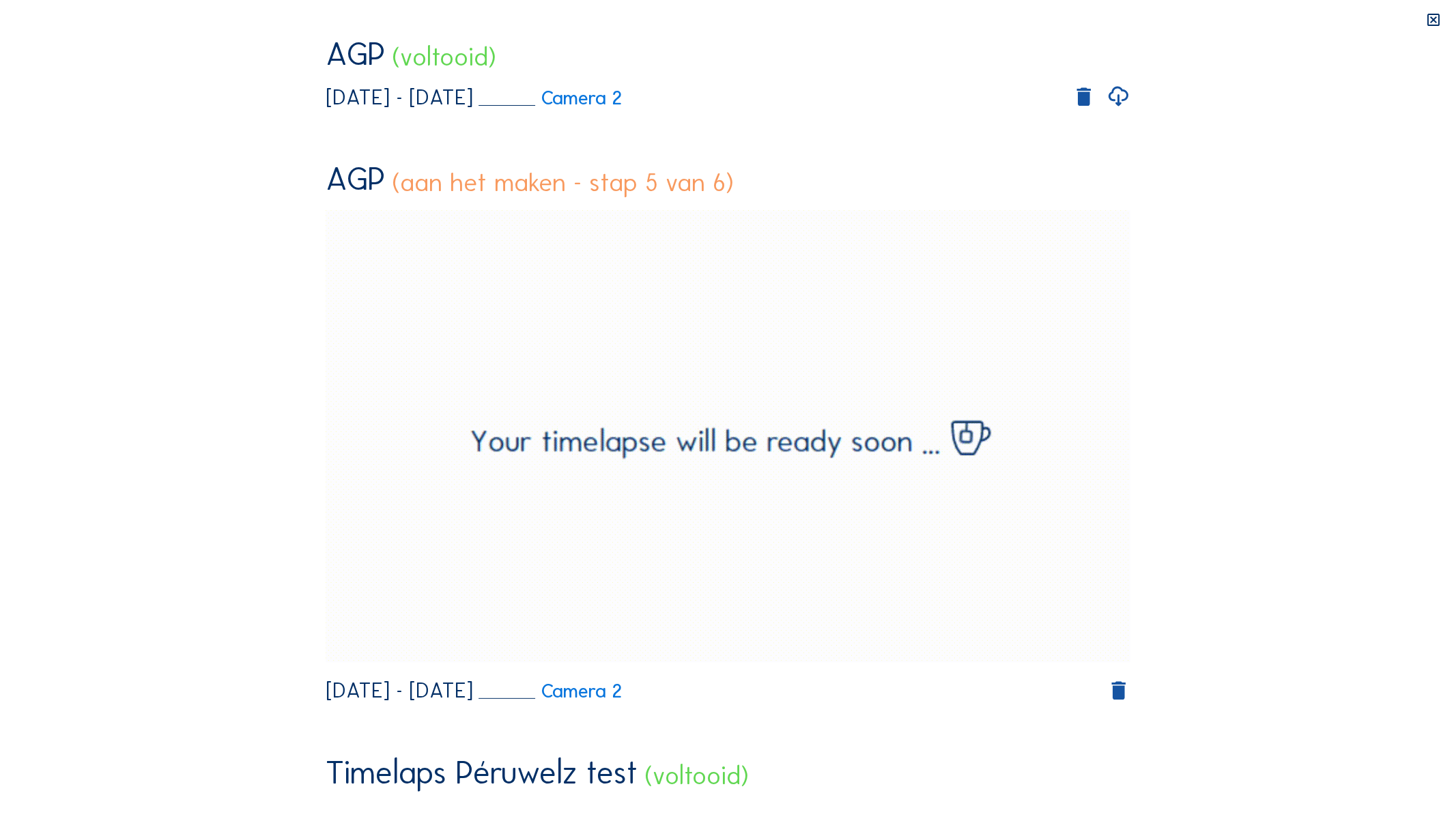
click at [650, 441] on video "Your browser does not support the video tag." at bounding box center [728, 240] width 805 height 403
click at [646, 441] on video "Your browser does not support the video tag." at bounding box center [728, 240] width 805 height 403
click at [649, 441] on video "Your browser does not support the video tag." at bounding box center [728, 240] width 805 height 403
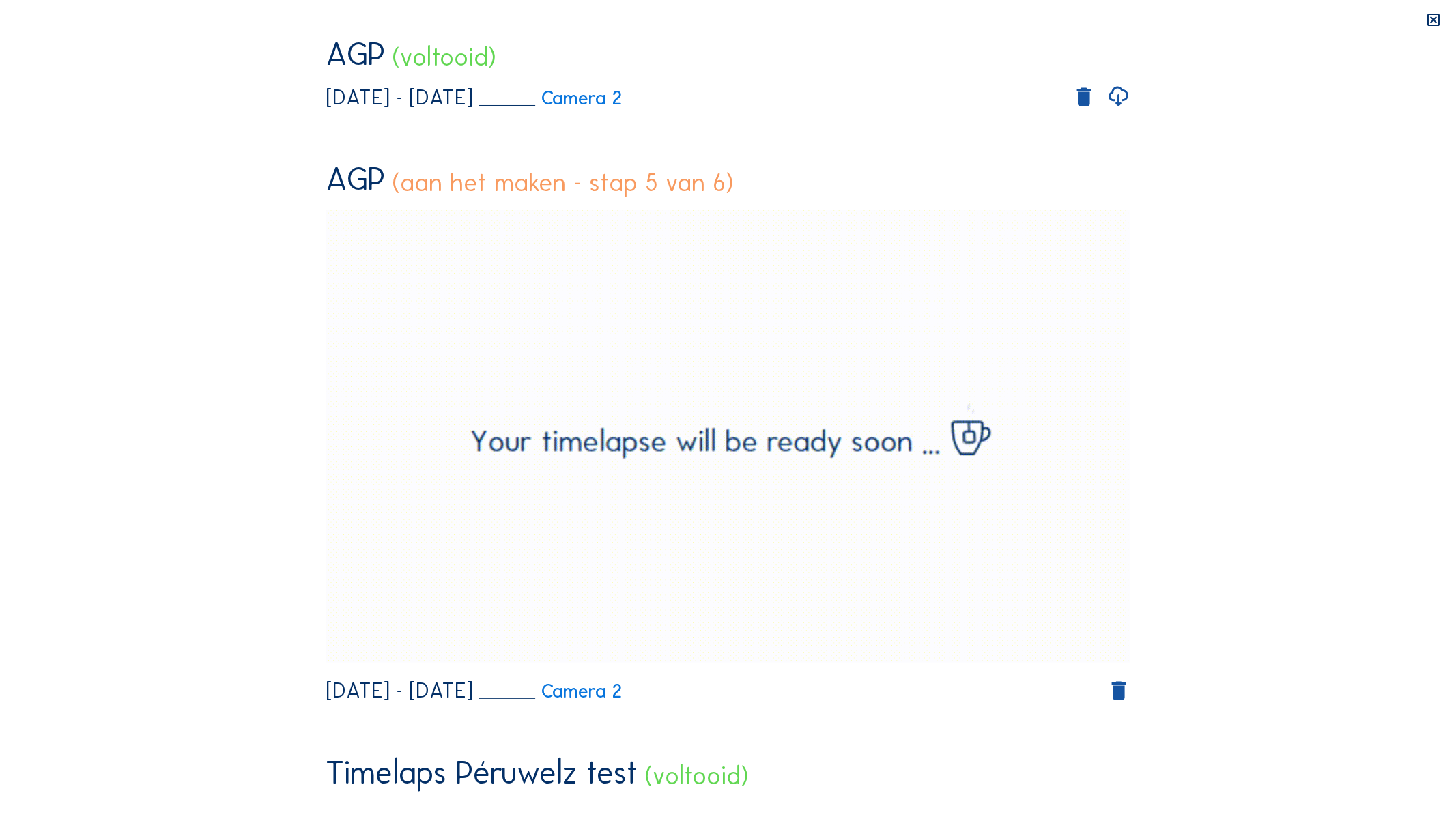
click at [649, 441] on video "Your browser does not support the video tag." at bounding box center [728, 240] width 805 height 403
click at [758, 387] on video "Your browser does not support the video tag." at bounding box center [728, 240] width 805 height 403
click at [758, 387] on video "Your browser does not support the video tag." at bounding box center [728, 240] width 805 height 403
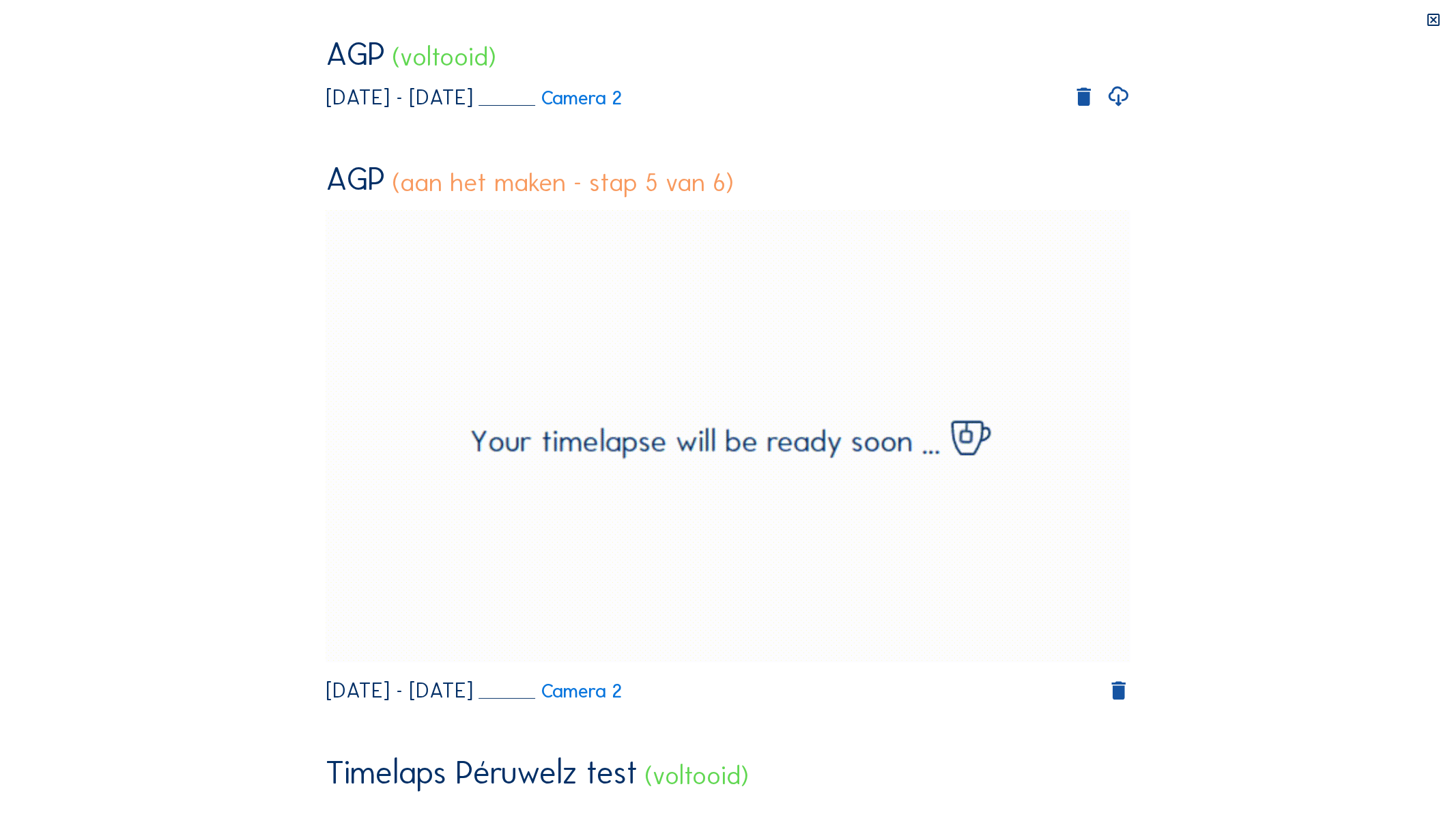
click at [759, 387] on video "Your browser does not support the video tag." at bounding box center [728, 240] width 805 height 403
click at [782, 373] on video "Your browser does not support the video tag." at bounding box center [728, 240] width 805 height 403
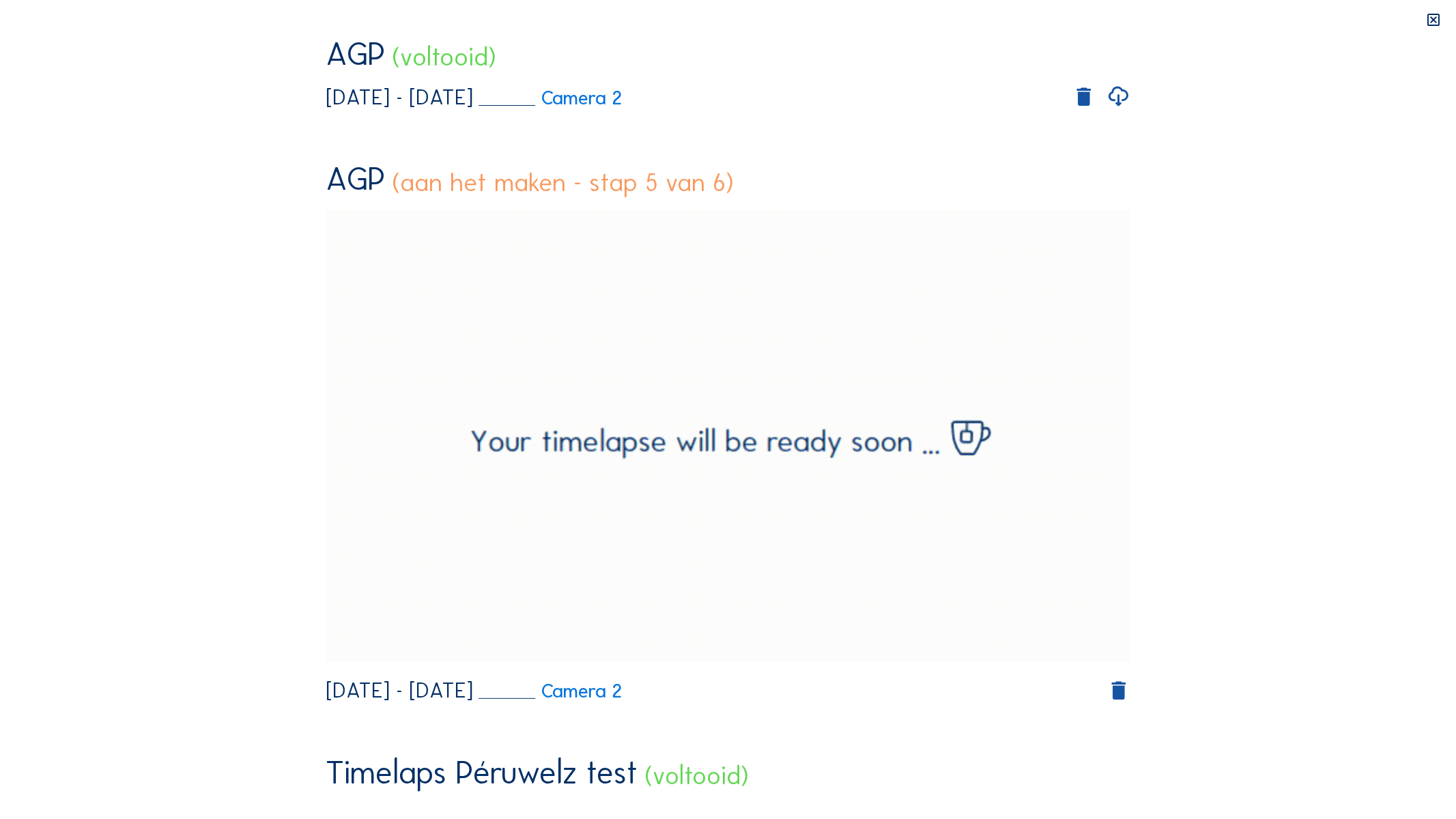
click at [782, 373] on video "Your browser does not support the video tag." at bounding box center [728, 240] width 805 height 403
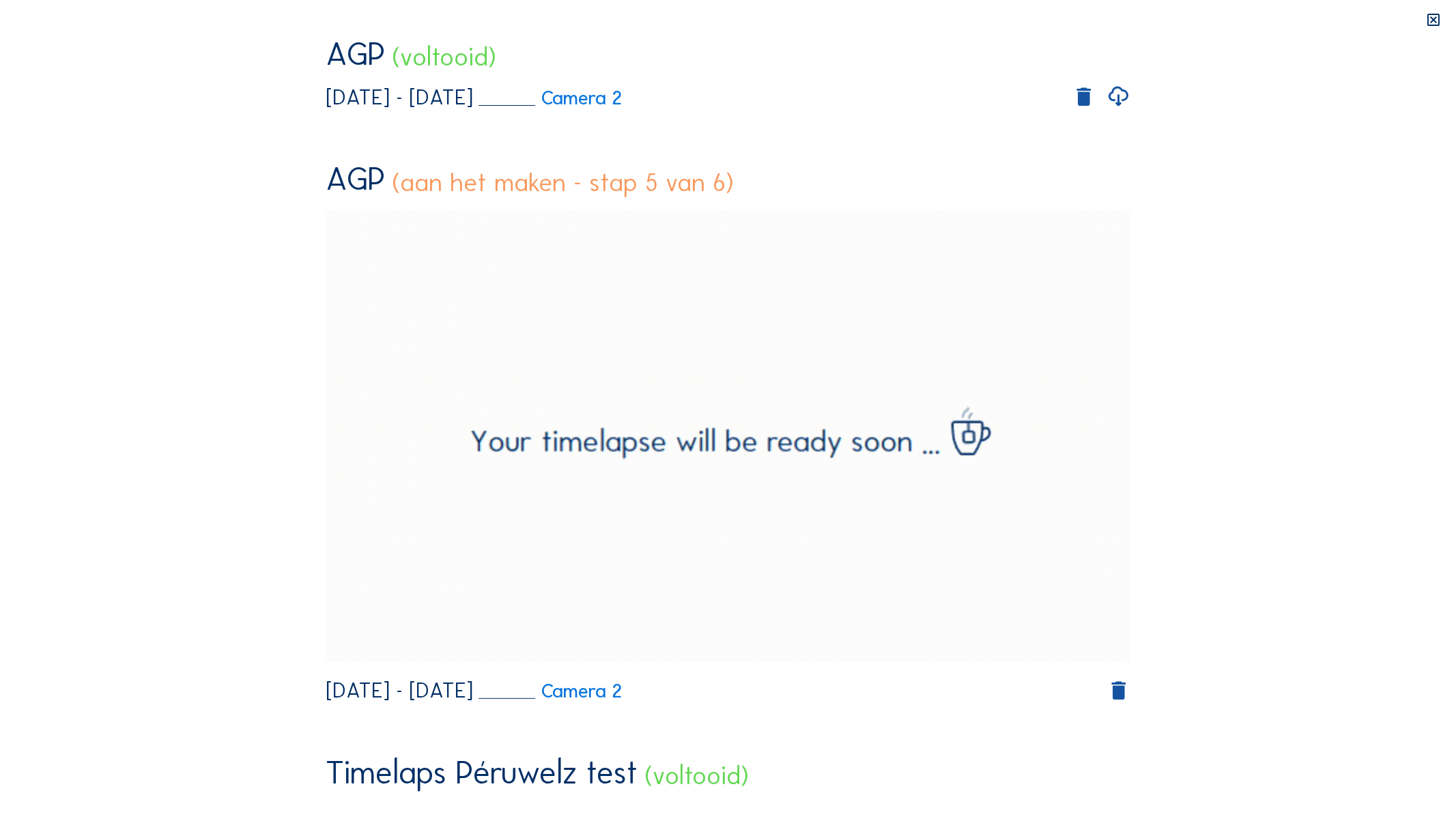
click at [782, 373] on video "Your browser does not support the video tag." at bounding box center [728, 240] width 805 height 403
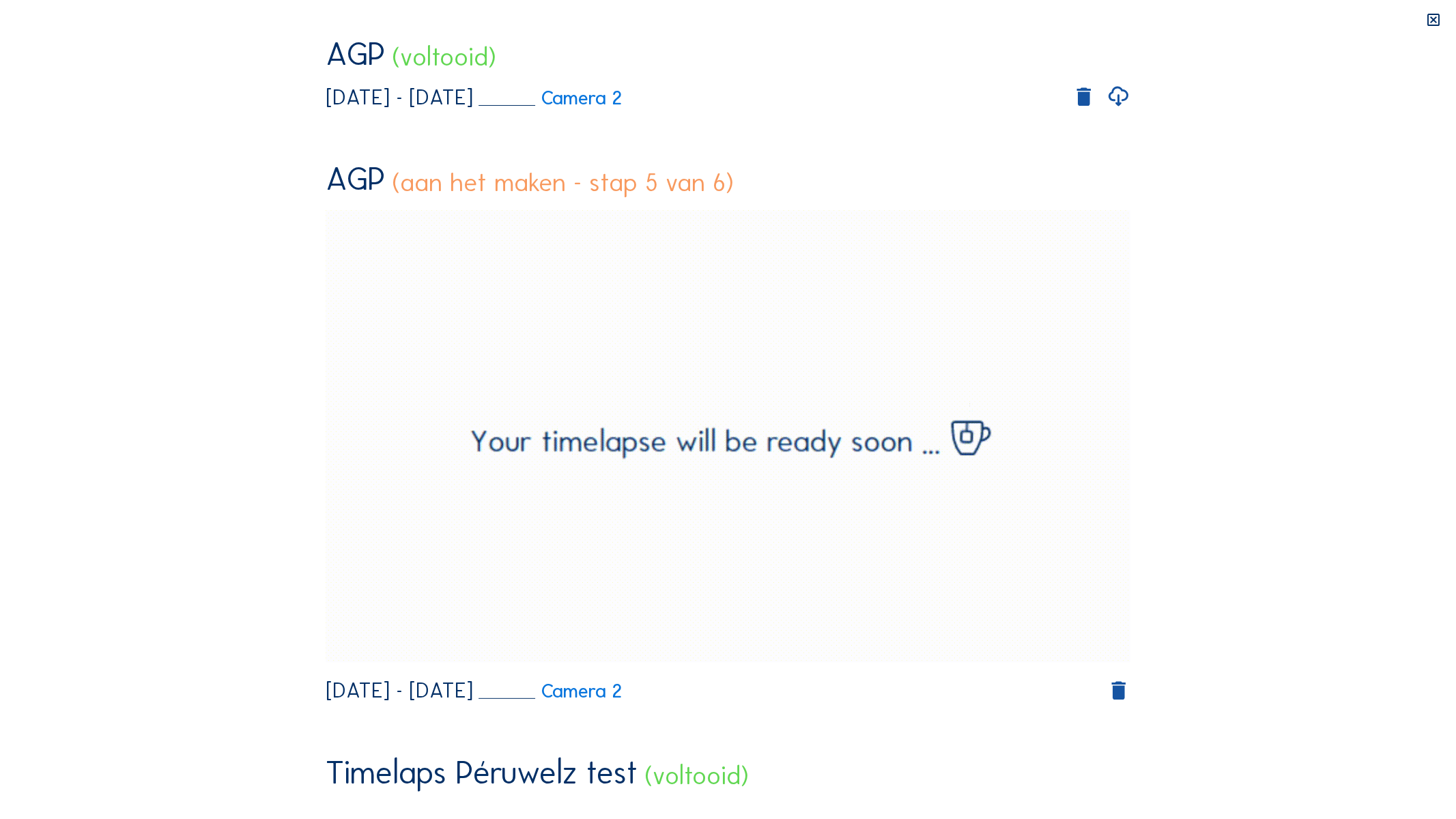
click at [782, 373] on video "Your browser does not support the video tag." at bounding box center [728, 240] width 805 height 403
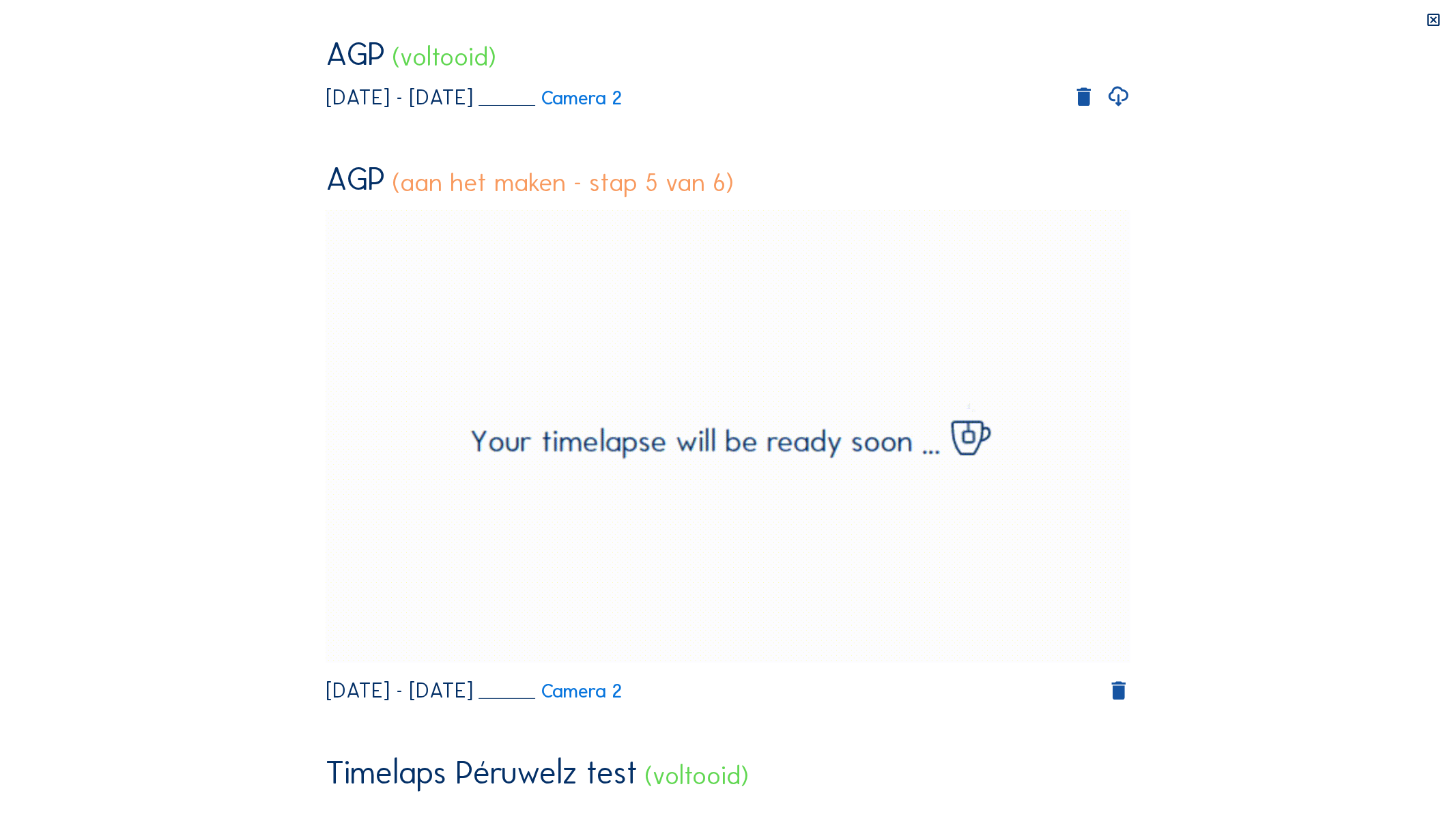
click at [782, 373] on video "Your browser does not support the video tag." at bounding box center [728, 240] width 805 height 403
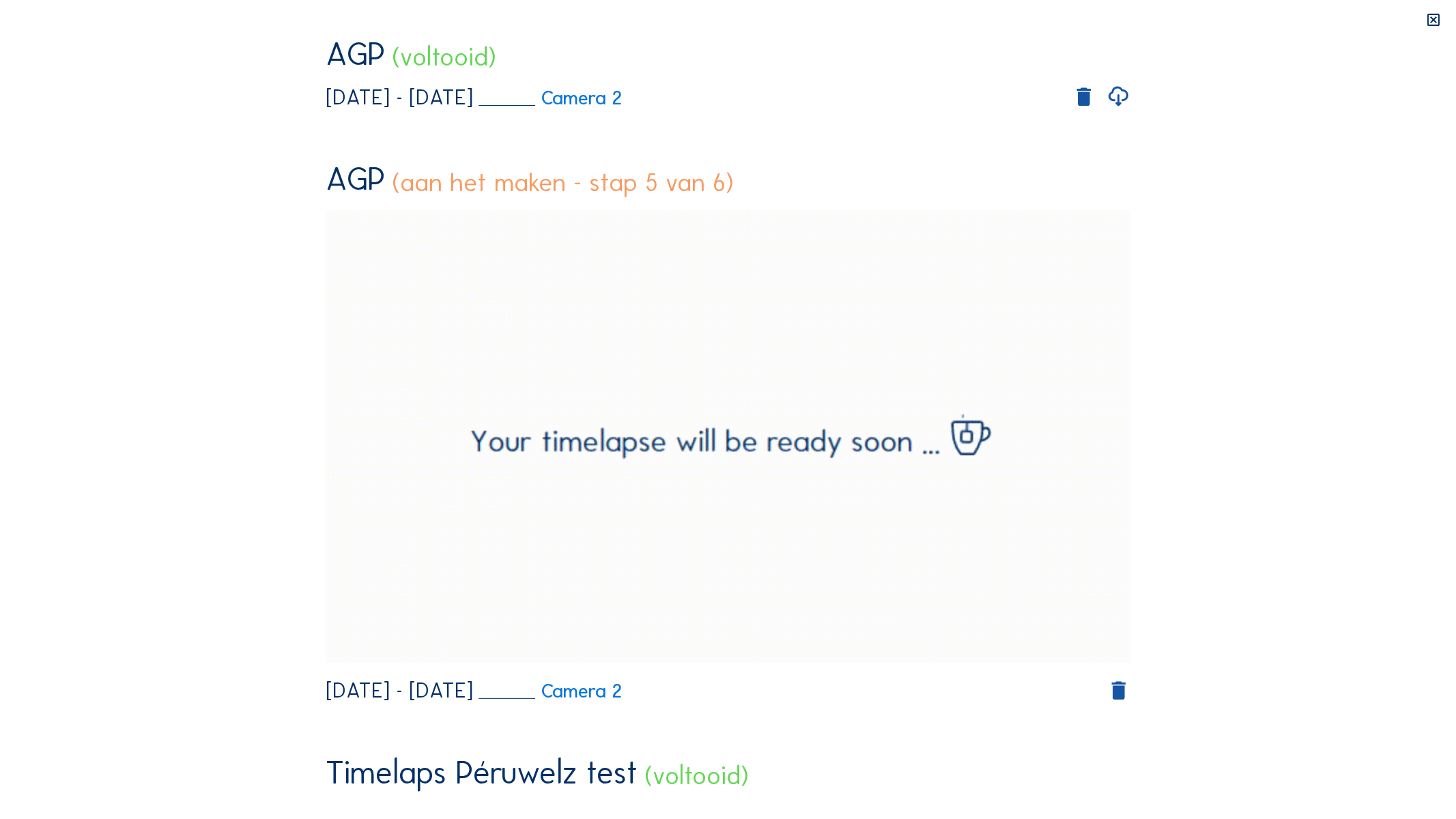
click at [755, 396] on video "Your browser does not support the video tag." at bounding box center [728, 240] width 805 height 403
click at [756, 394] on video "Your browser does not support the video tag." at bounding box center [728, 240] width 805 height 403
drag, startPoint x: 430, startPoint y: 801, endPoint x: 421, endPoint y: 801, distance: 9.0
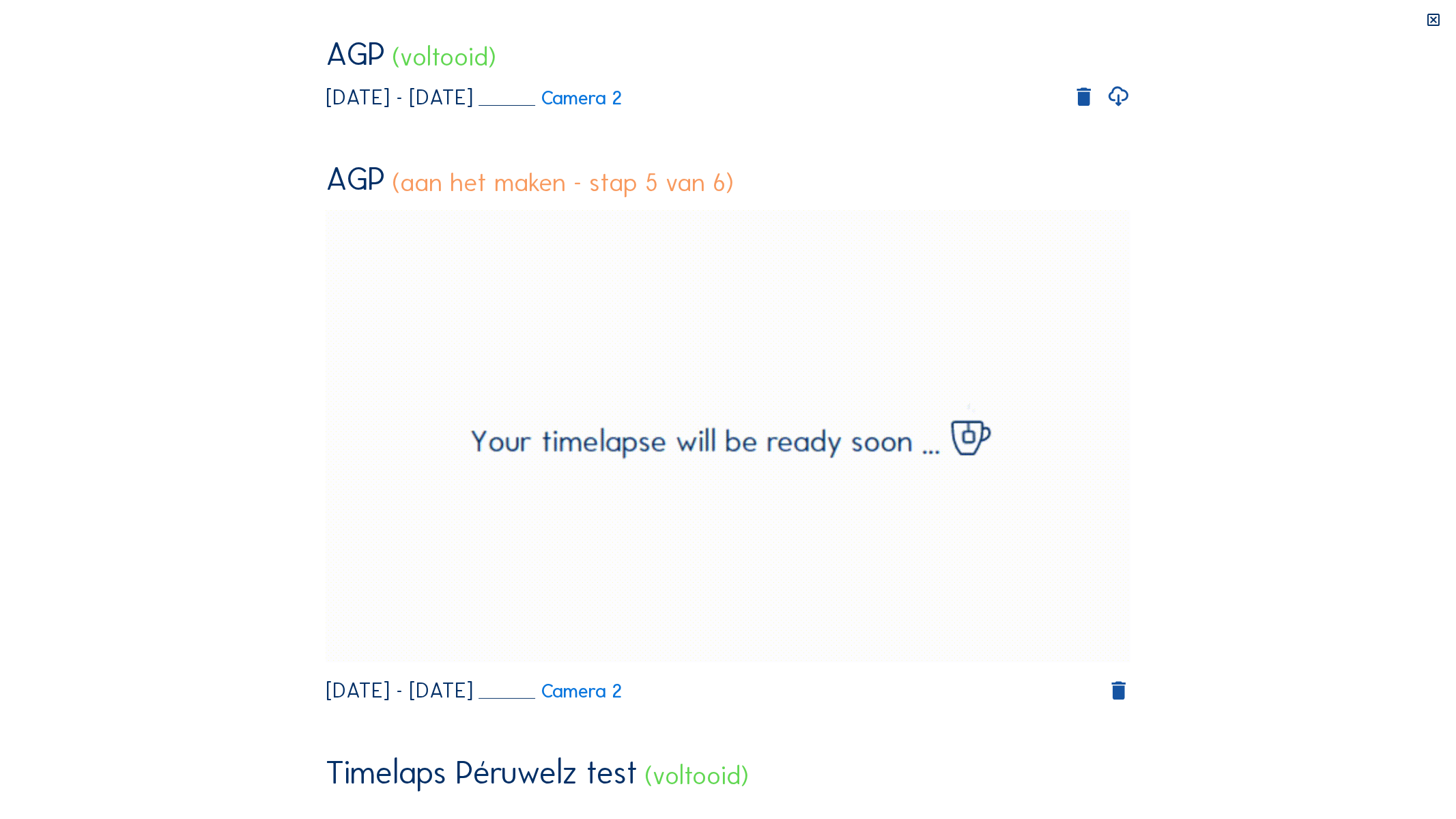
click at [866, 383] on video "Your browser does not support the video tag." at bounding box center [728, 240] width 805 height 403
click at [1048, 236] on video "Your browser does not support the video tag." at bounding box center [728, 240] width 805 height 403
click at [1065, 332] on video "Your browser does not support the video tag." at bounding box center [728, 240] width 805 height 403
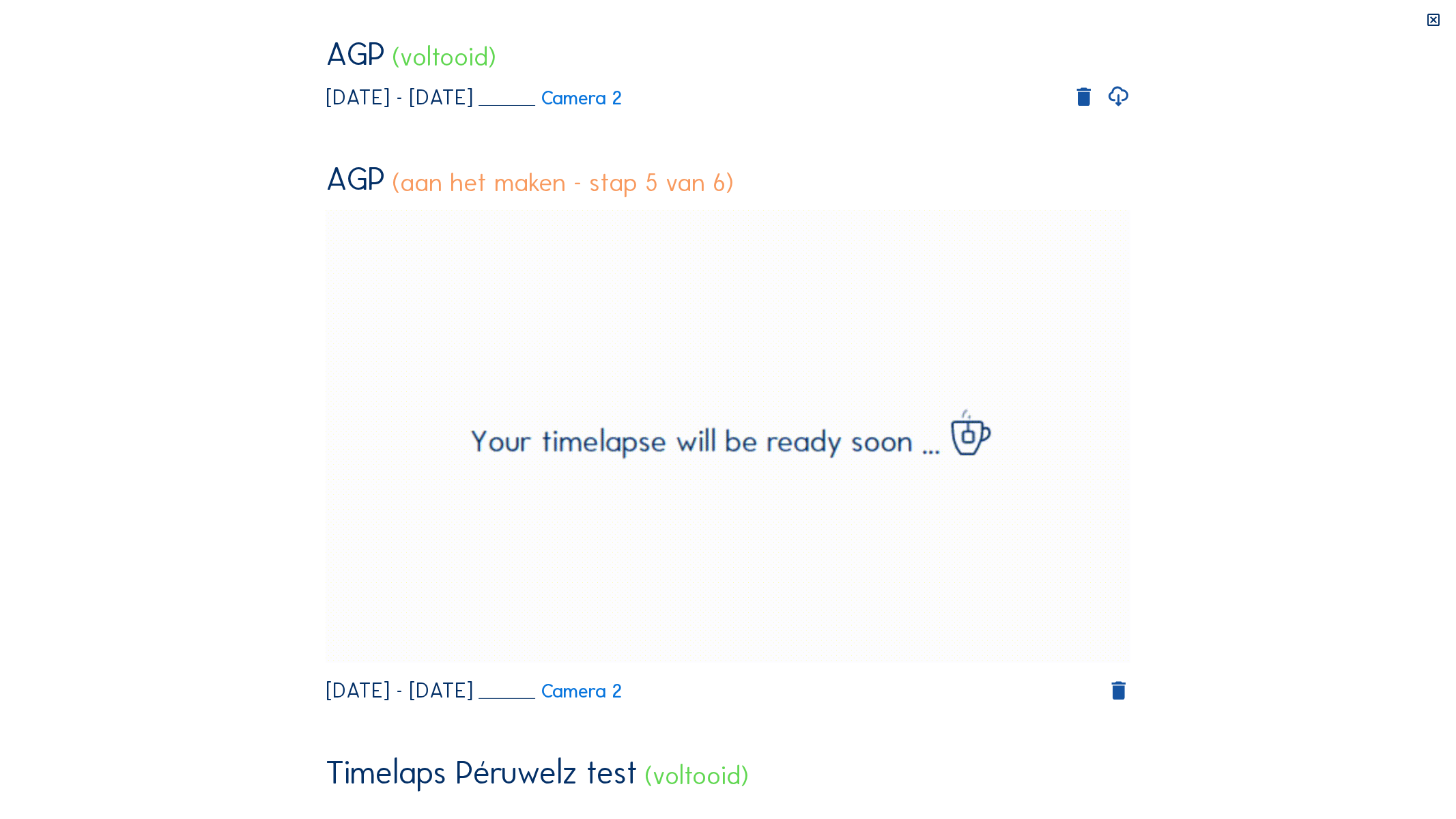
drag, startPoint x: 960, startPoint y: 558, endPoint x: 971, endPoint y: 549, distance: 14.2
click at [960, 441] on video "Your browser does not support the video tag." at bounding box center [728, 240] width 805 height 403
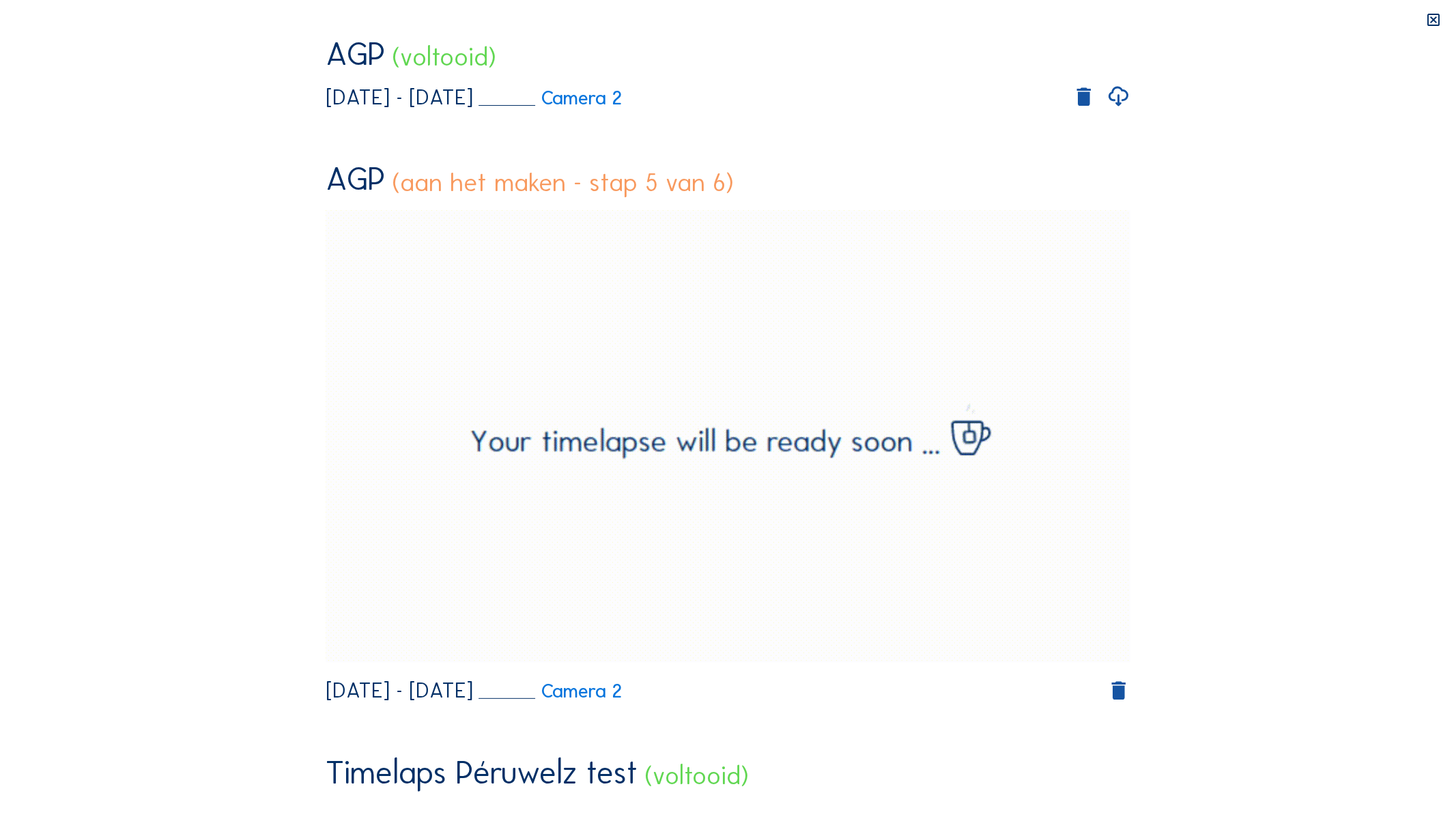
click at [1131, 125] on video "Your browser does not support the video tag." at bounding box center [728, 240] width 805 height 403
click at [924, 331] on video "Your browser does not support the video tag." at bounding box center [728, 240] width 805 height 403
click at [917, 331] on video "Your browser does not support the video tag." at bounding box center [728, 240] width 805 height 403
drag, startPoint x: 879, startPoint y: 802, endPoint x: 862, endPoint y: 808, distance: 18.0
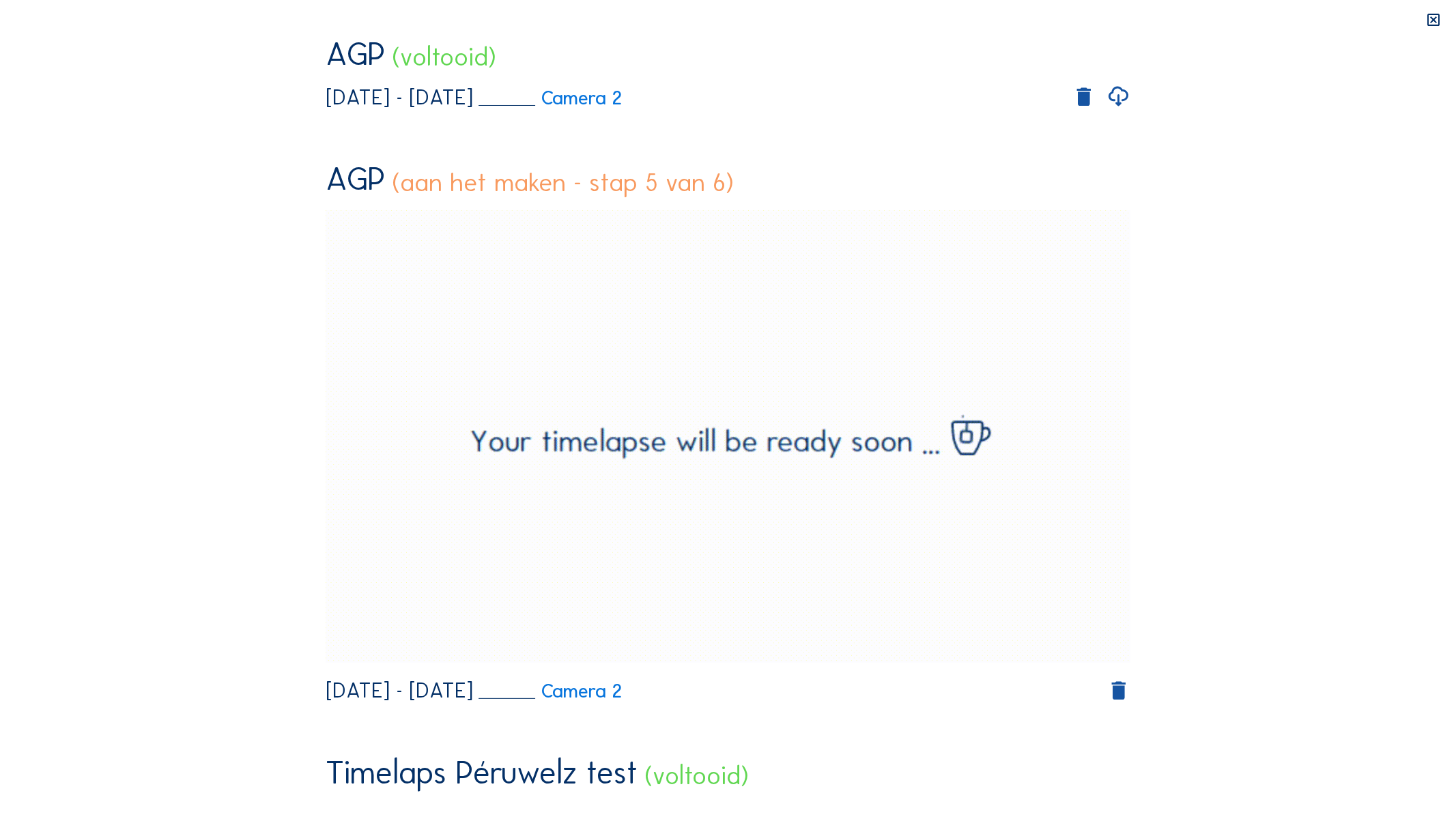
click at [860, 397] on video "Your browser does not support the video tag." at bounding box center [728, 240] width 805 height 403
click at [868, 315] on video "Your browser does not support the video tag." at bounding box center [728, 240] width 805 height 403
click at [861, 302] on video "Your browser does not support the video tag." at bounding box center [728, 240] width 805 height 403
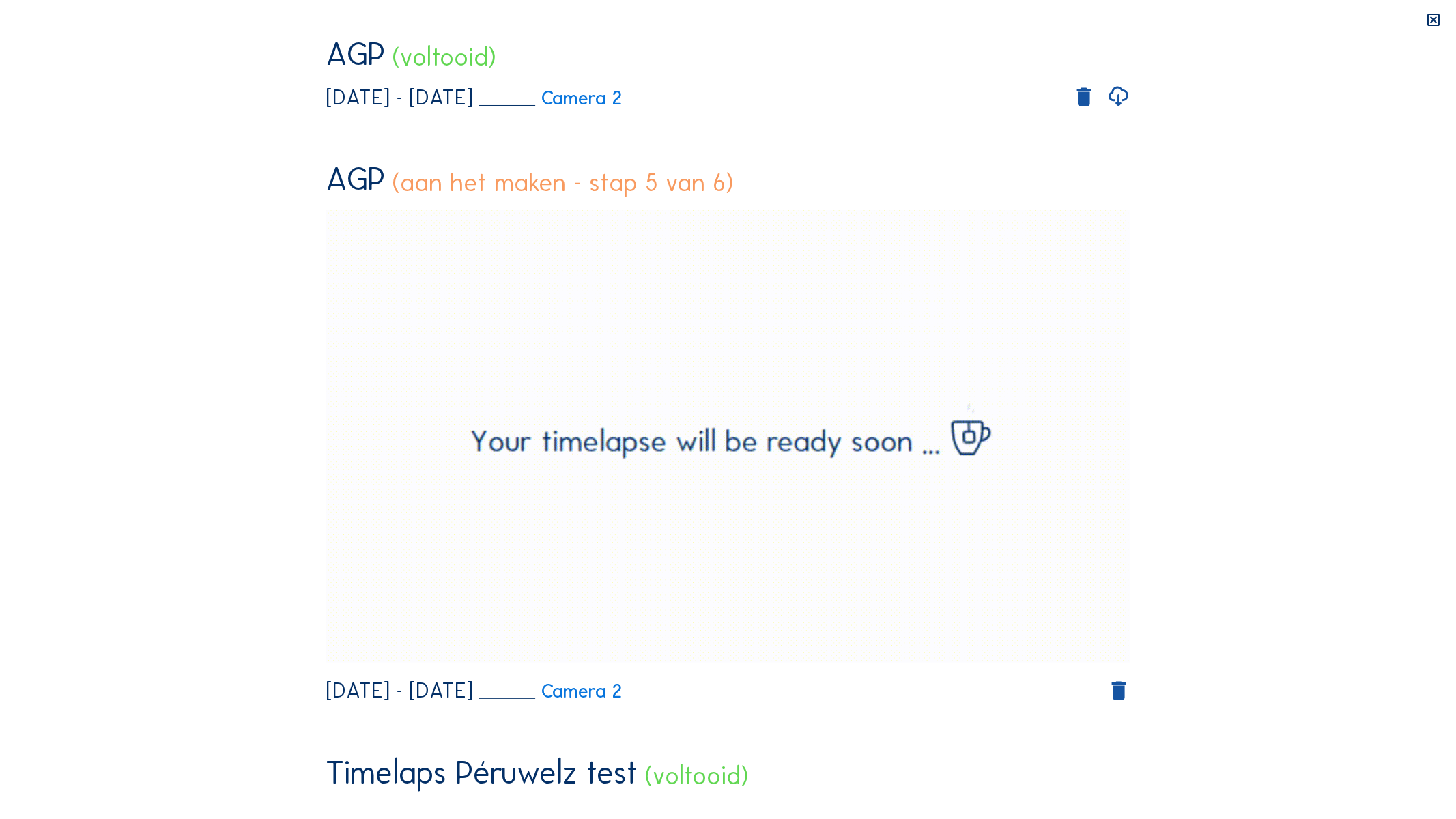
click at [861, 302] on video "Your browser does not support the video tag." at bounding box center [728, 240] width 805 height 403
click at [860, 302] on video "Your browser does not support the video tag." at bounding box center [728, 240] width 805 height 403
click at [828, 221] on video "Your browser does not support the video tag." at bounding box center [728, 240] width 805 height 403
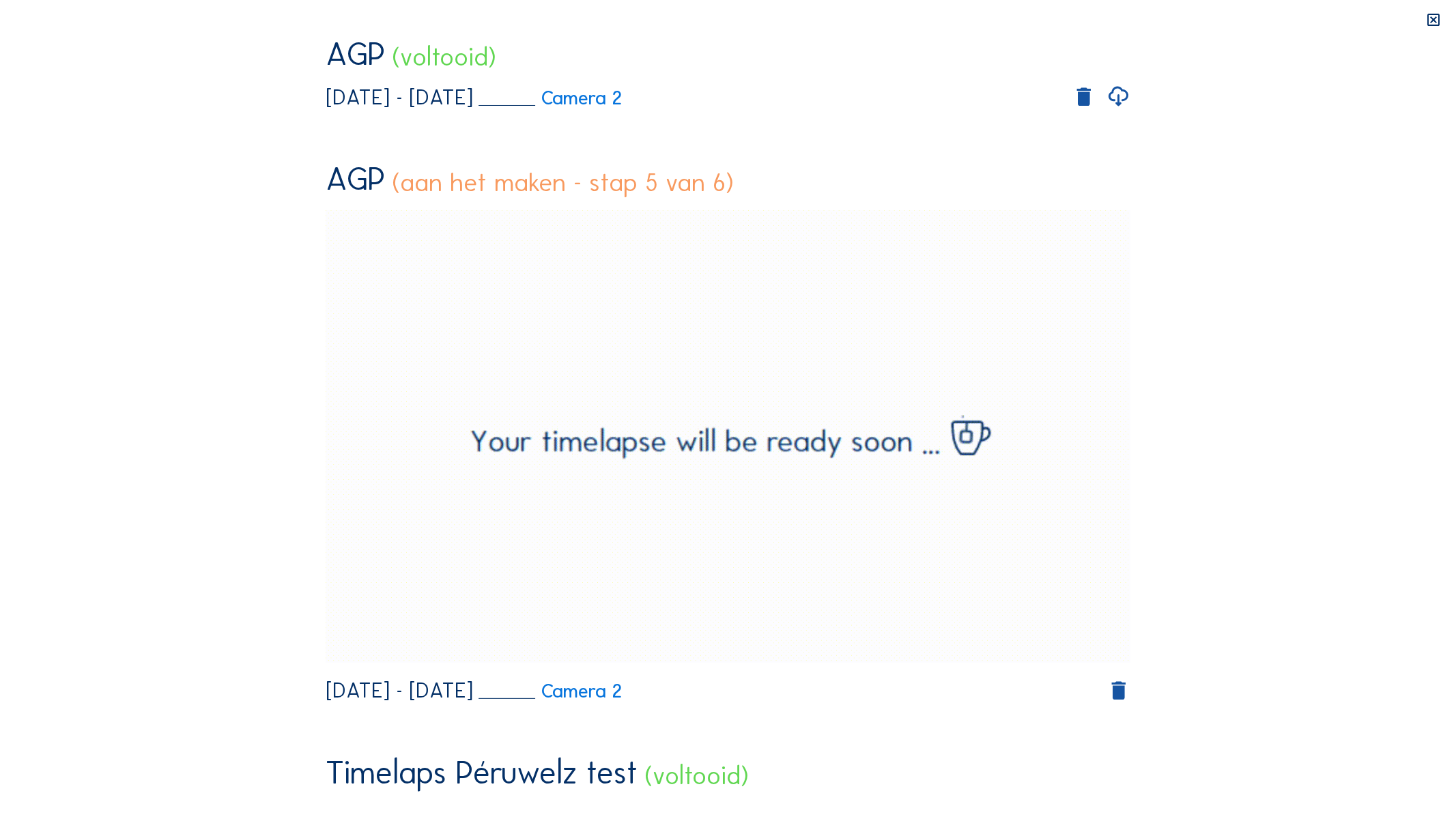
click at [730, 294] on video "Your browser does not support the video tag." at bounding box center [728, 240] width 805 height 403
click at [730, 294] on video "Your browser does not support the video tag." at bounding box center [728, 240] width 805 height 403
click at [747, 298] on video "Your browser does not support the video tag." at bounding box center [728, 240] width 805 height 403
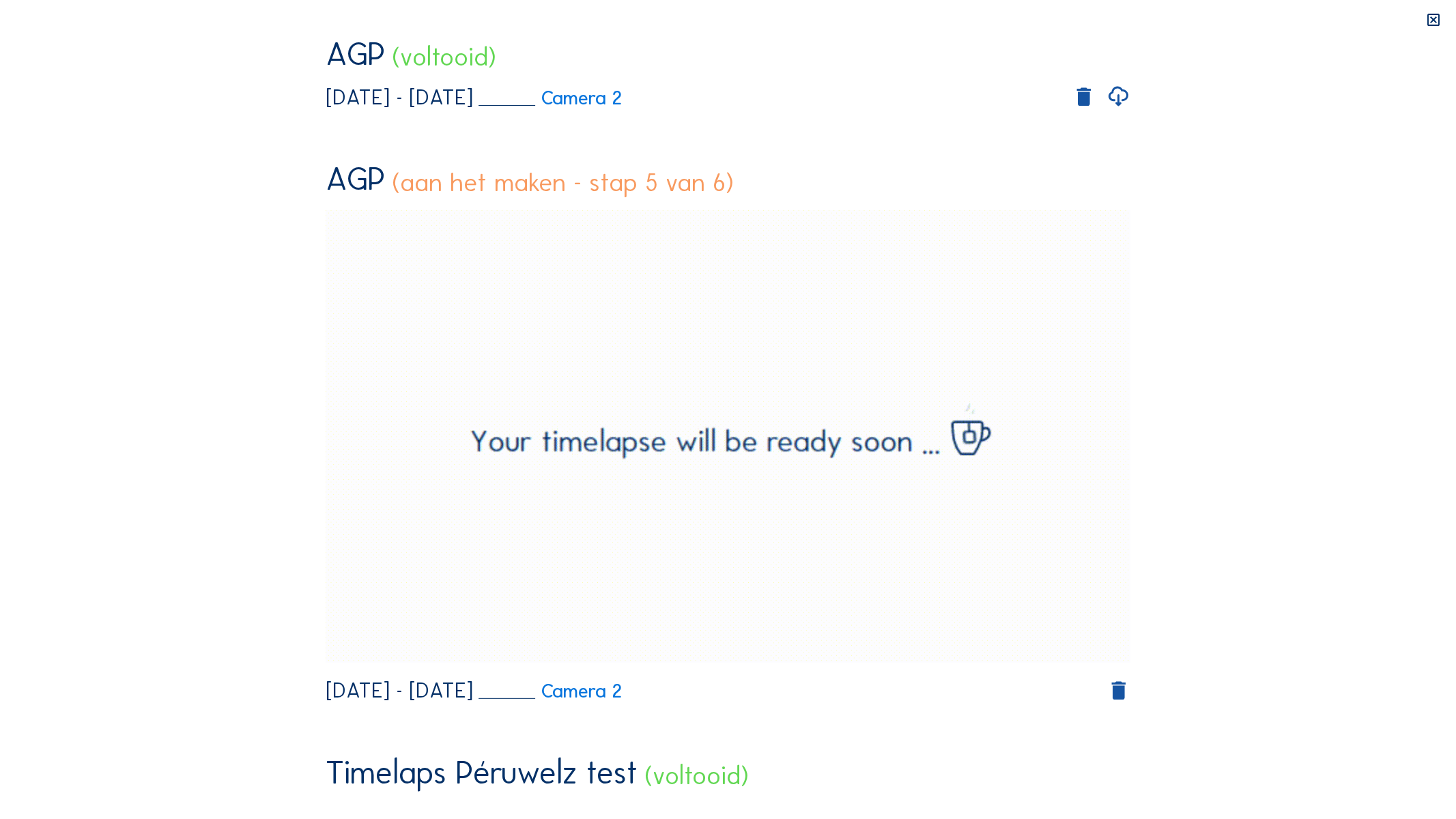
click at [747, 298] on video "Your browser does not support the video tag." at bounding box center [728, 240] width 805 height 403
drag, startPoint x: 943, startPoint y: 289, endPoint x: 899, endPoint y: 285, distance: 44.2
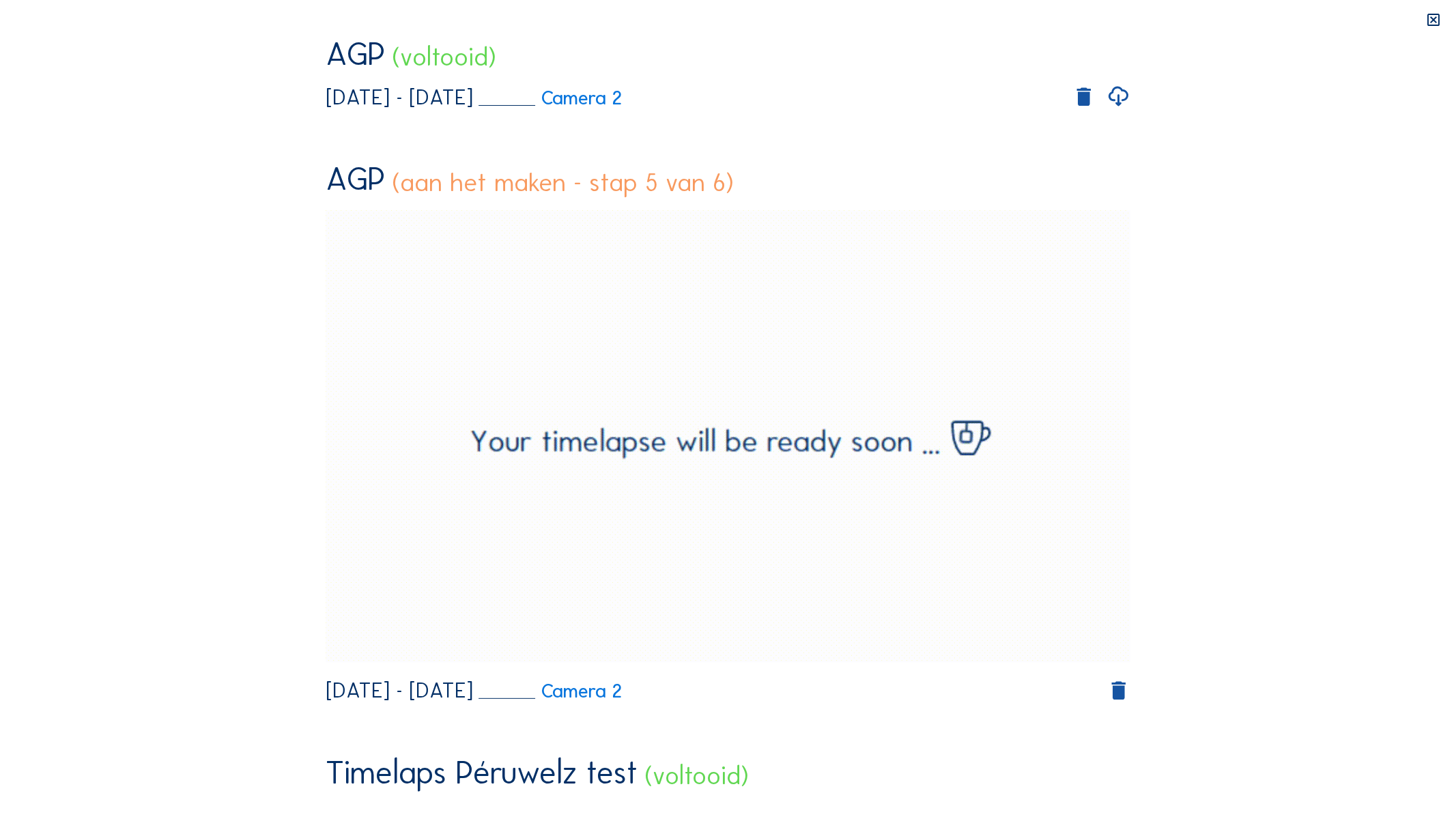
click at [899, 285] on video "Your browser does not support the video tag." at bounding box center [728, 240] width 805 height 403
click at [906, 282] on video "Your browser does not support the video tag." at bounding box center [728, 240] width 805 height 403
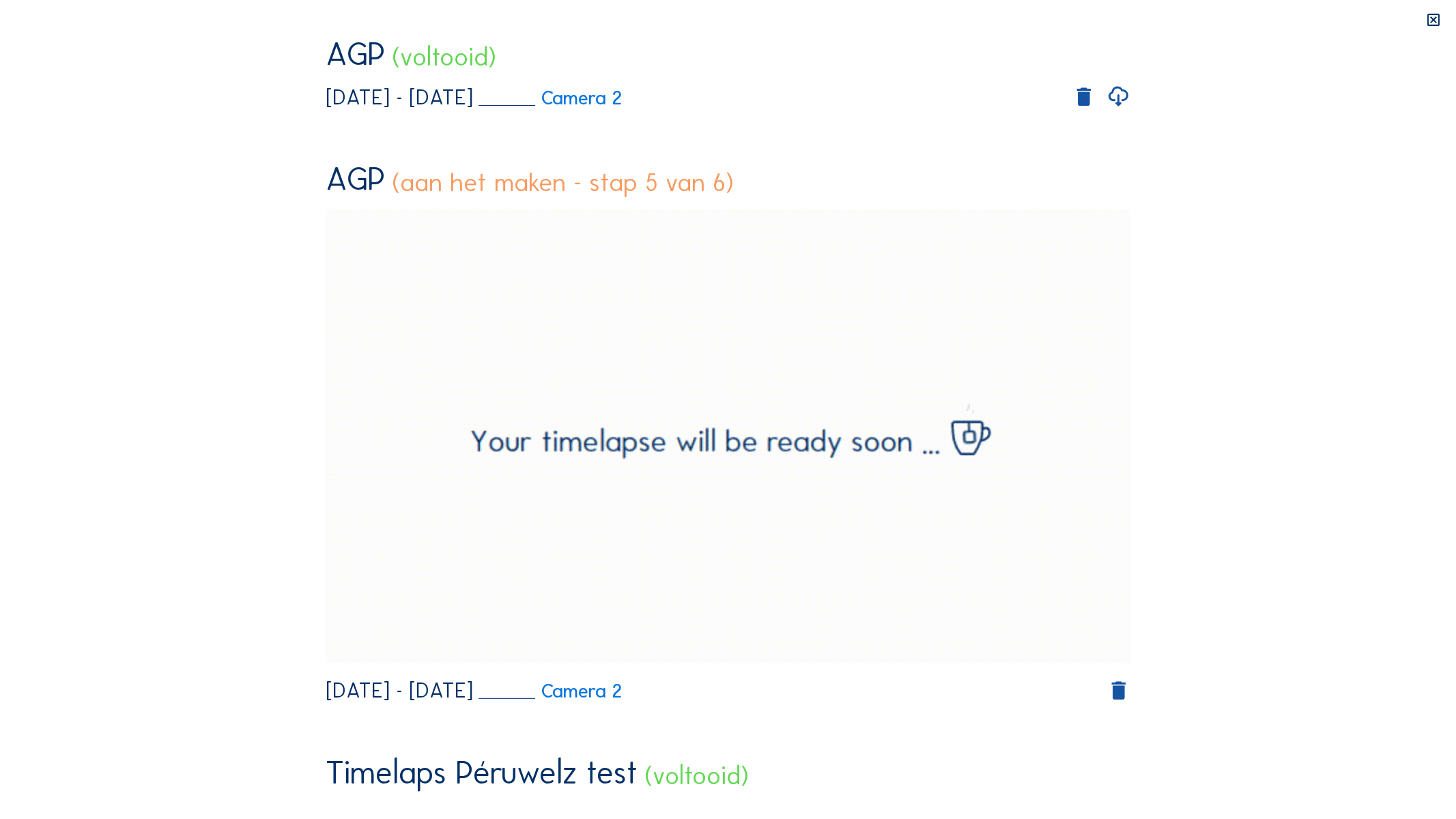
click at [906, 282] on video "Your browser does not support the video tag." at bounding box center [728, 240] width 805 height 403
click at [906, 282] on video "Your browser does not support the video tag." at bounding box center [728, 240] width 805 height 403
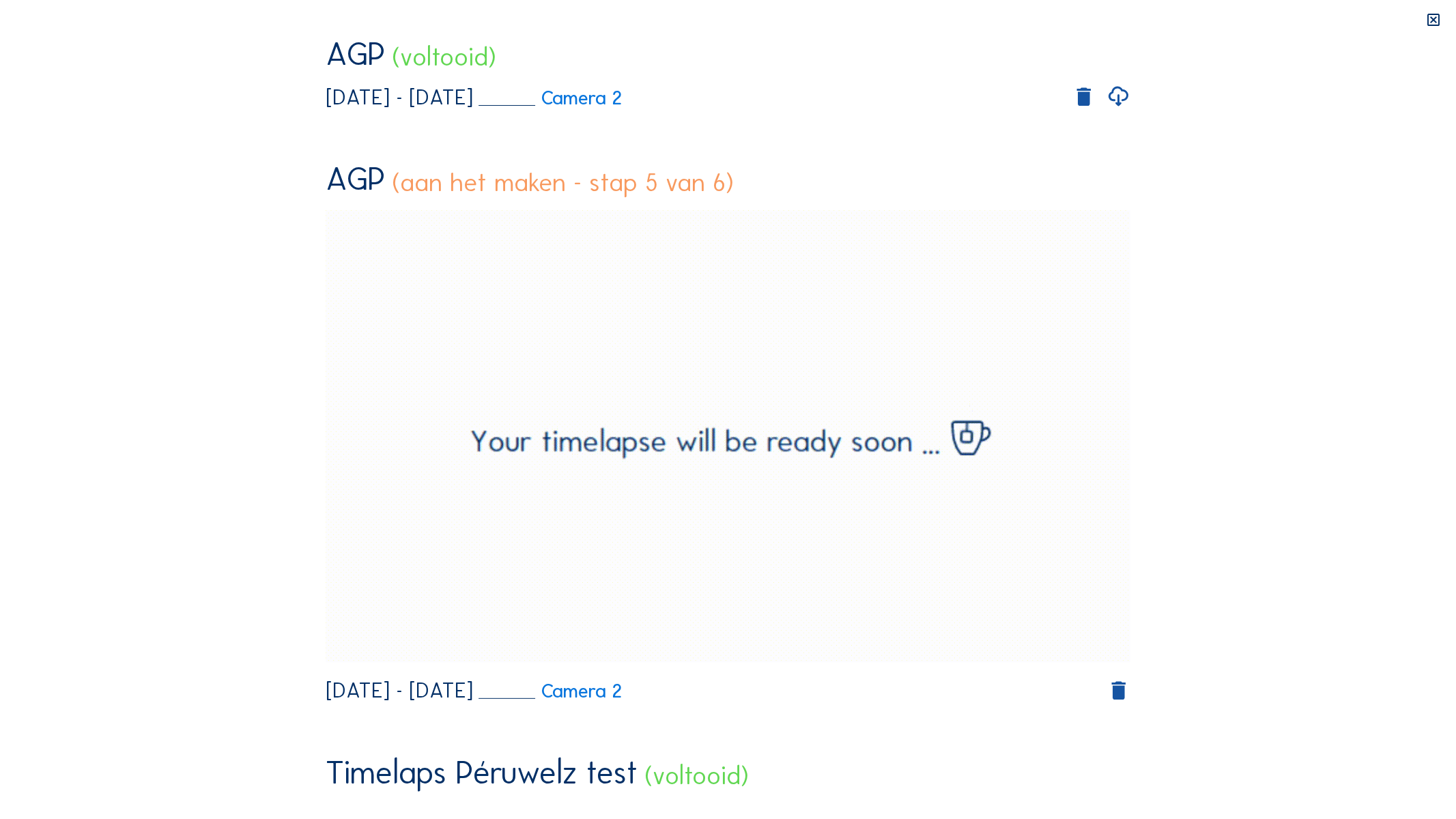
click at [906, 282] on video "Your browser does not support the video tag." at bounding box center [728, 240] width 805 height 403
click at [905, 282] on video "Your browser does not support the video tag." at bounding box center [728, 240] width 805 height 403
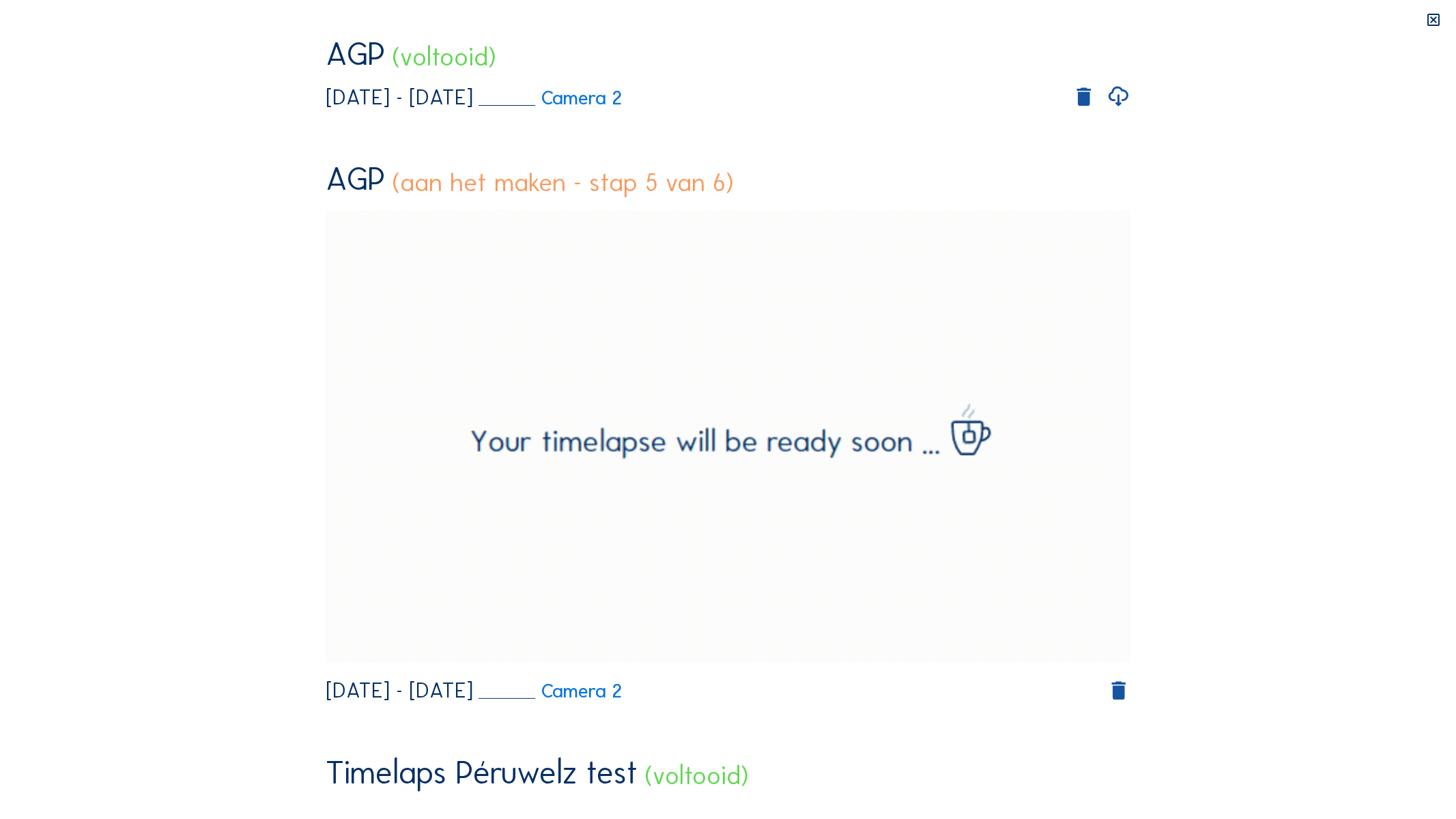
click at [905, 282] on video "Your browser does not support the video tag." at bounding box center [728, 240] width 805 height 403
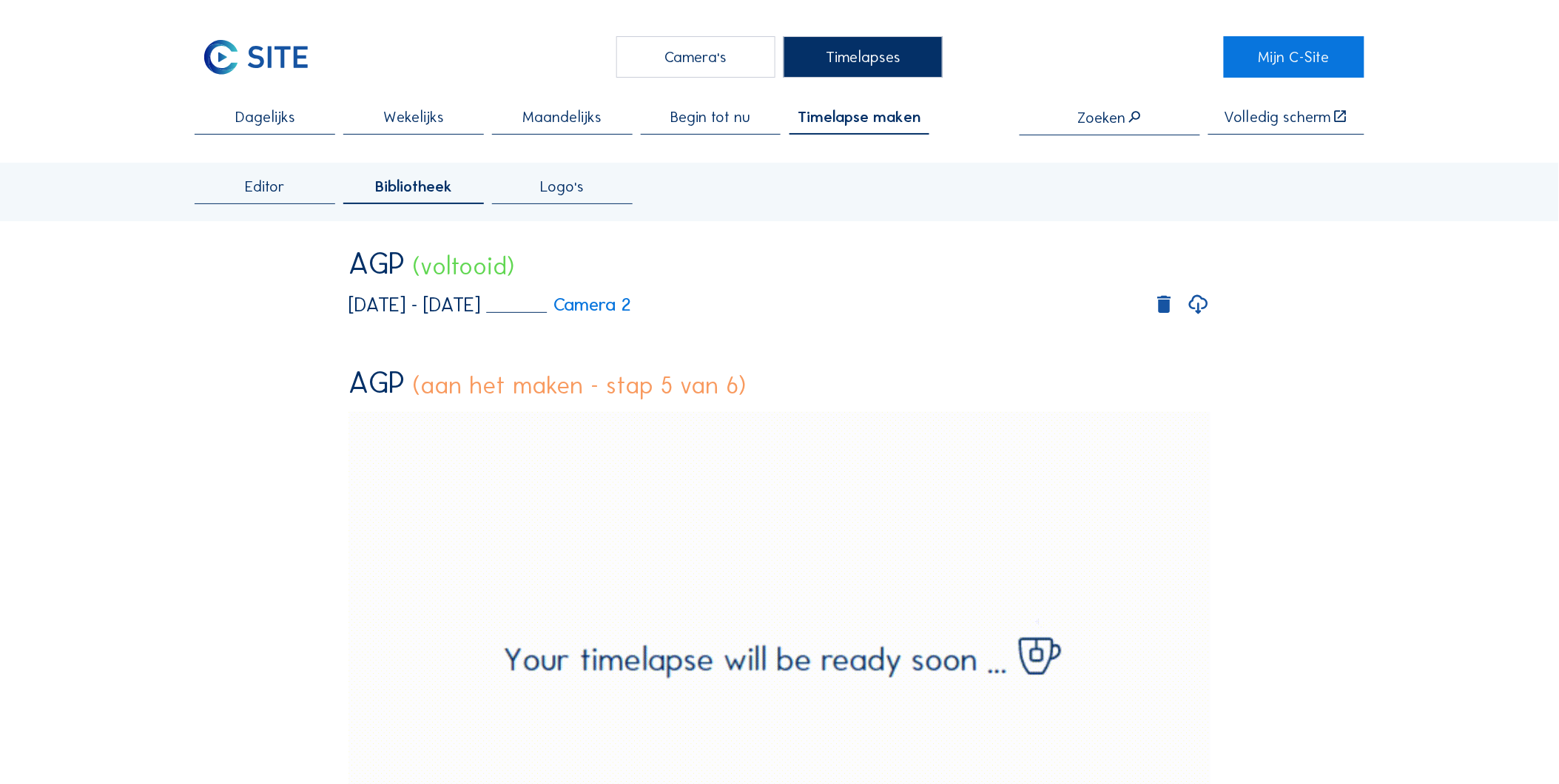
click at [725, 52] on div "Camera's" at bounding box center [696, 57] width 159 height 42
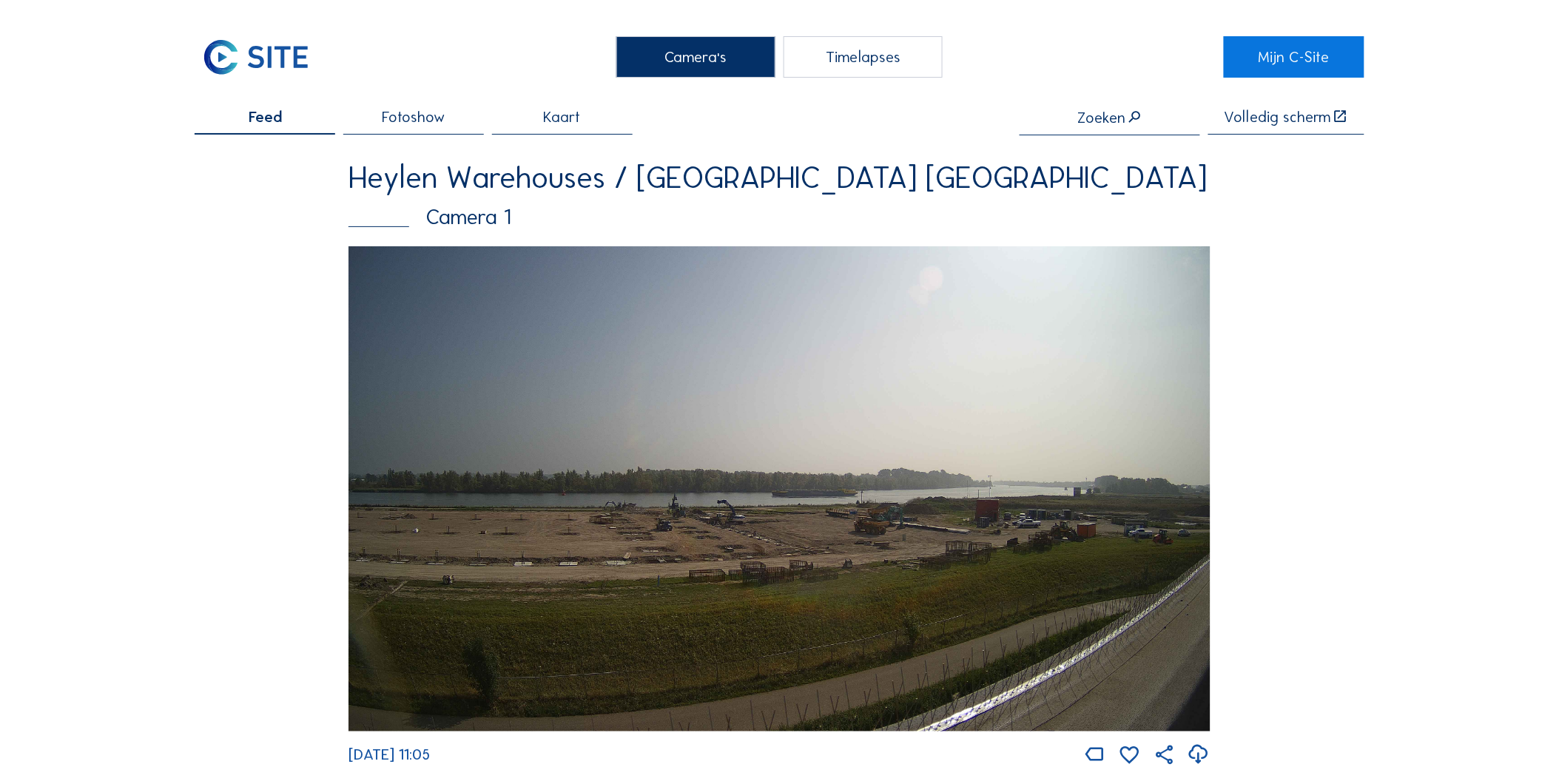
click at [1143, 115] on input "text" at bounding box center [1110, 117] width 181 height 17
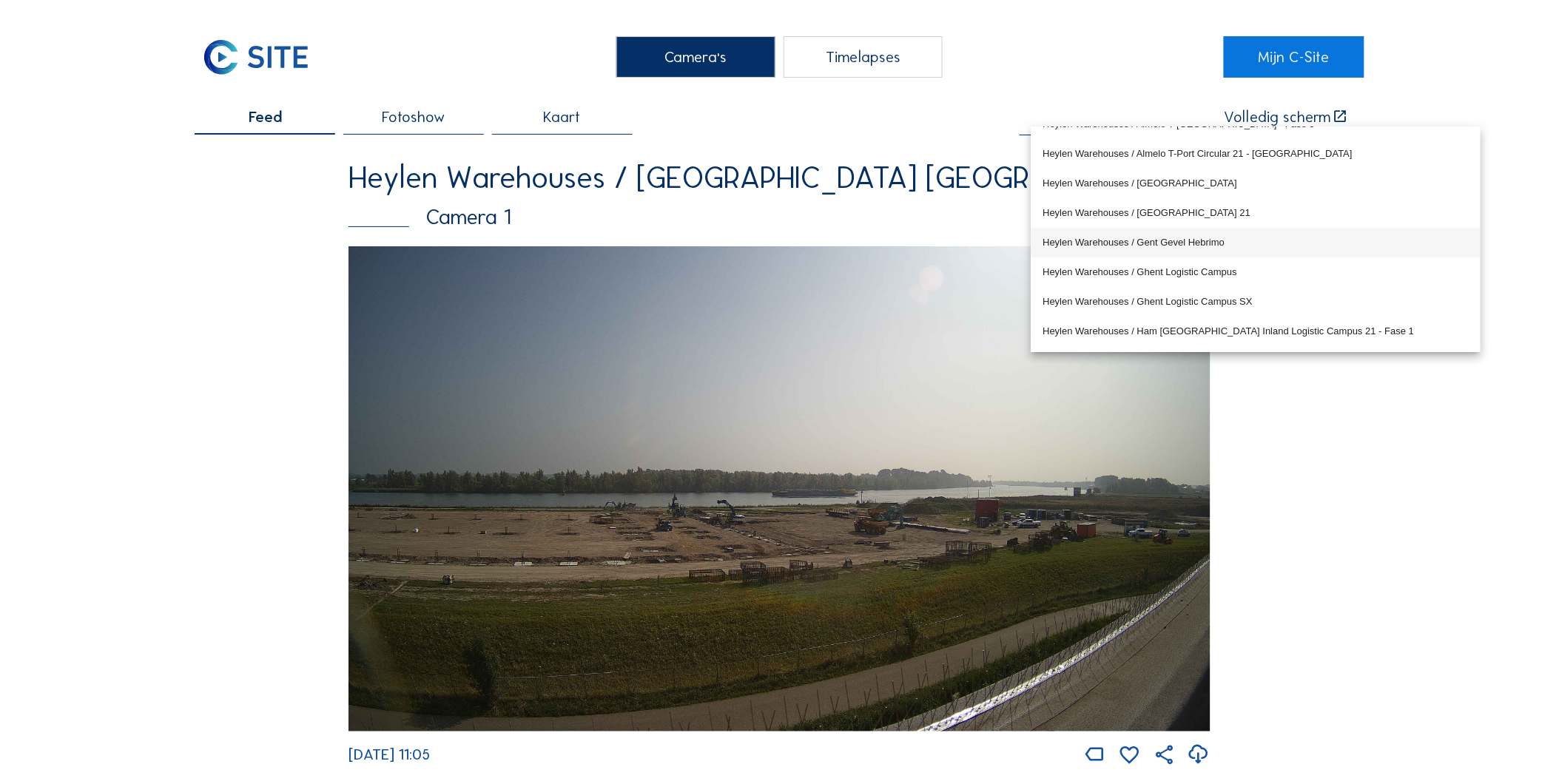
scroll to position [82, 0]
click at [1232, 217] on div "Heylen Warehouses / Gent Gevel Hebrimo" at bounding box center [1256, 214] width 425 height 12
type input "Heylen Warehouses / Gent Gevel Hebrimo"
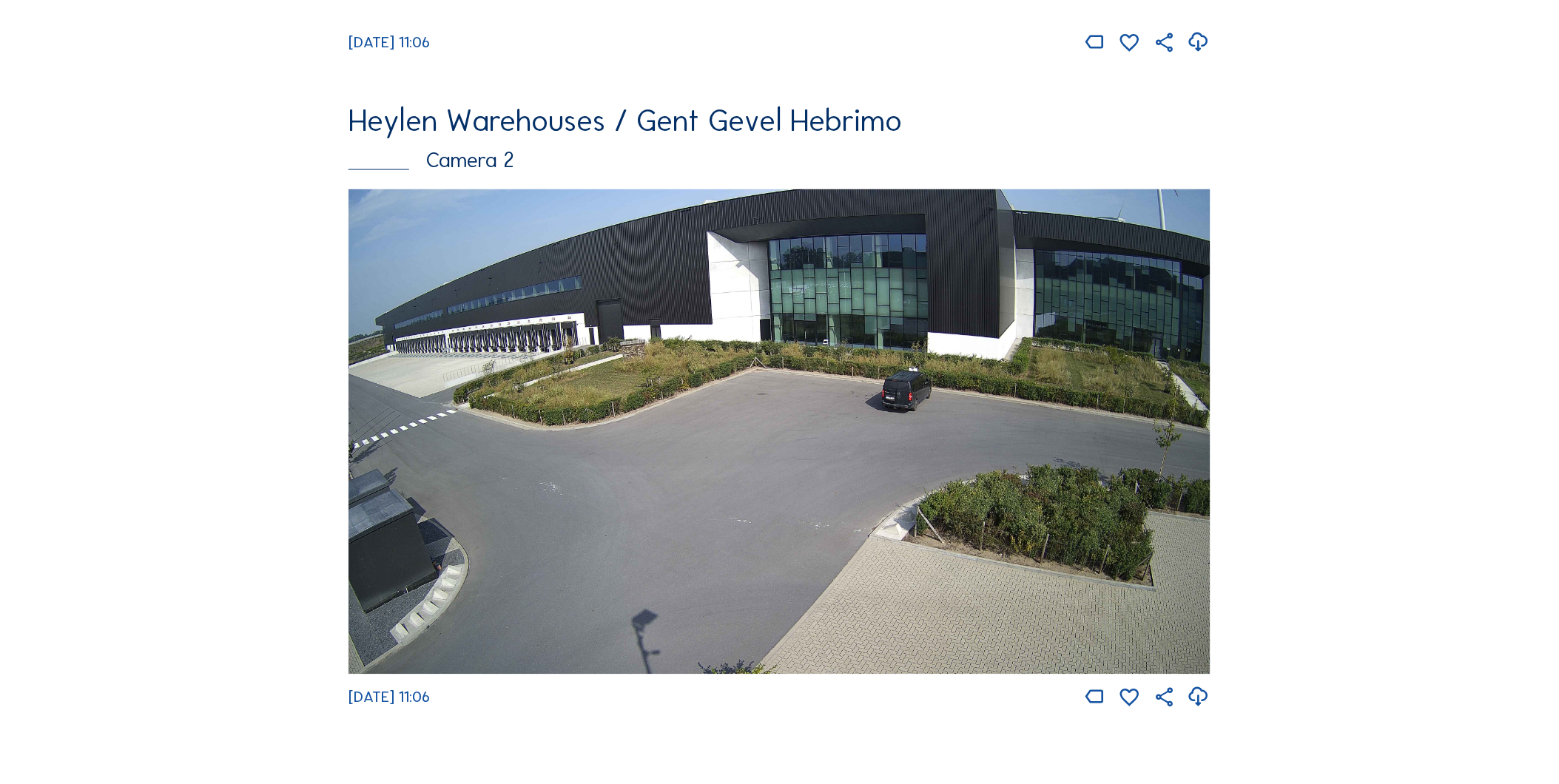
scroll to position [739, 0]
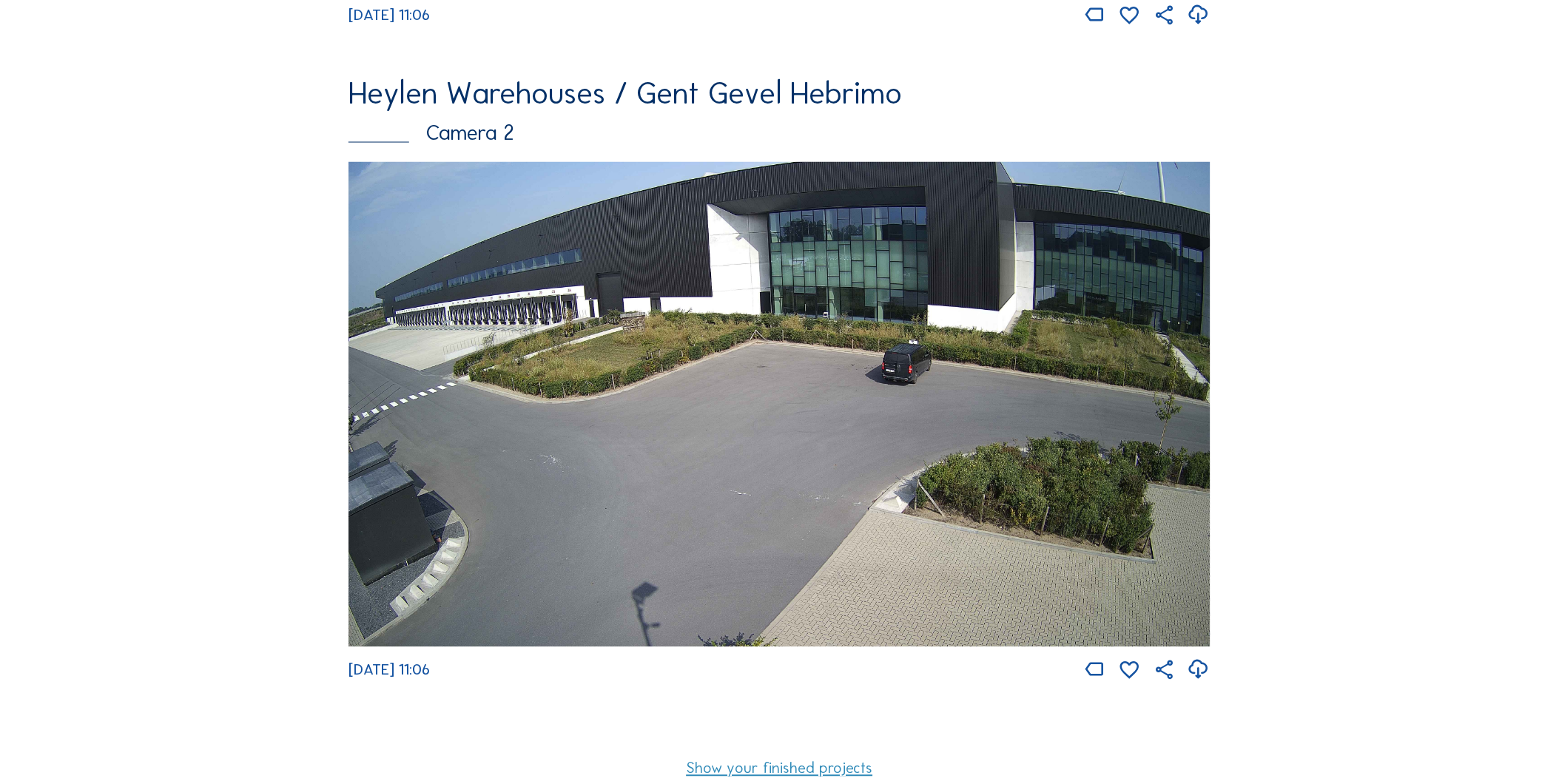
click at [749, 372] on img at bounding box center [779, 404] width 862 height 484
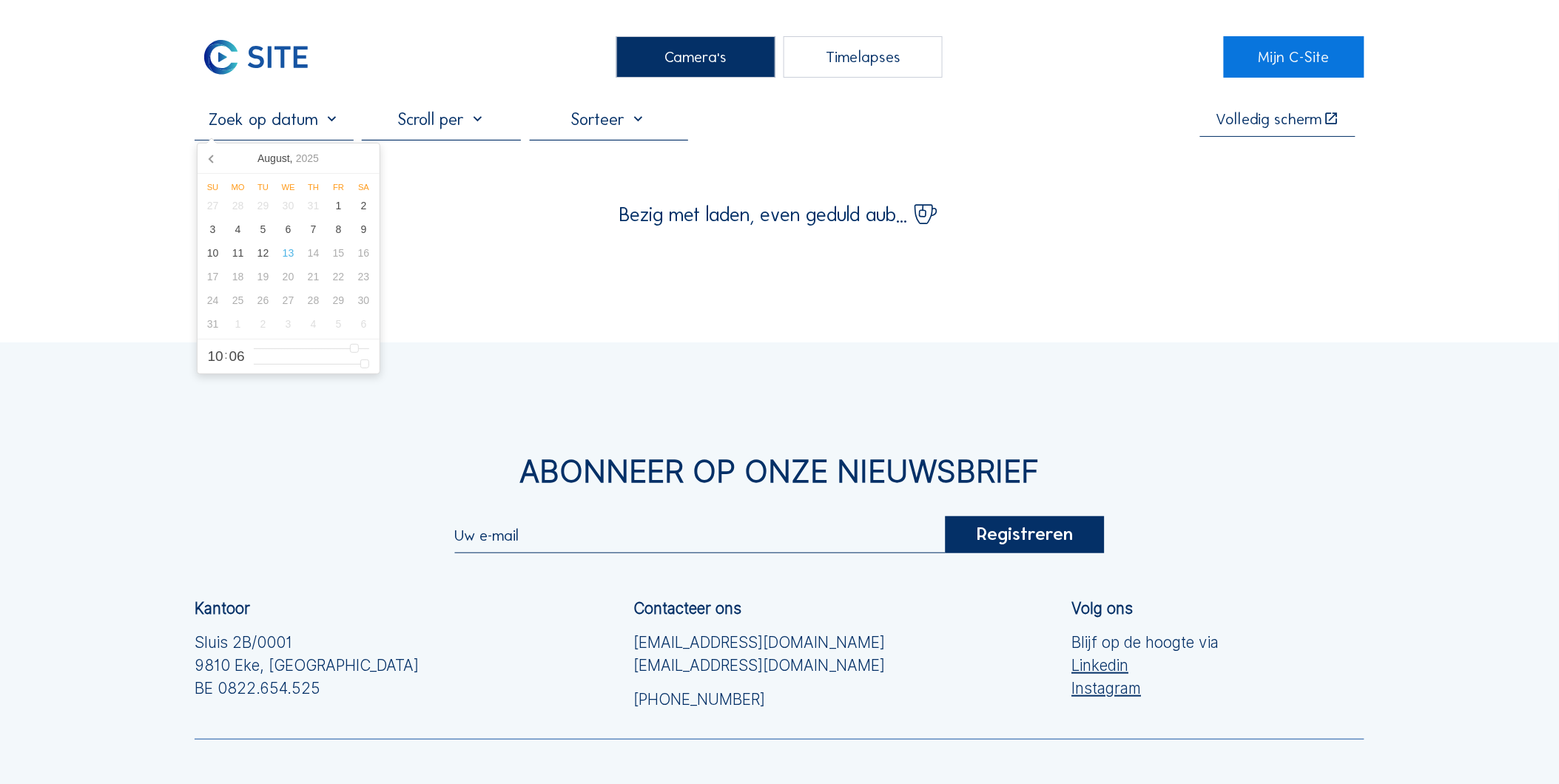
click at [323, 128] on input "text" at bounding box center [274, 118] width 159 height 20
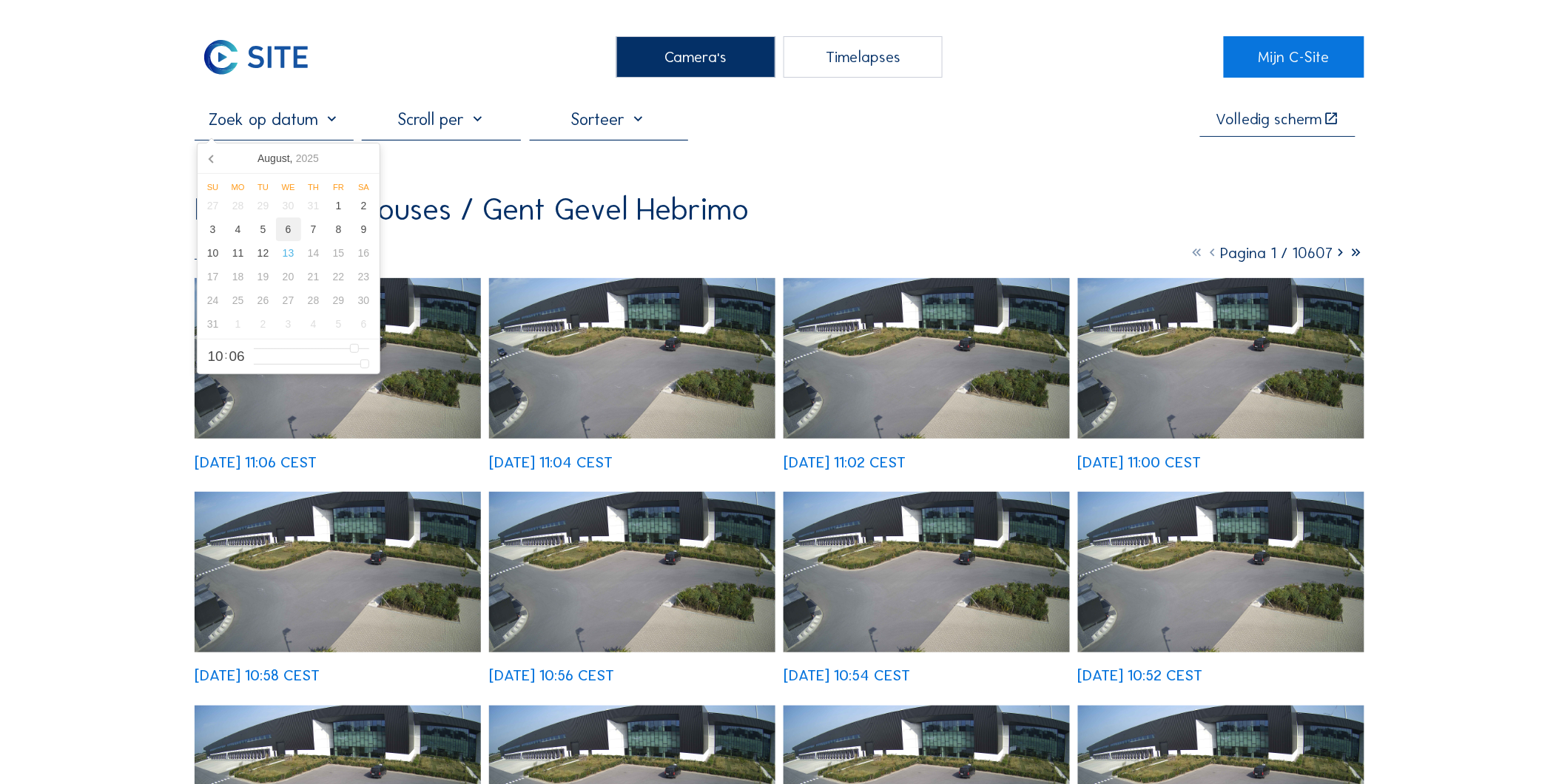
click at [287, 231] on div "6" at bounding box center [288, 228] width 25 height 24
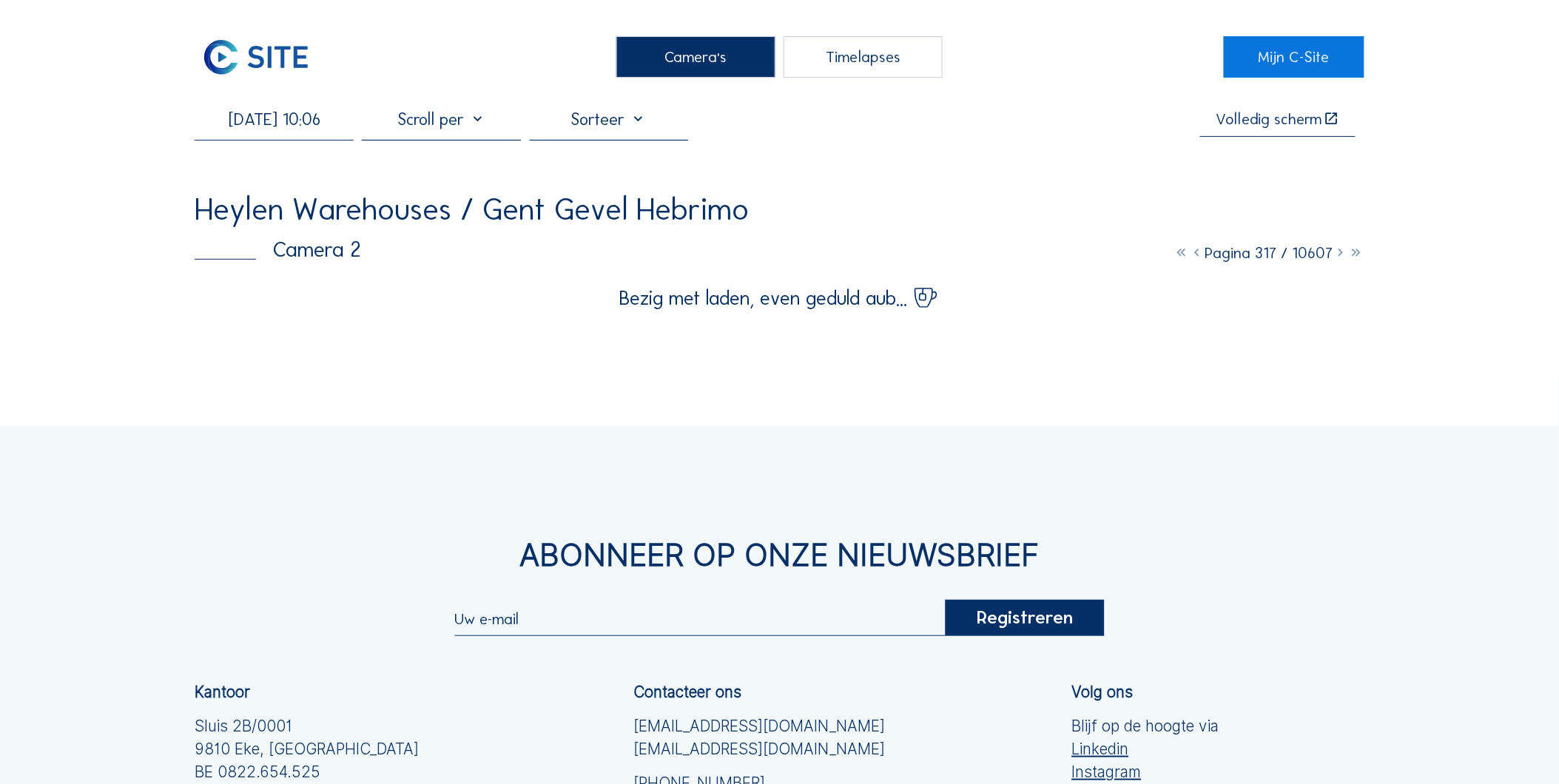
click at [299, 123] on input "06/08/2025 10:06" at bounding box center [274, 118] width 159 height 20
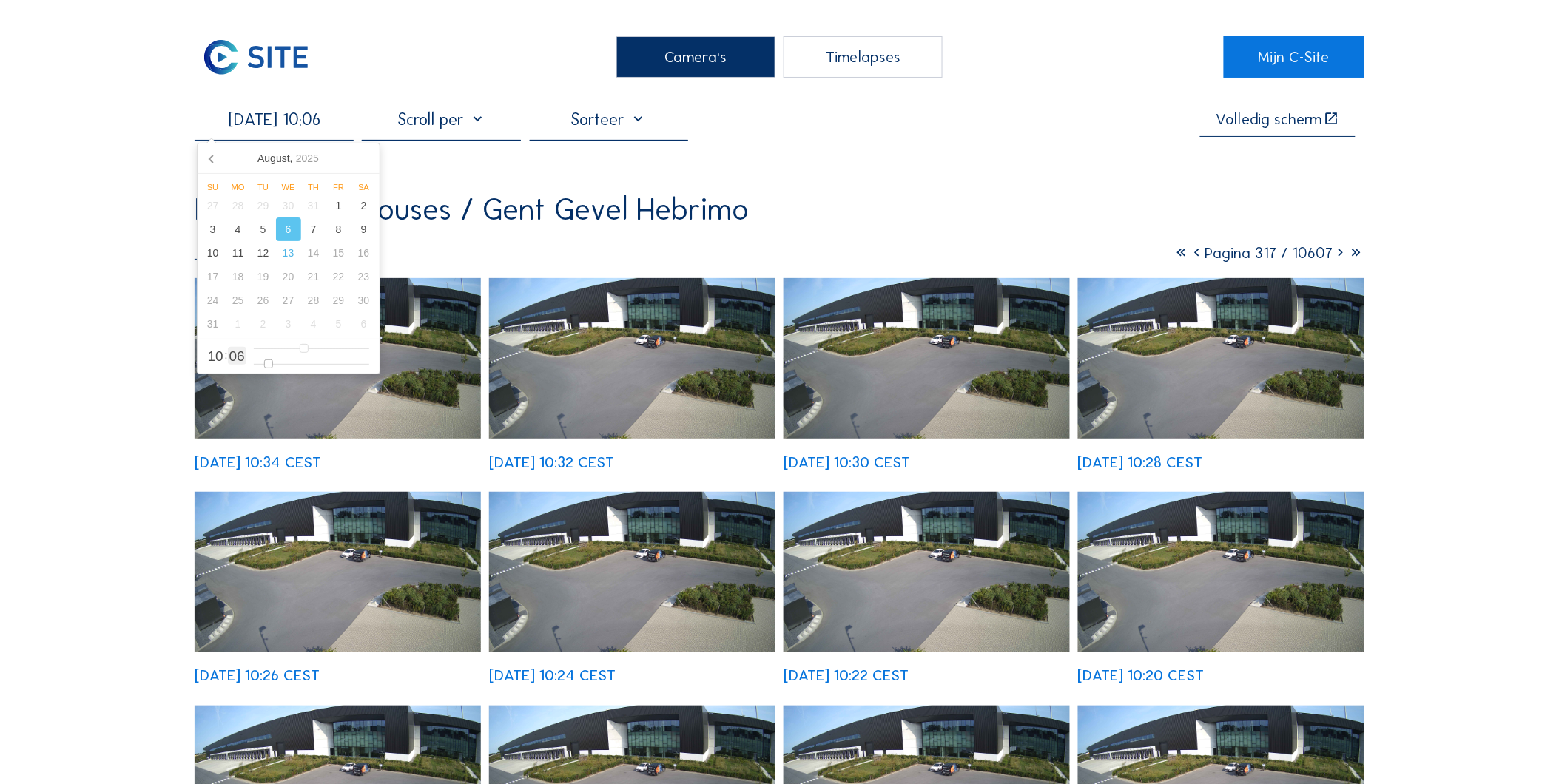
click at [264, 370] on input "range" at bounding box center [311, 364] width 115 height 13
type input "06/08/2025 10:02"
type input "2"
click at [260, 367] on input "range" at bounding box center [311, 364] width 115 height 13
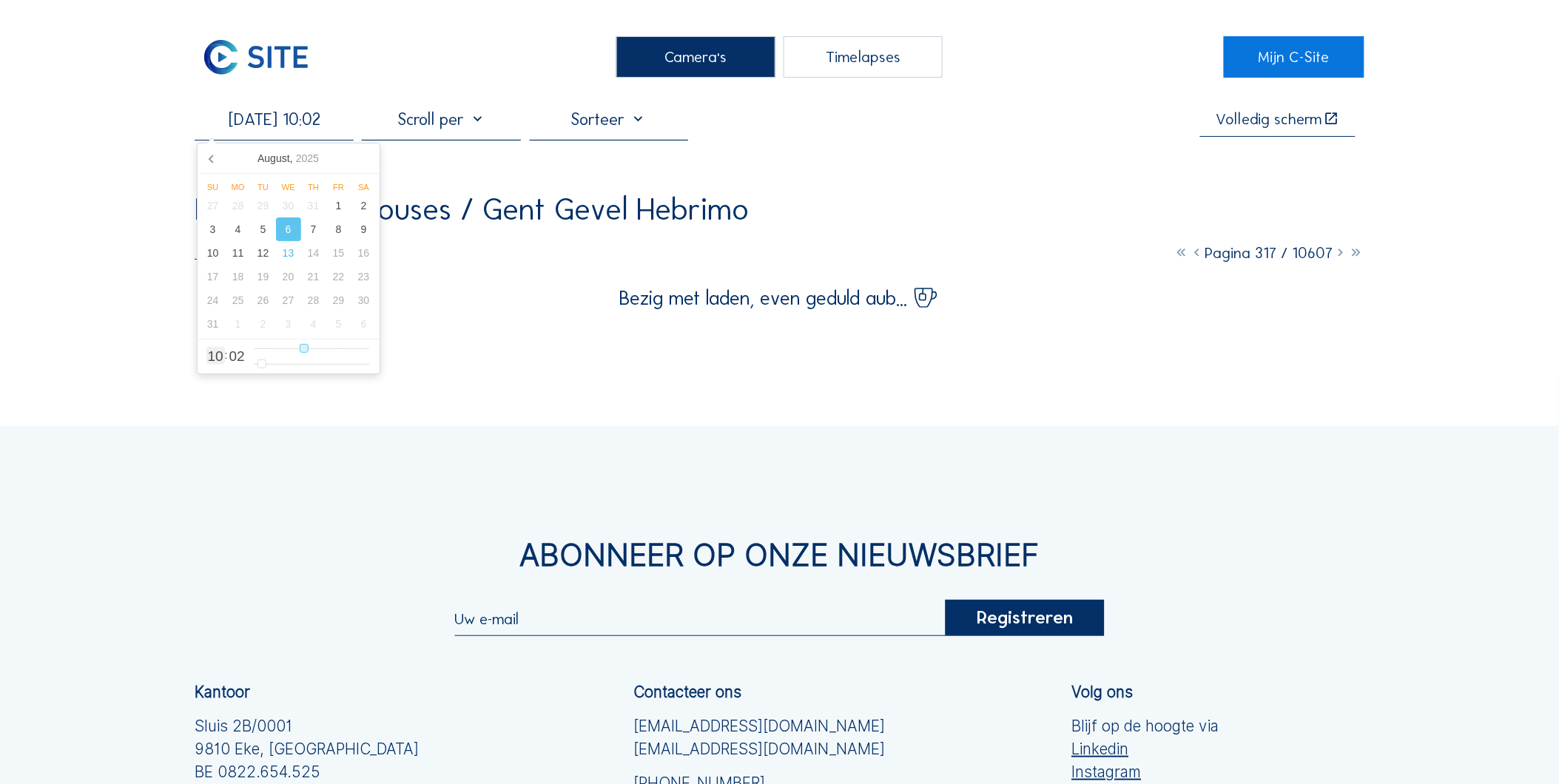
type input "06/08/2025 06:02"
type input "6"
click at [283, 351] on input "range" at bounding box center [311, 348] width 115 height 13
type input "06/08/2025 08:02"
type input "8"
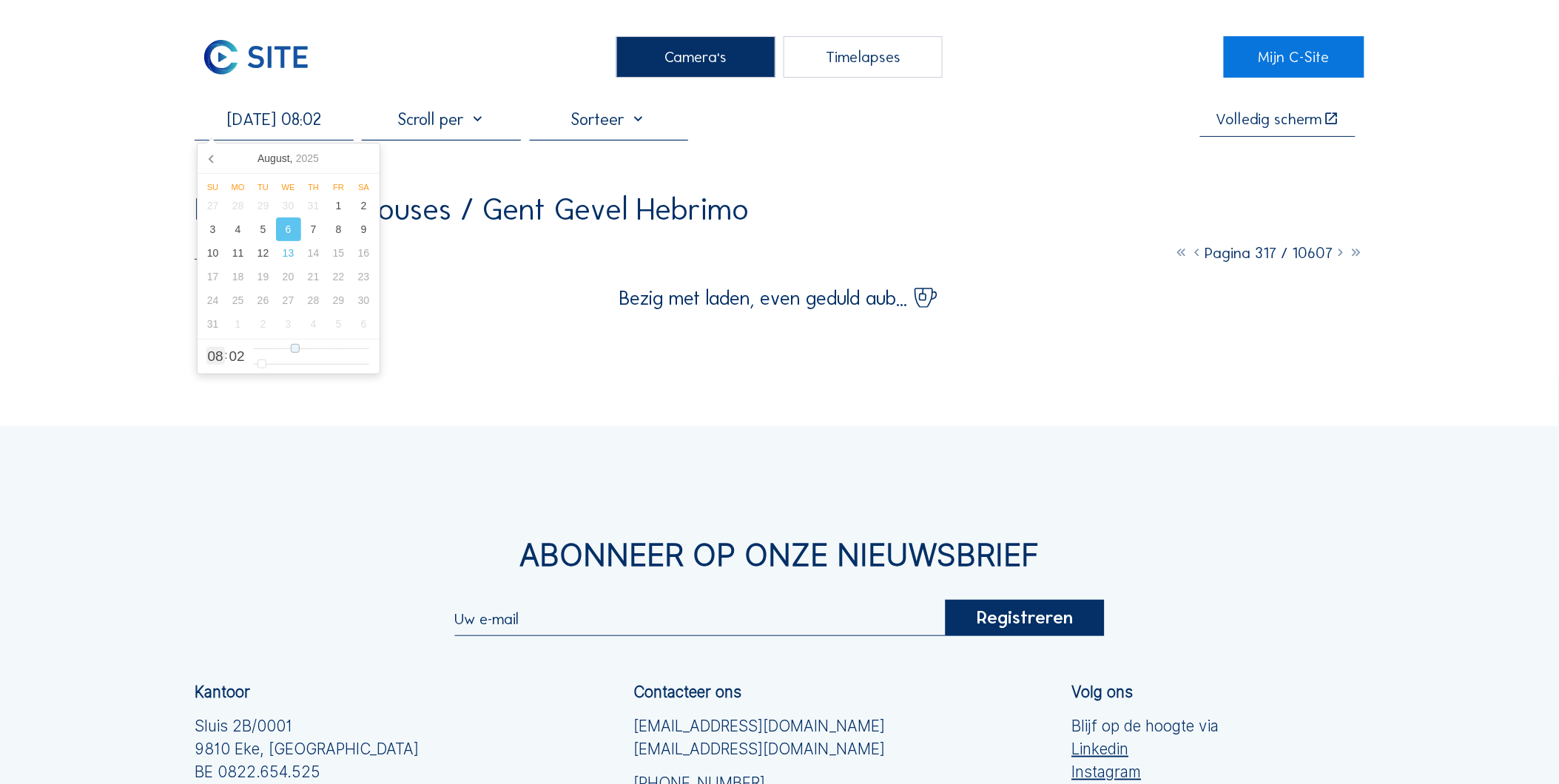
click at [297, 350] on input "range" at bounding box center [311, 348] width 115 height 13
type input "06/08/2025 10:02"
type input "10"
click at [302, 351] on input "range" at bounding box center [311, 348] width 115 height 13
type input "06/08/2025 09:02"
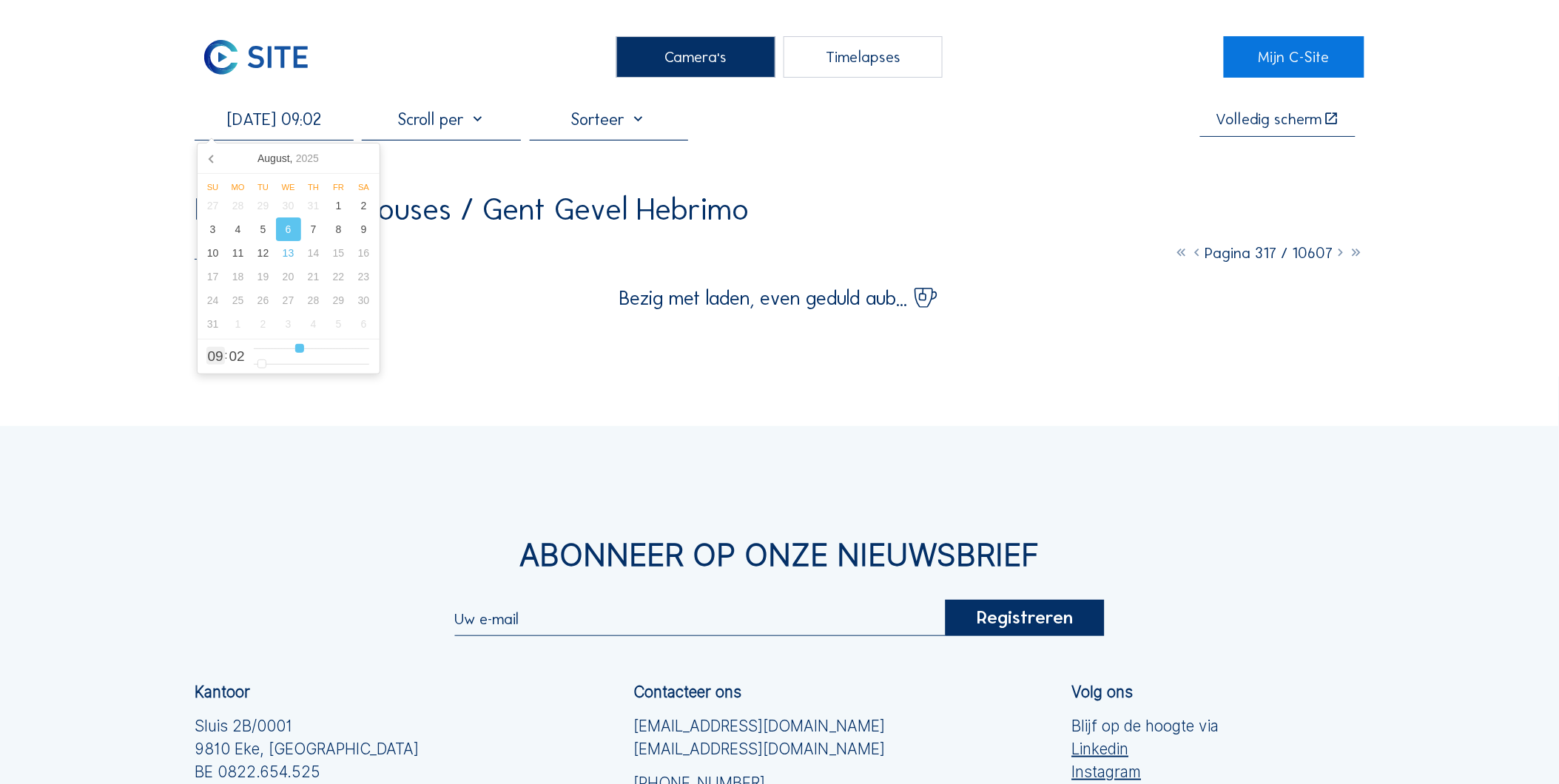
type input "9"
click at [298, 353] on input "range" at bounding box center [311, 348] width 115 height 13
click at [800, 153] on div "06/08/2025 09:02 Volledig scherm Heylen Warehouses / Gent Gevel Hebrimo Camera …" at bounding box center [779, 208] width 1169 height 200
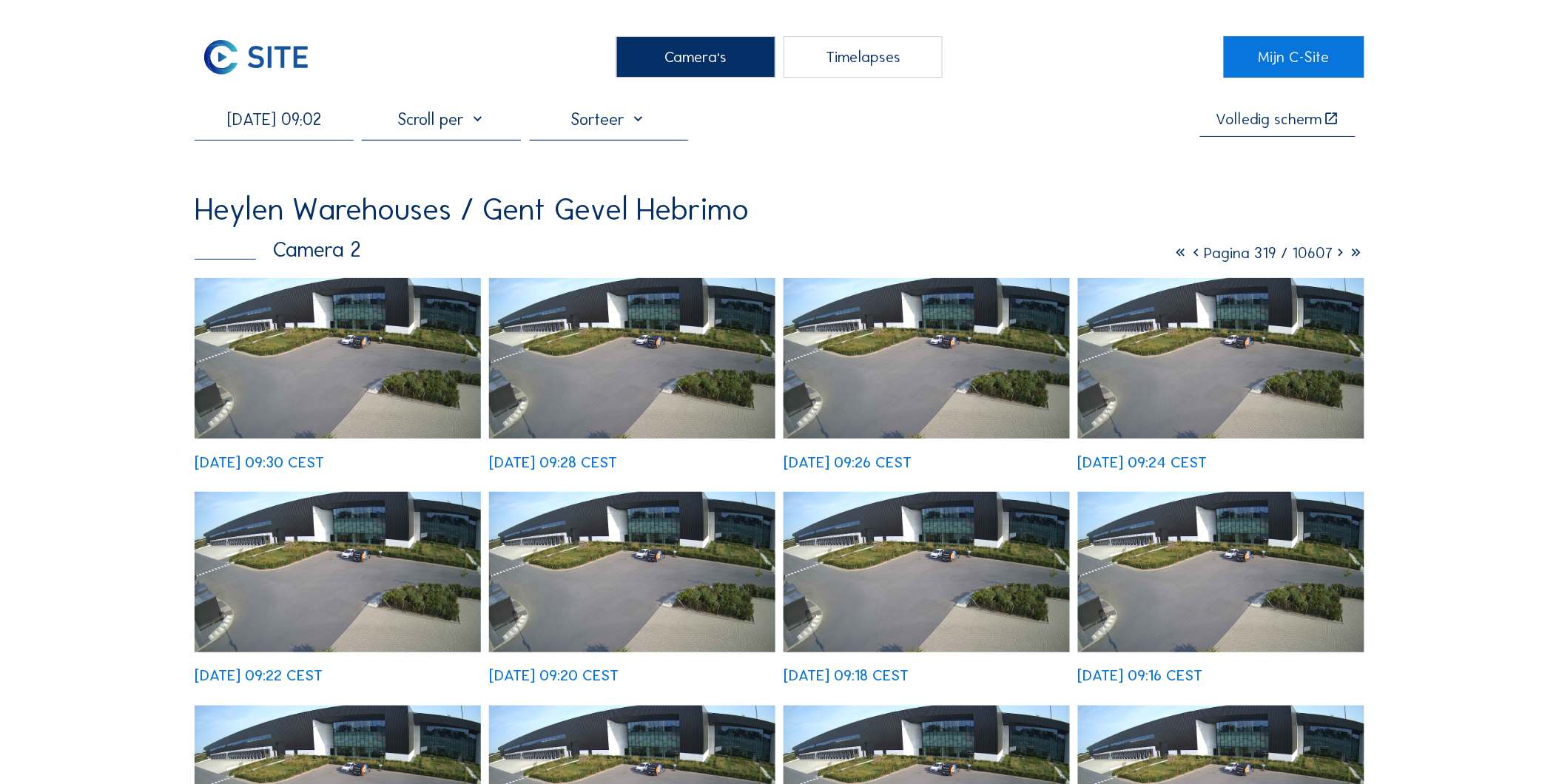
click at [1340, 256] on icon at bounding box center [1341, 253] width 15 height 18
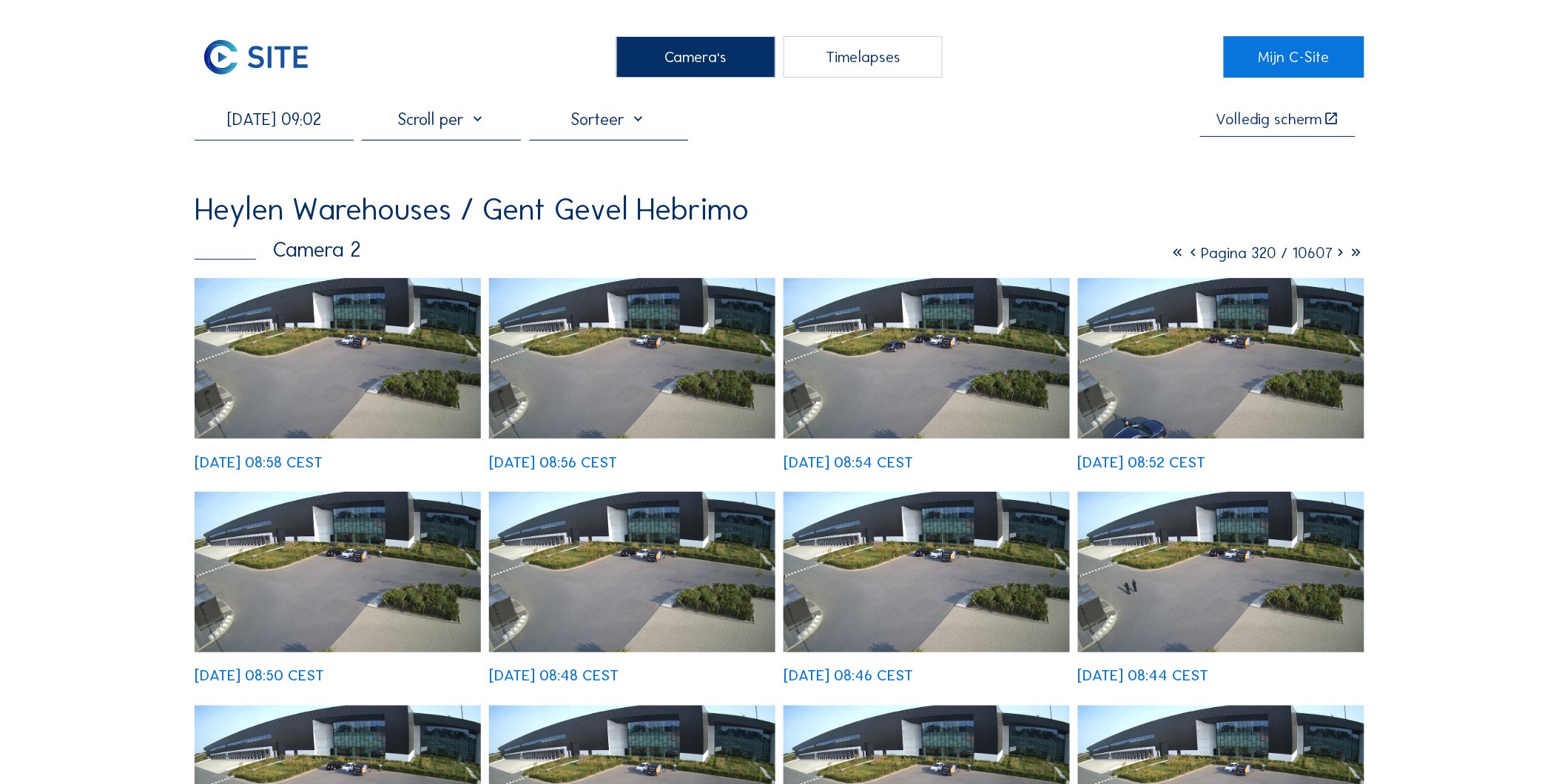
click at [933, 361] on img at bounding box center [926, 358] width 286 height 161
